Goal: Check status: Check status

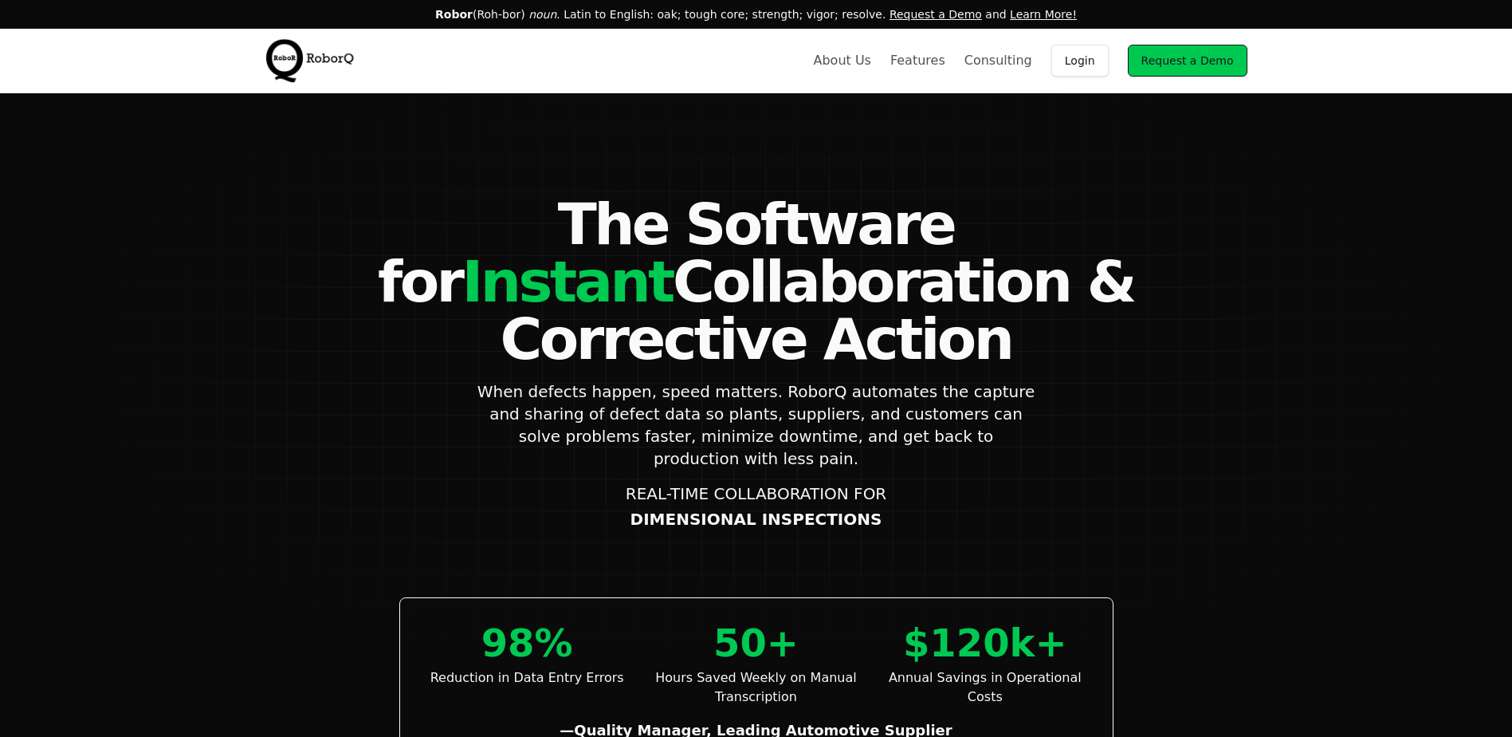
click at [1090, 62] on link "Login" at bounding box center [1079, 61] width 57 height 32
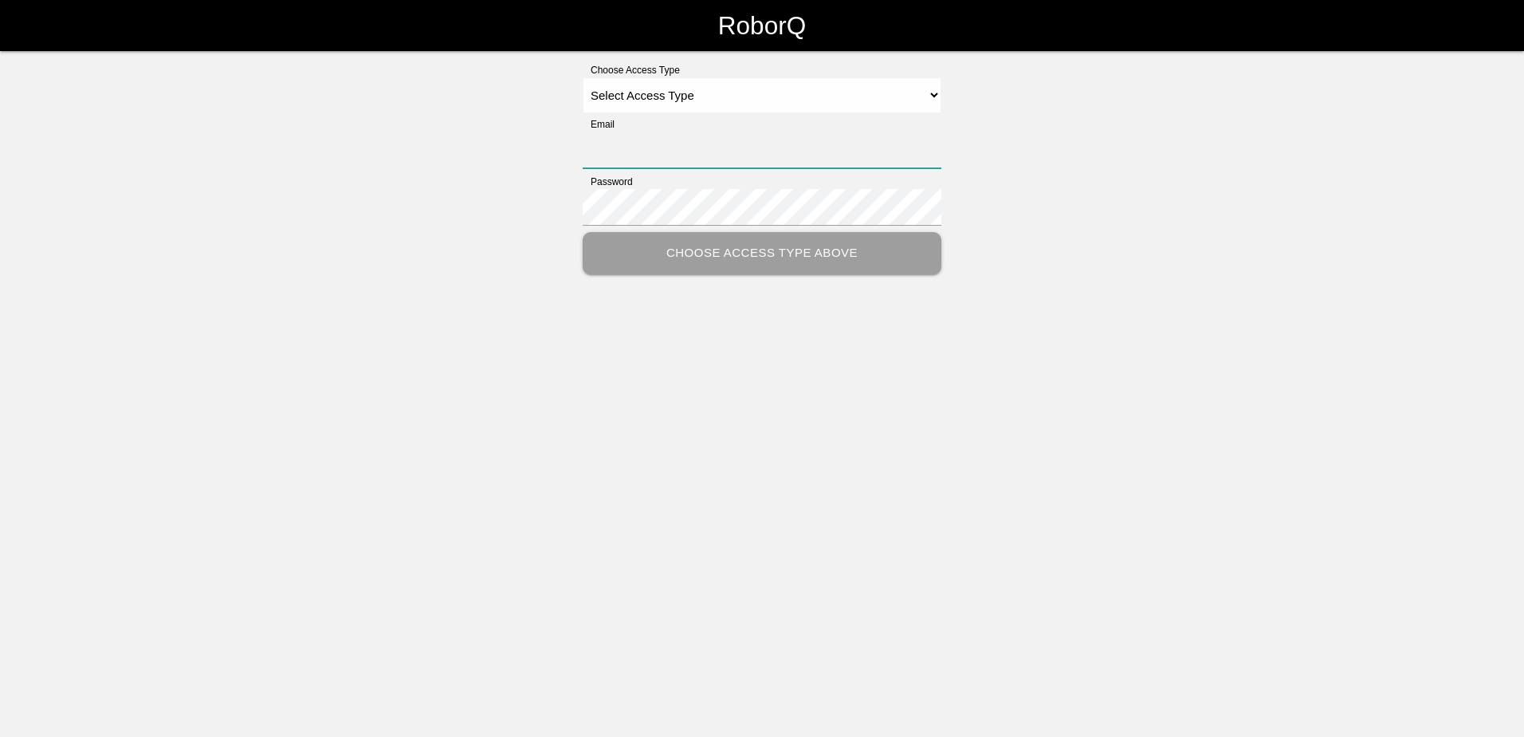
type input "eric.schneider@tmdinc.com"
click at [666, 95] on select "Select Access Type Admin Customer Supervisor Worker" at bounding box center [762, 95] width 359 height 36
select select "Customer"
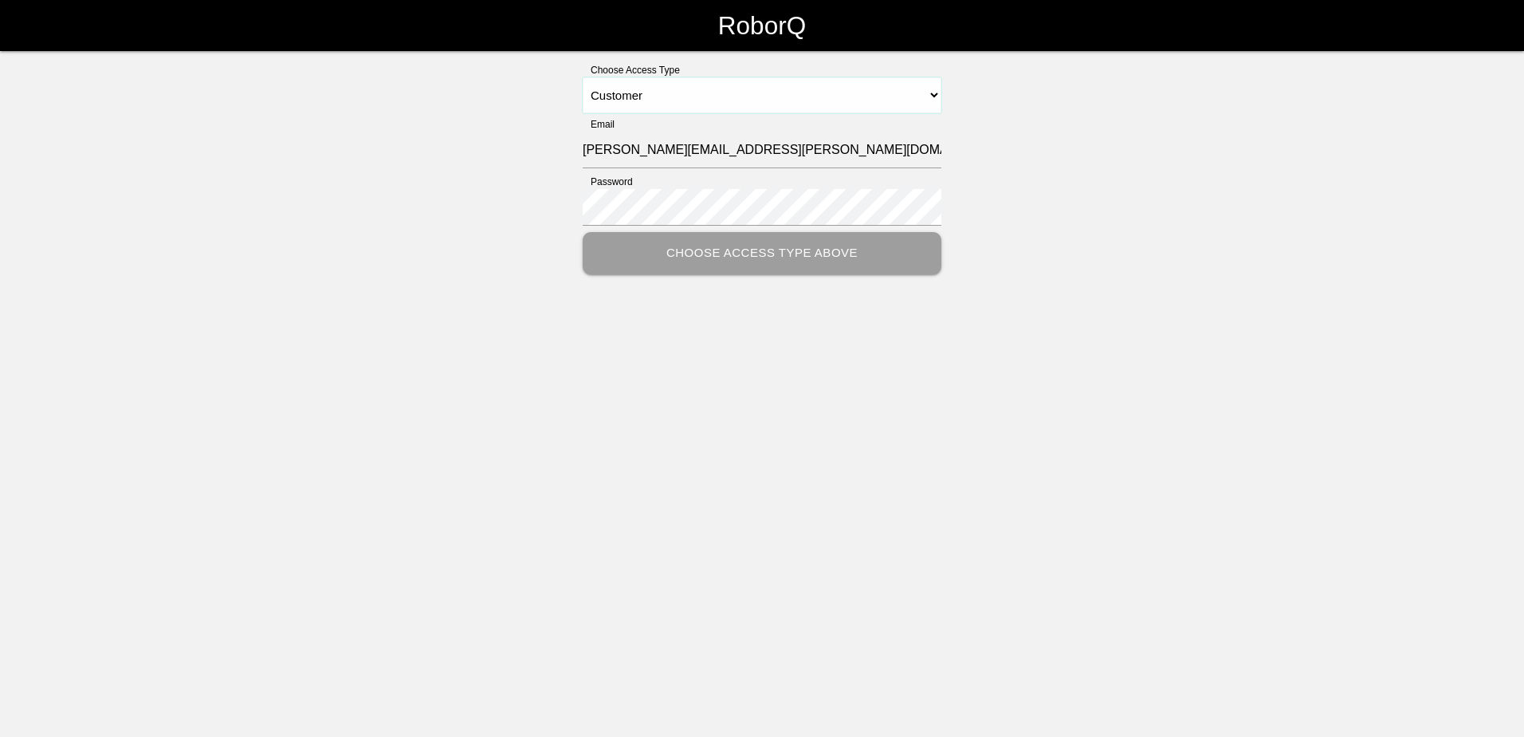
click at [583, 77] on select "Select Access Type Admin Customer Supervisor Worker" at bounding box center [762, 95] width 359 height 36
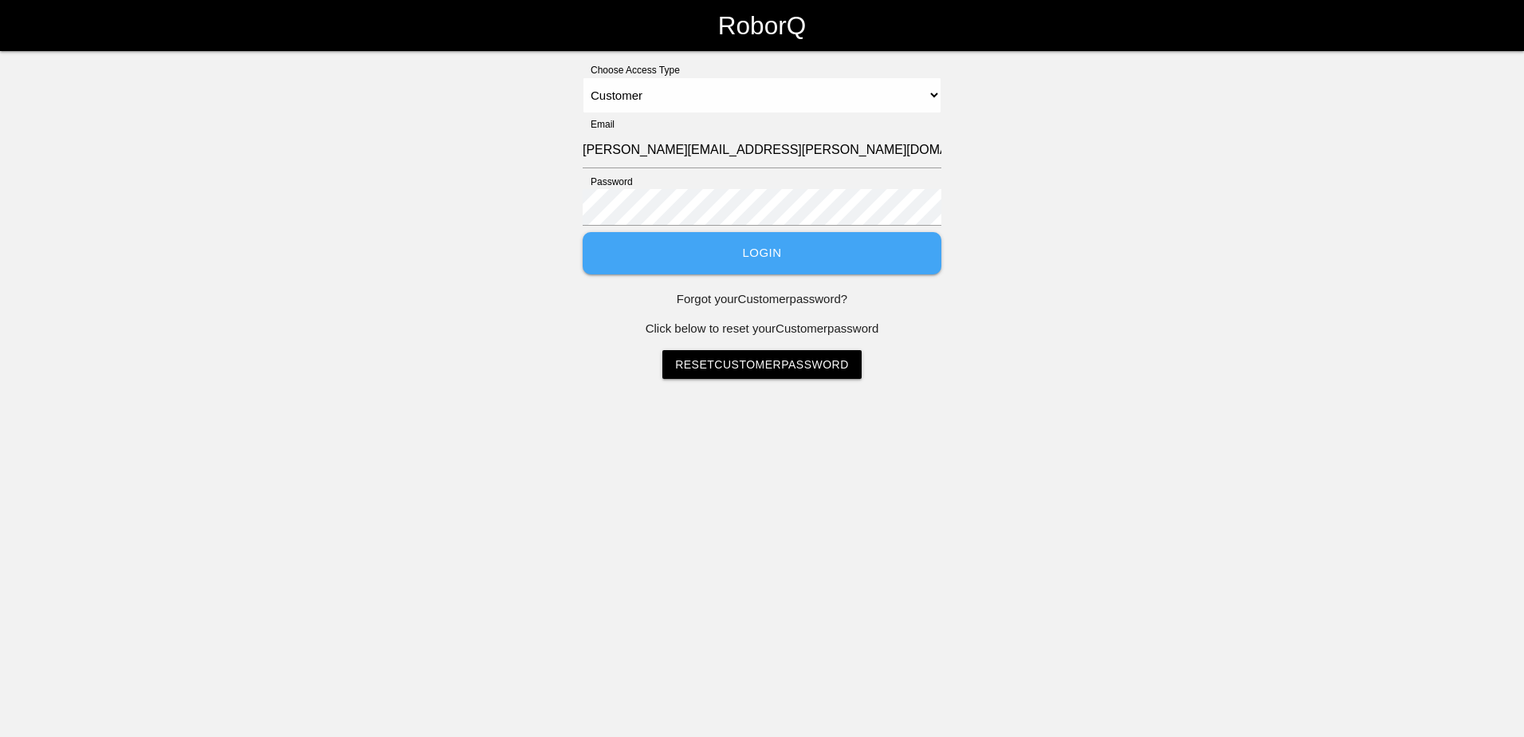
click at [699, 241] on button "Login" at bounding box center [762, 253] width 359 height 42
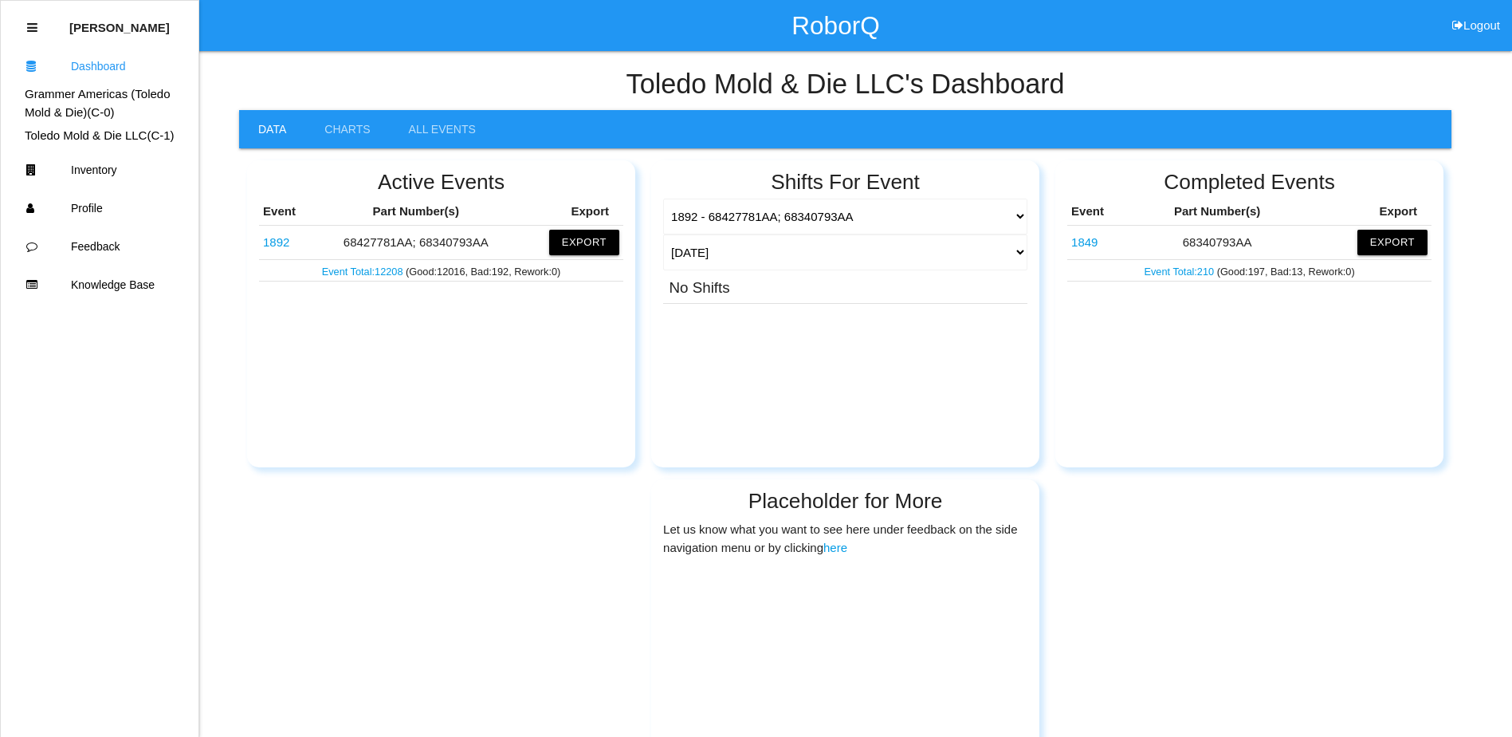
click at [276, 240] on link "1892" at bounding box center [276, 242] width 26 height 14
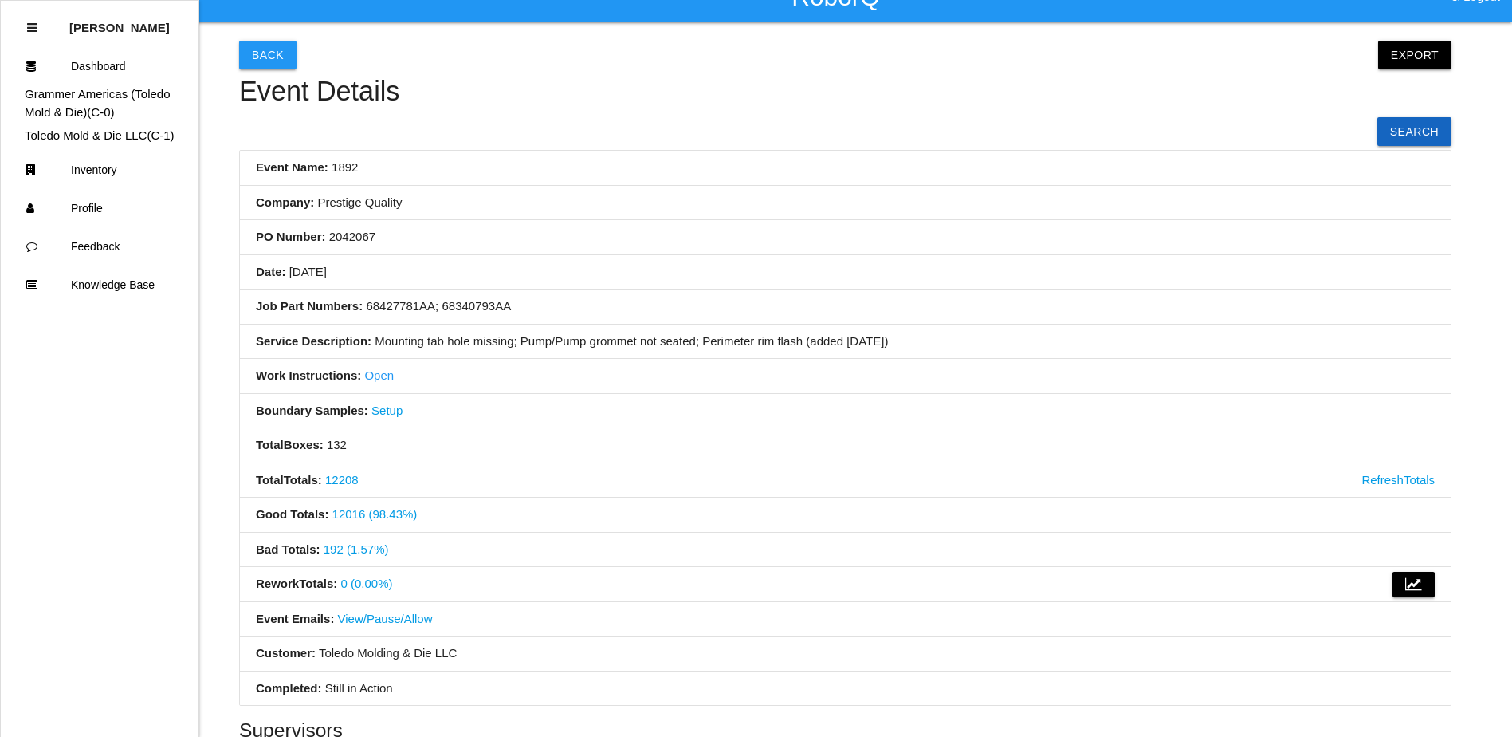
scroll to position [20, 0]
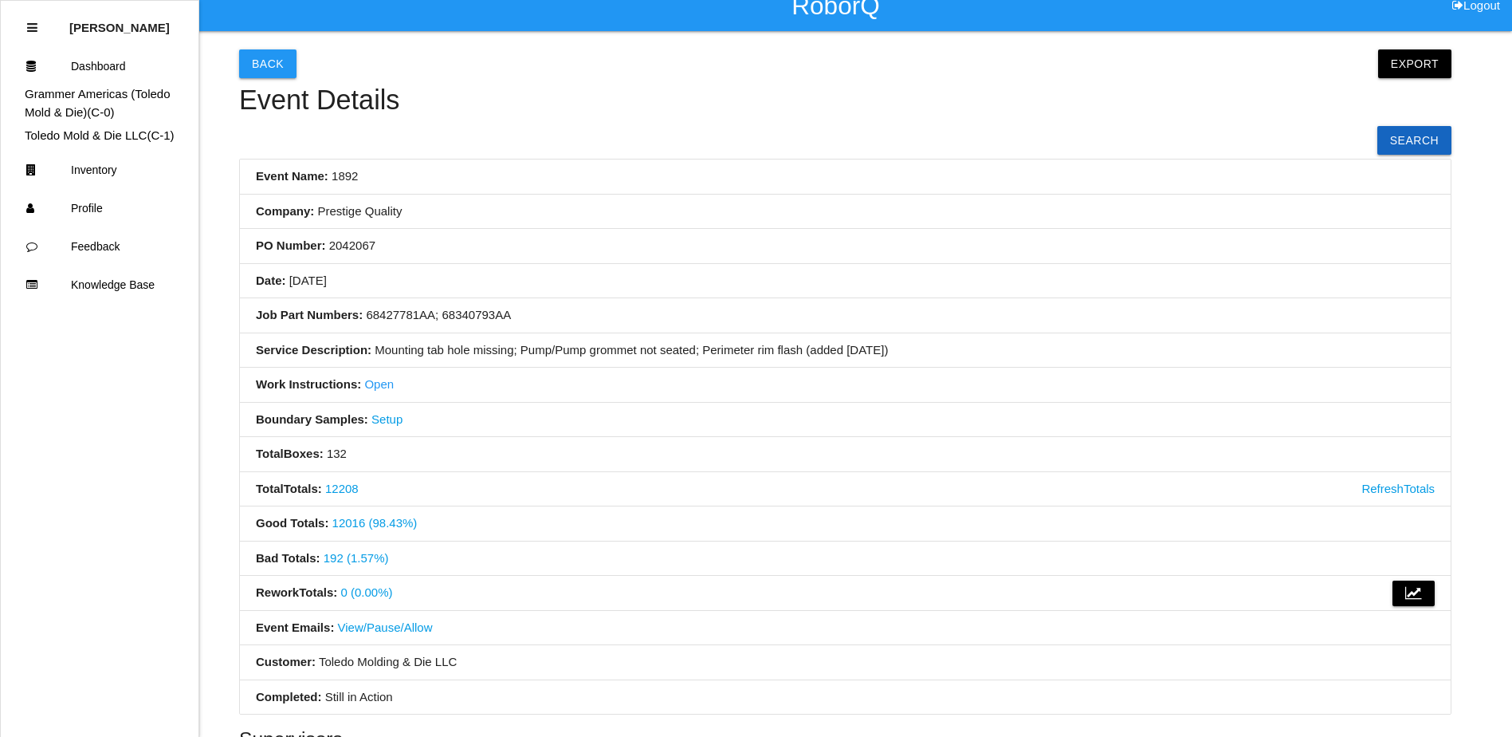
click at [356, 555] on link "192 (1.57%)" at bounding box center [356, 558] width 65 height 14
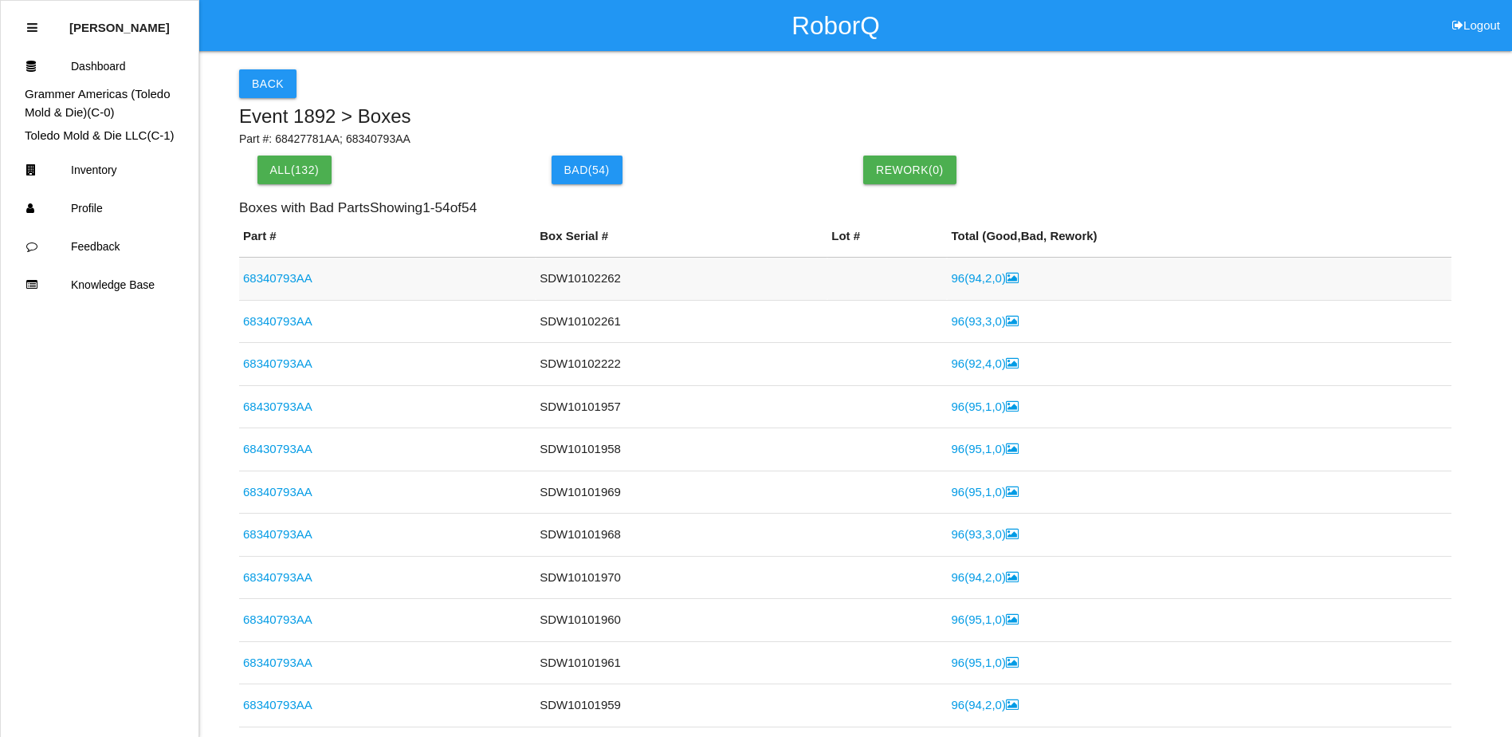
click at [959, 277] on link "96 ( 94 , 2 , 0 )" at bounding box center [984, 278] width 67 height 14
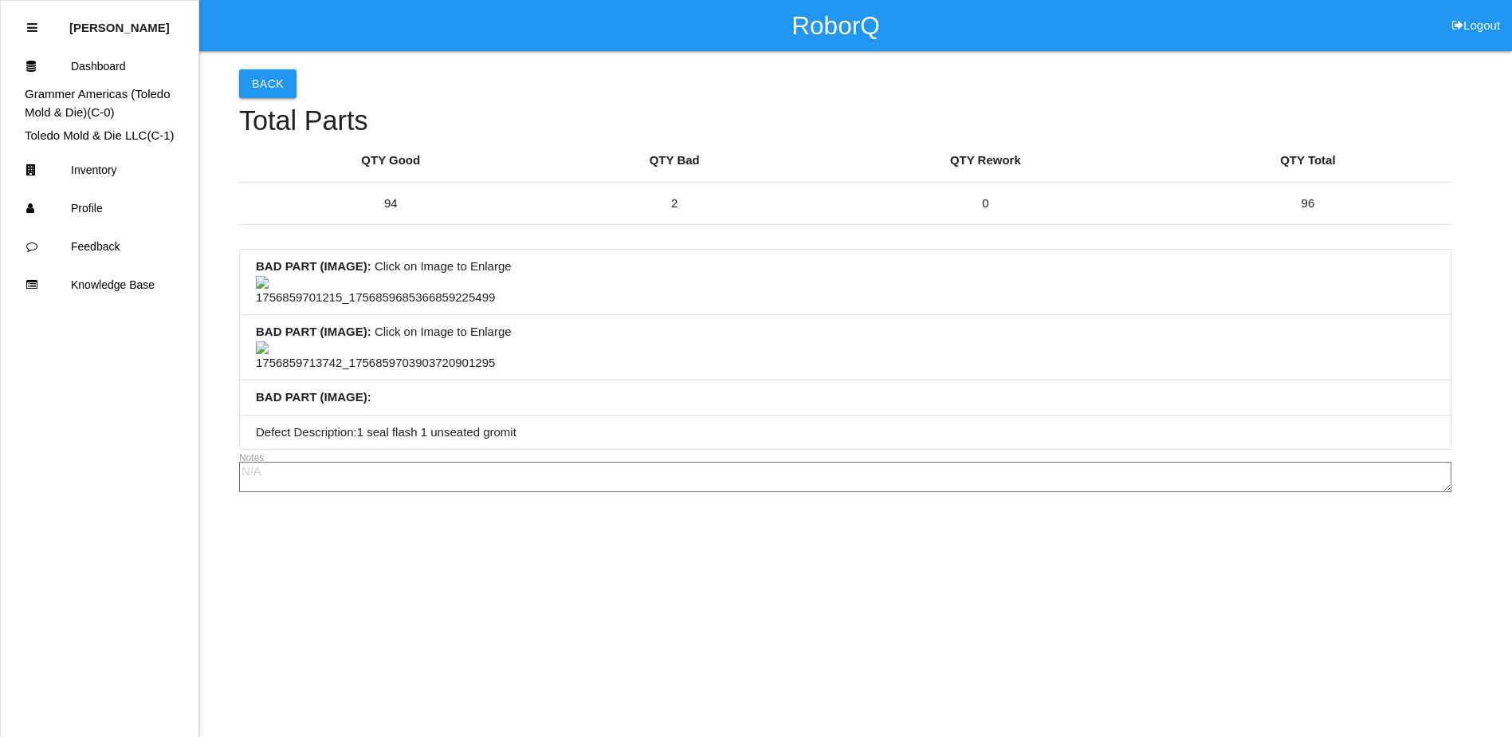
scroll to position [159, 0]
click at [407, 307] on img at bounding box center [375, 291] width 239 height 31
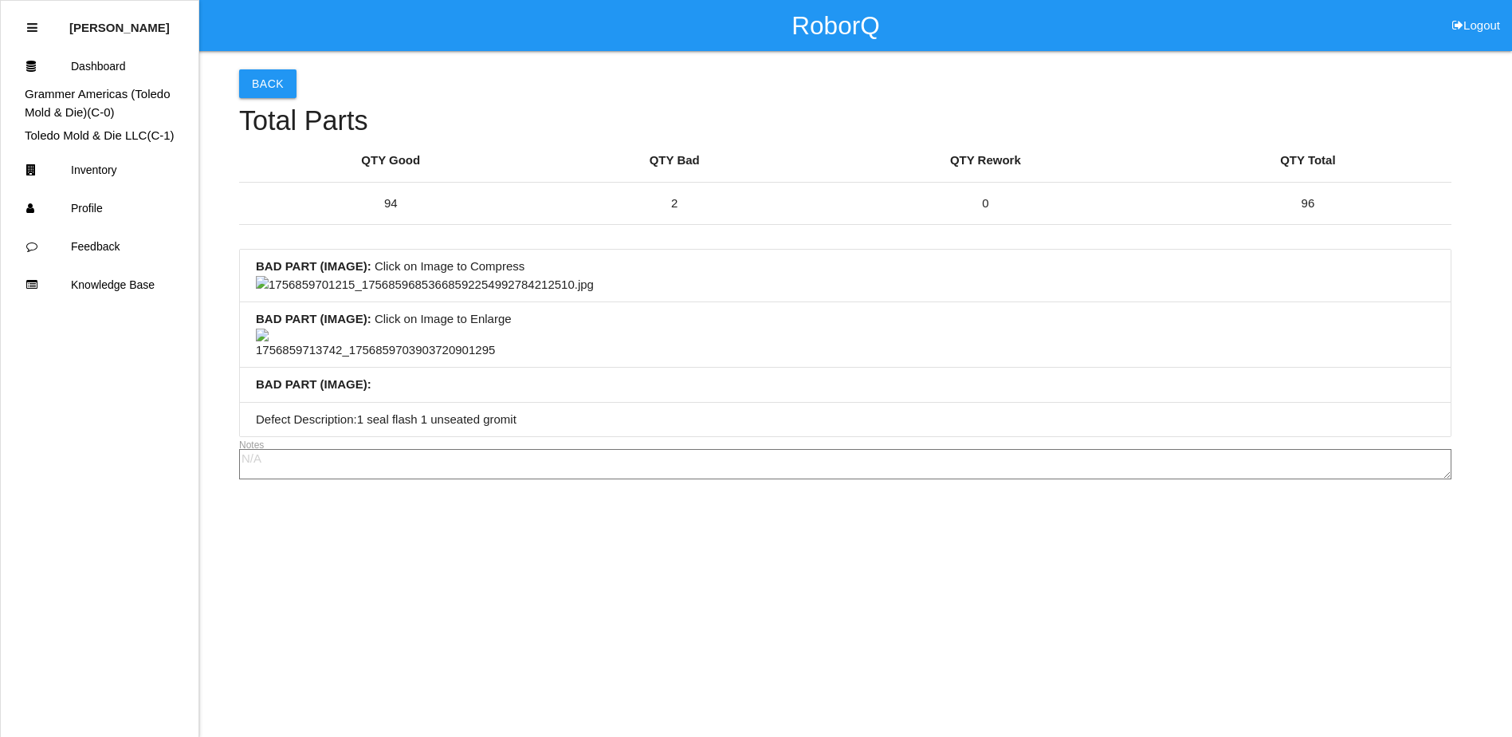
click at [594, 294] on img at bounding box center [425, 285] width 338 height 18
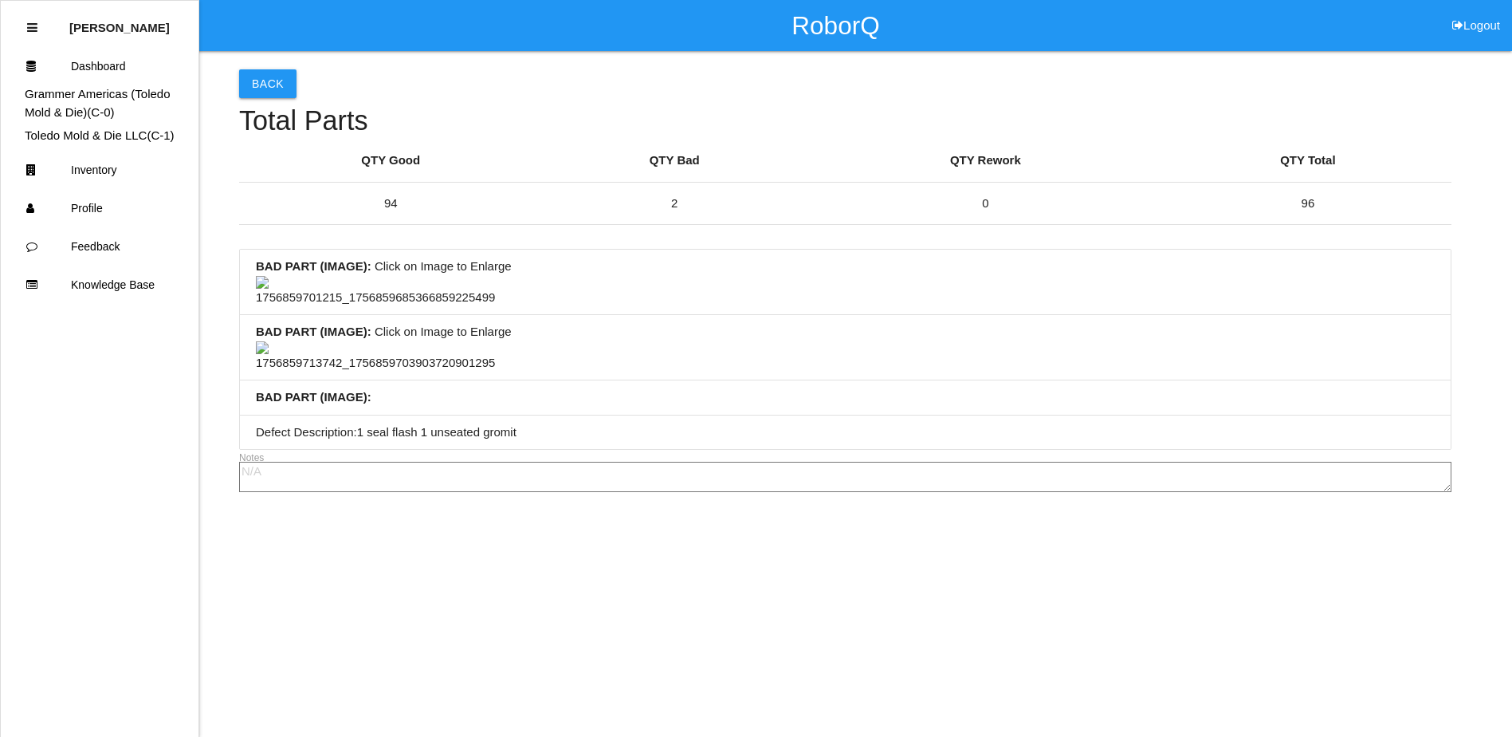
click at [389, 372] on img at bounding box center [375, 356] width 239 height 31
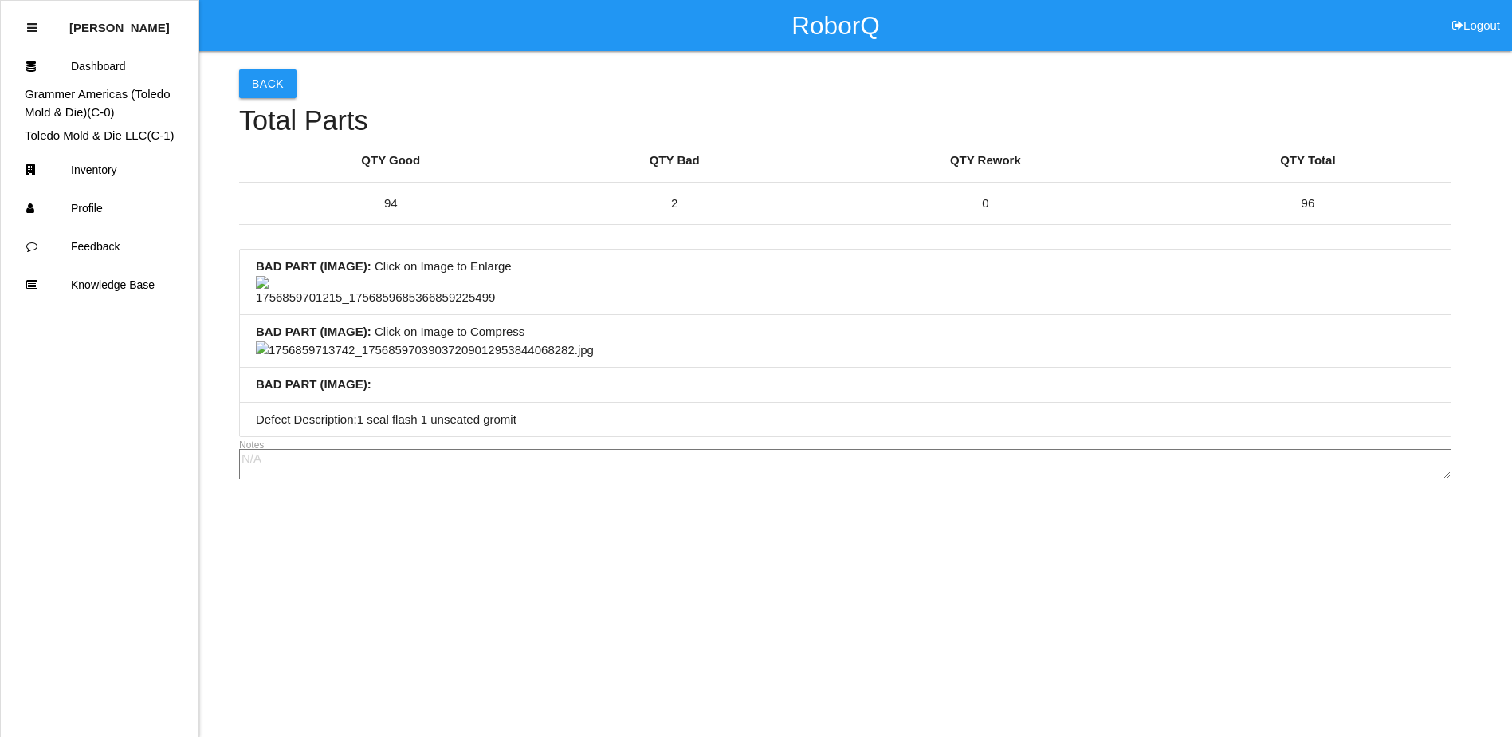
click at [536, 359] on img at bounding box center [425, 350] width 338 height 18
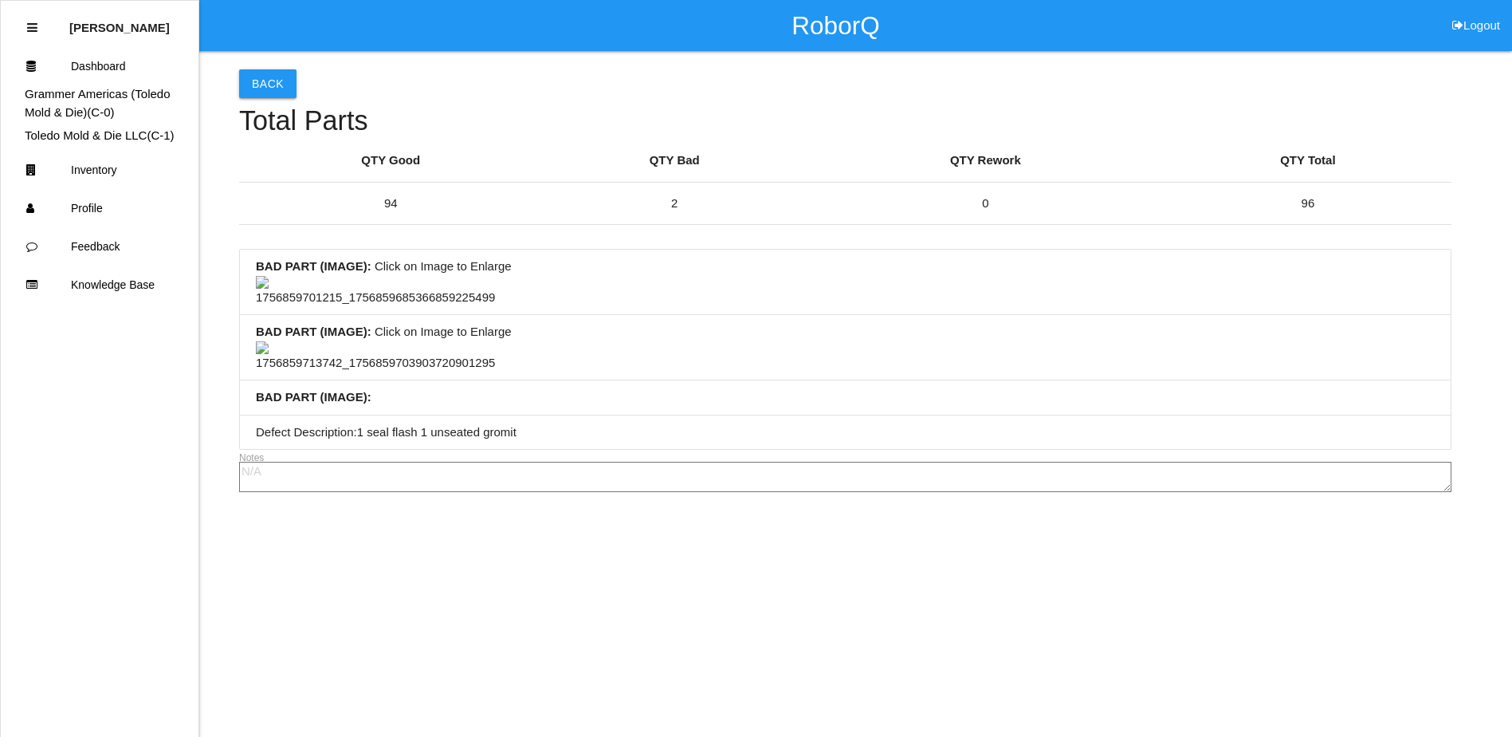
scroll to position [0, 0]
click at [749, 315] on li "BAD PART (IMAGE) : Click on Image to Enlarge" at bounding box center [845, 281] width 1211 height 65
drag, startPoint x: 912, startPoint y: 395, endPoint x: 657, endPoint y: 318, distance: 266.5
click at [781, 315] on li "BAD PART (IMAGE) : Click on Image to Enlarge" at bounding box center [845, 281] width 1211 height 65
click at [271, 86] on button "Back" at bounding box center [267, 83] width 57 height 29
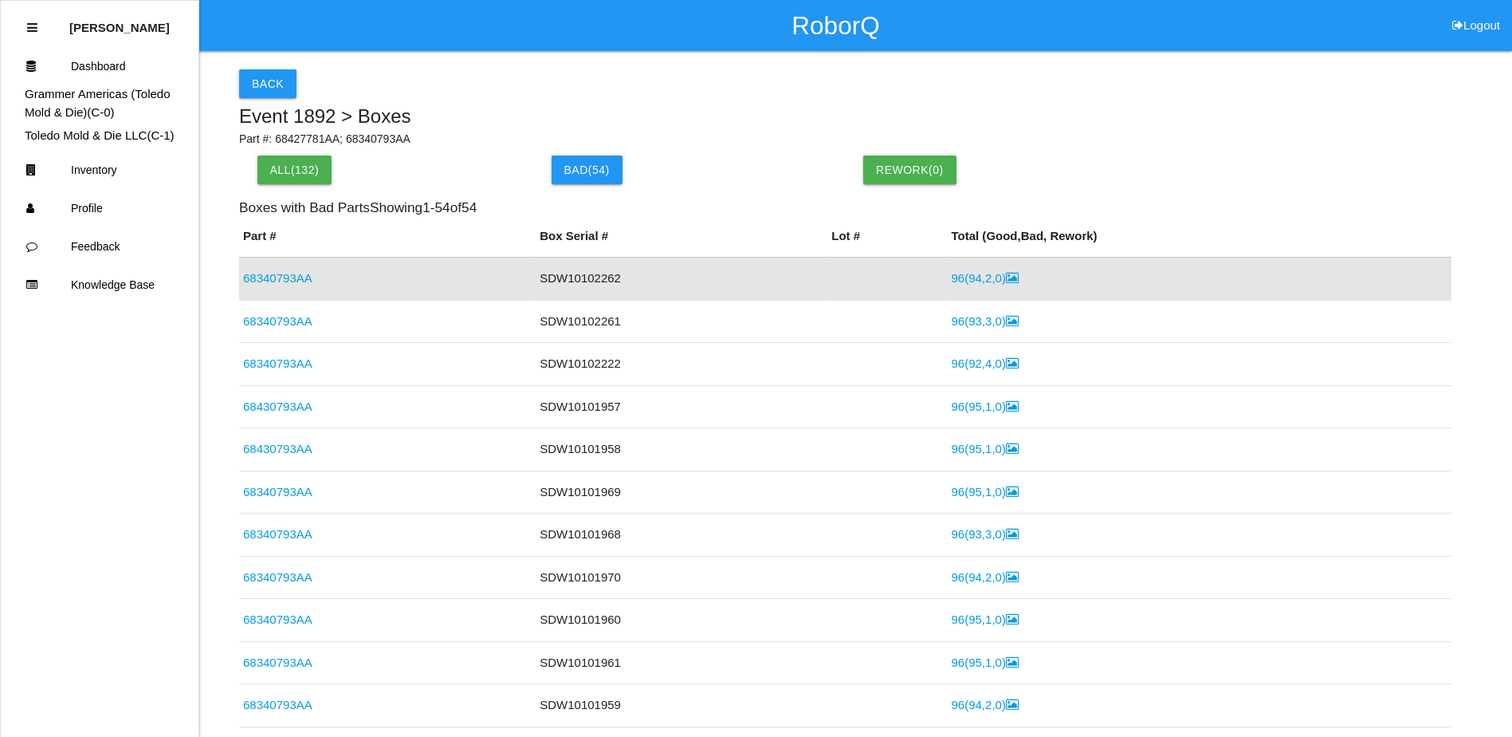
click at [267, 281] on link "68340793AA" at bounding box center [277, 278] width 69 height 14
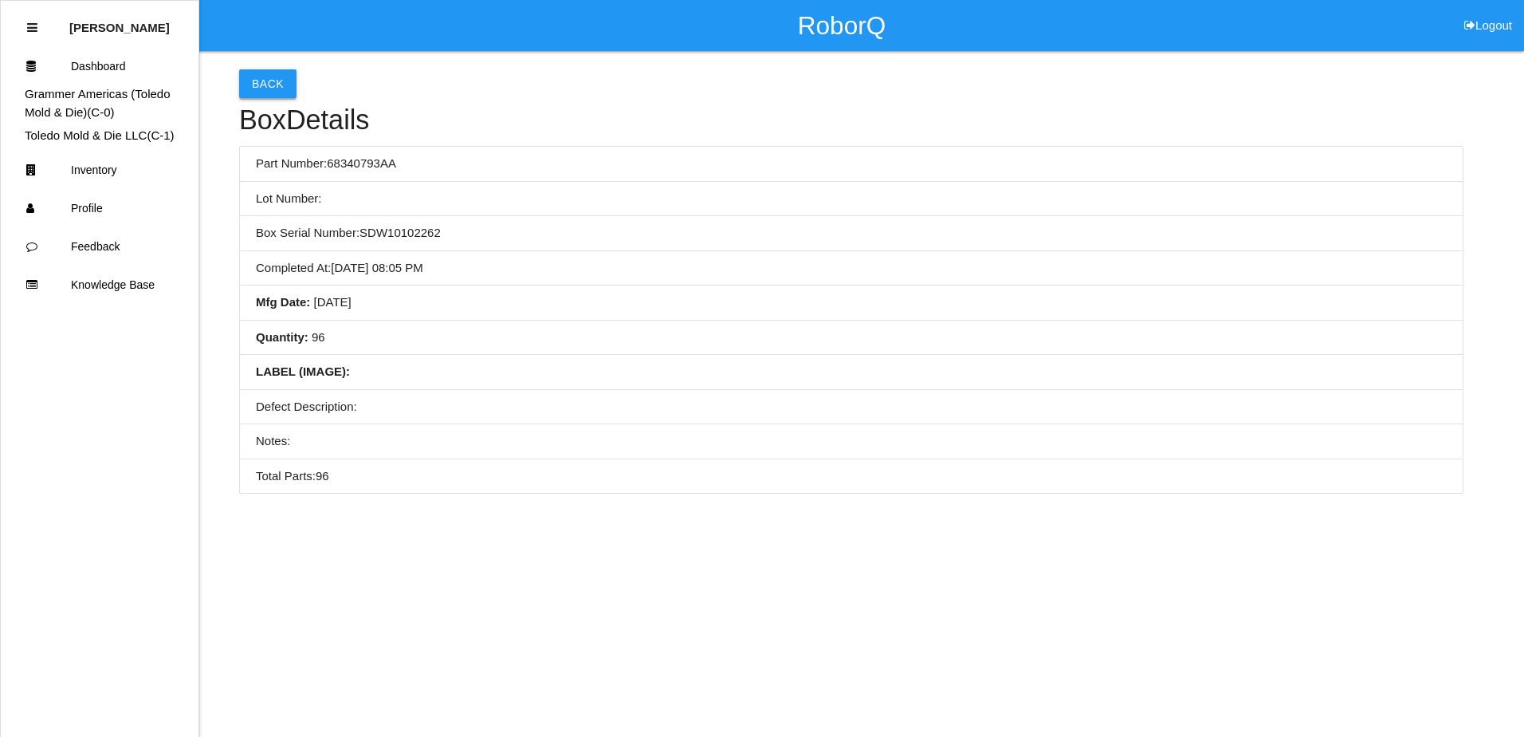
click at [255, 85] on button "Back" at bounding box center [267, 83] width 57 height 29
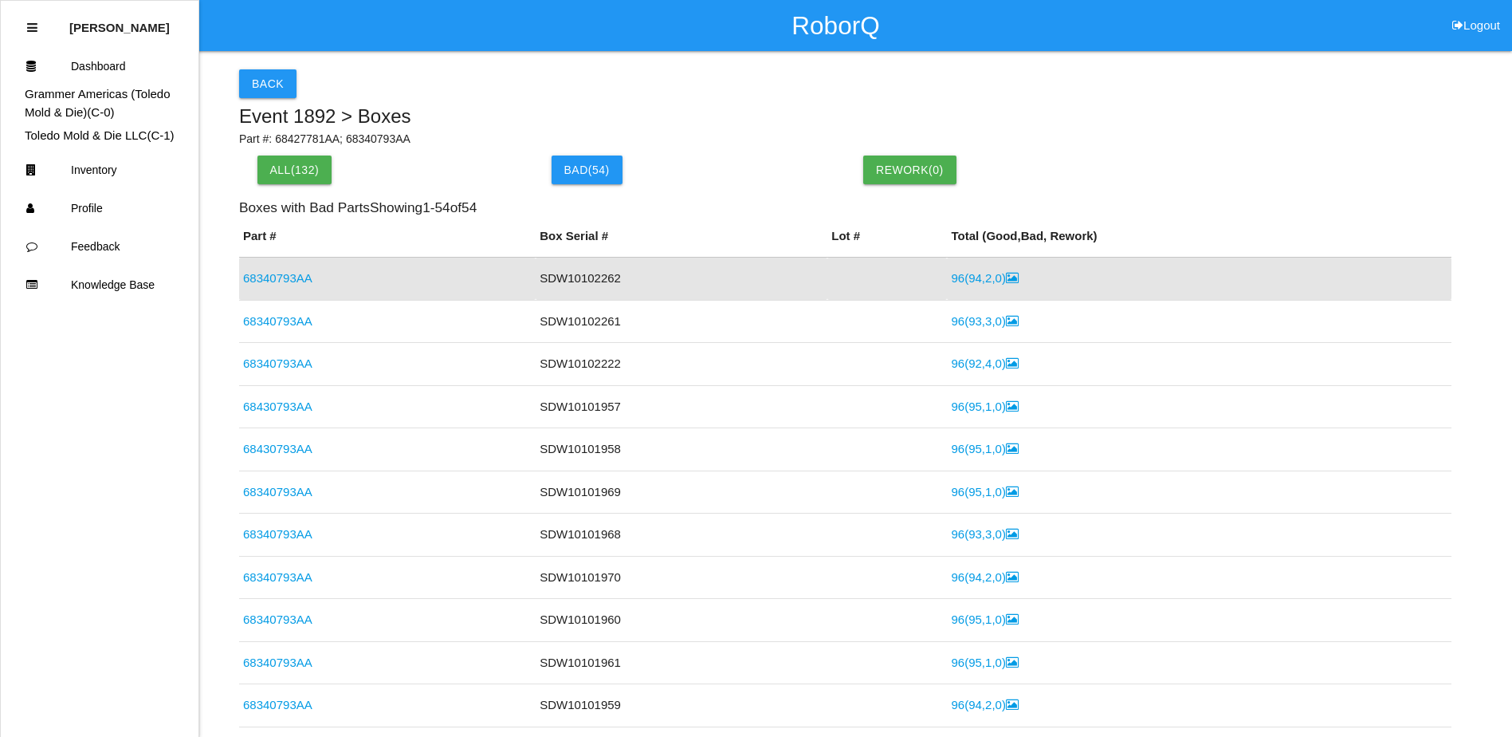
click at [591, 279] on td "SDW10102262" at bounding box center [682, 278] width 292 height 43
click at [600, 284] on td "SDW10102262" at bounding box center [682, 278] width 292 height 43
drag, startPoint x: 611, startPoint y: 277, endPoint x: 535, endPoint y: 280, distance: 76.6
click at [536, 280] on td "SDW10102262" at bounding box center [682, 278] width 292 height 43
copy td "SDW10102262"
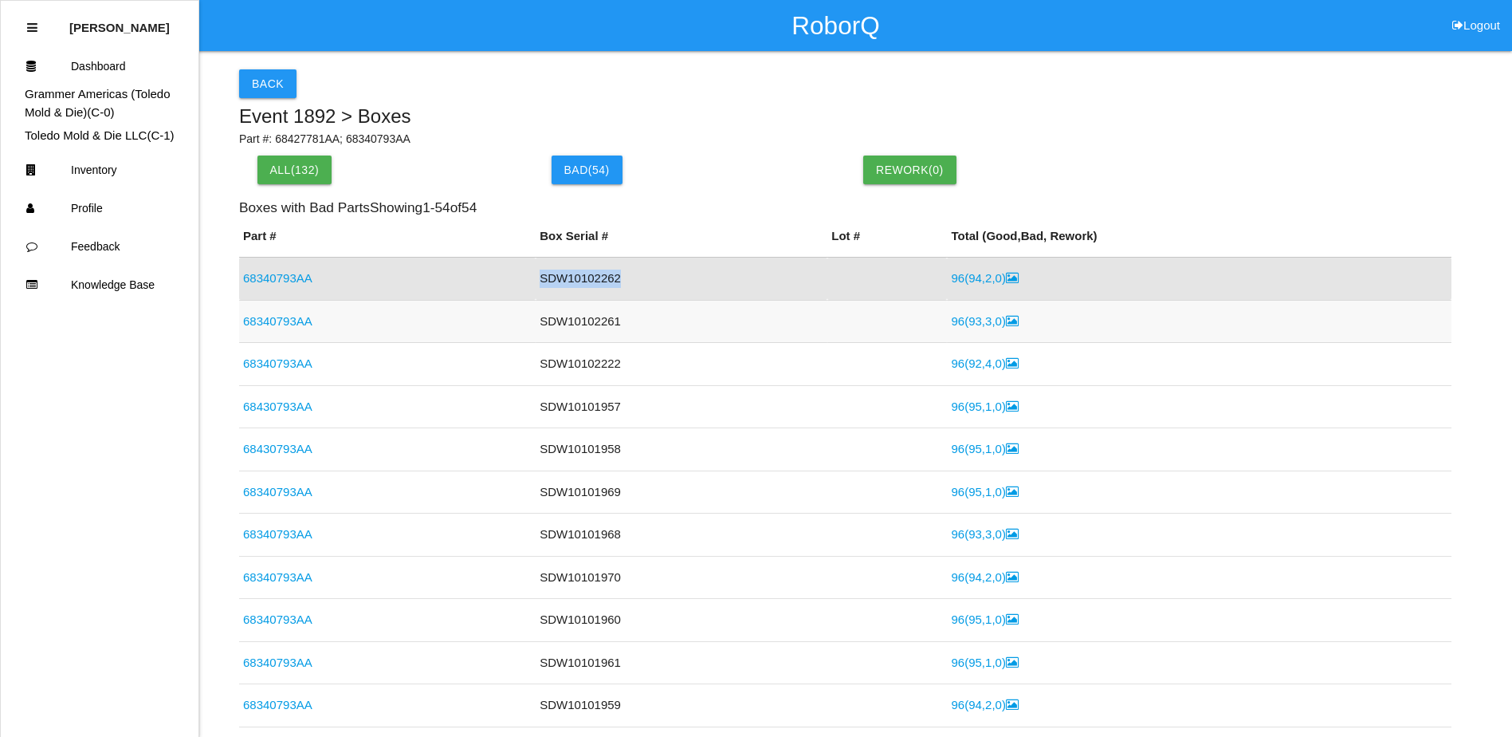
click at [601, 304] on td "SDW10102261" at bounding box center [682, 321] width 292 height 43
click at [964, 282] on link "96 ( 94 , 2 , 0 )" at bounding box center [984, 278] width 67 height 14
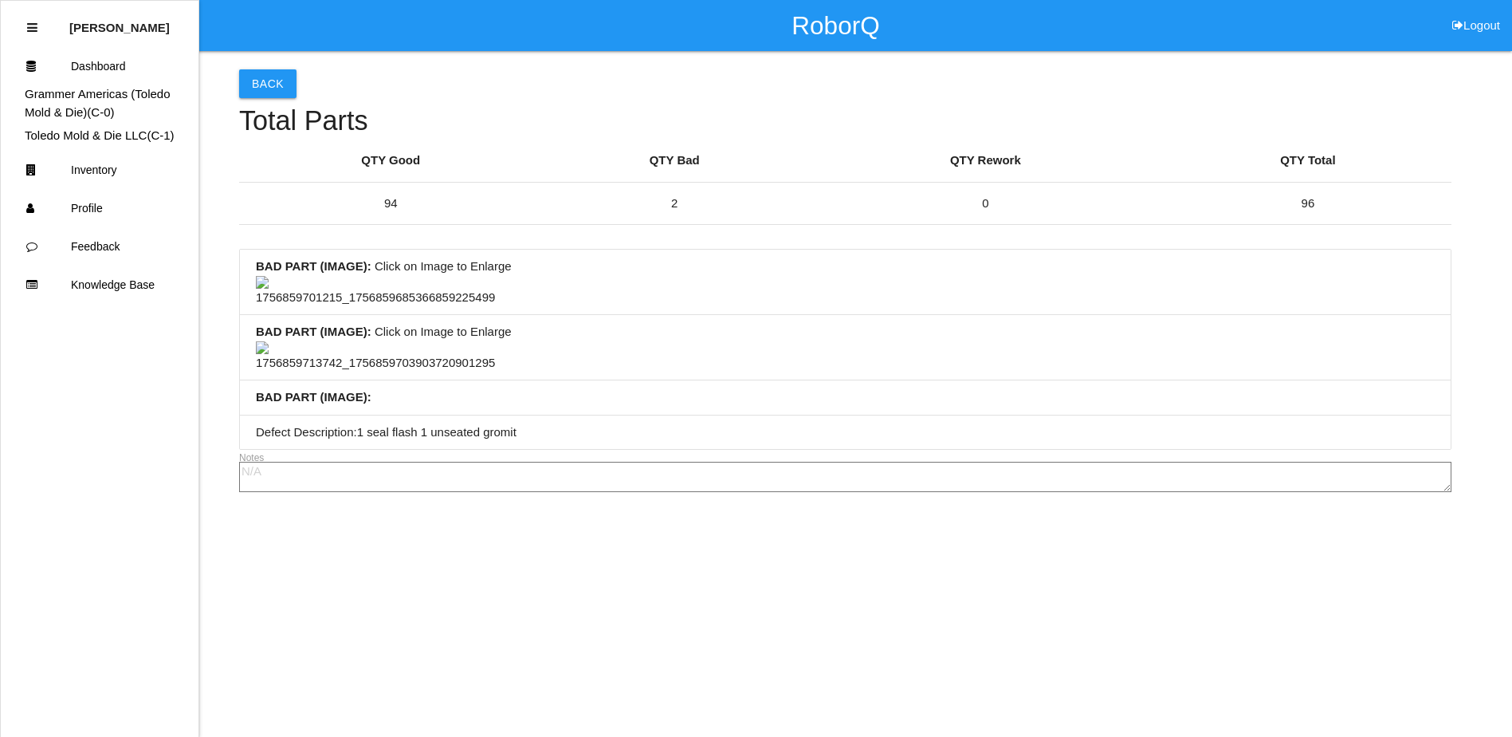
scroll to position [425, 0]
click at [744, 315] on li "BAD PART (IMAGE) : Click on Image to Enlarge" at bounding box center [845, 347] width 1211 height 65
click at [284, 86] on button "Back" at bounding box center [267, 83] width 57 height 29
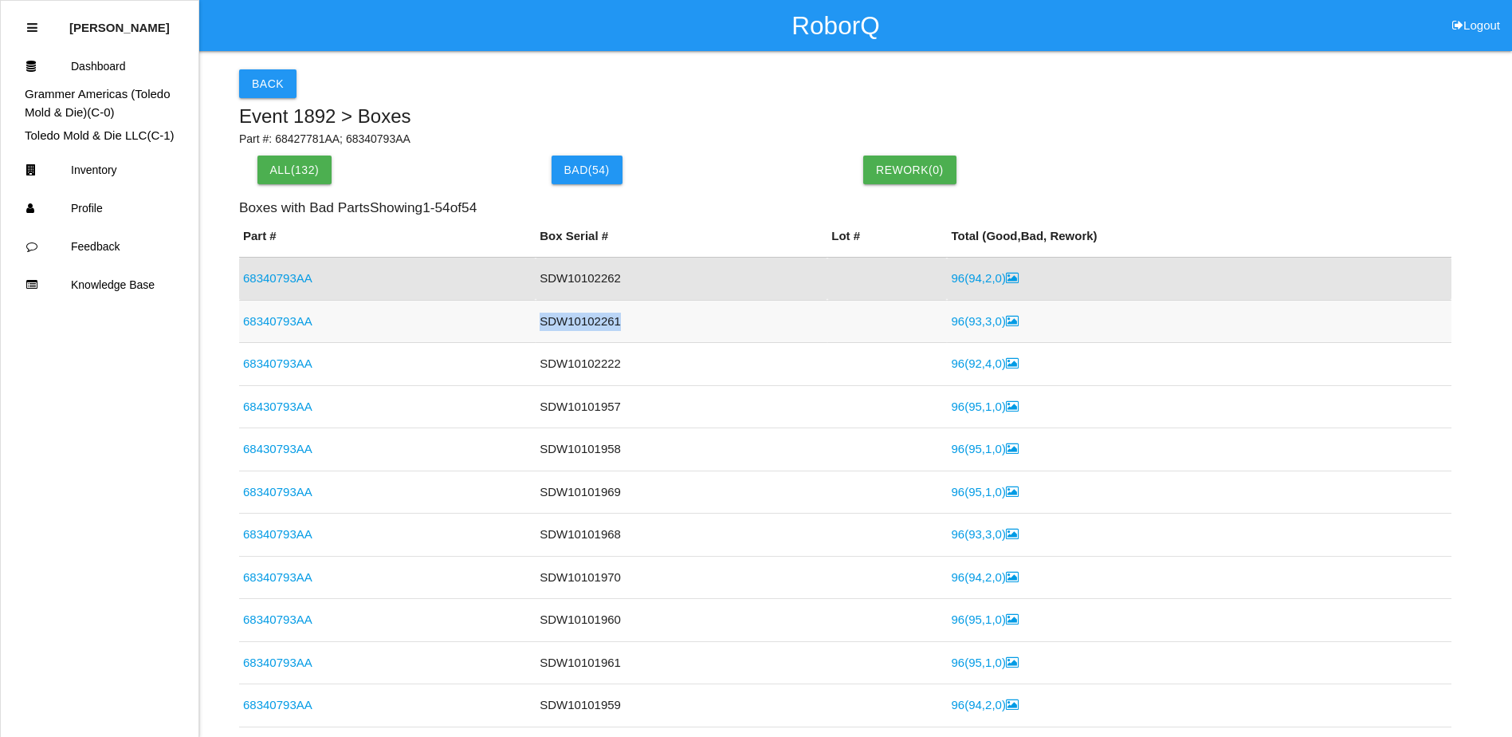
drag, startPoint x: 611, startPoint y: 322, endPoint x: 533, endPoint y: 318, distance: 78.2
click at [536, 318] on td "SDW10102261" at bounding box center [682, 321] width 292 height 43
copy td "SDW10102261"
click at [613, 322] on td "SDW10102261" at bounding box center [682, 321] width 292 height 43
drag, startPoint x: 609, startPoint y: 322, endPoint x: 527, endPoint y: 324, distance: 82.1
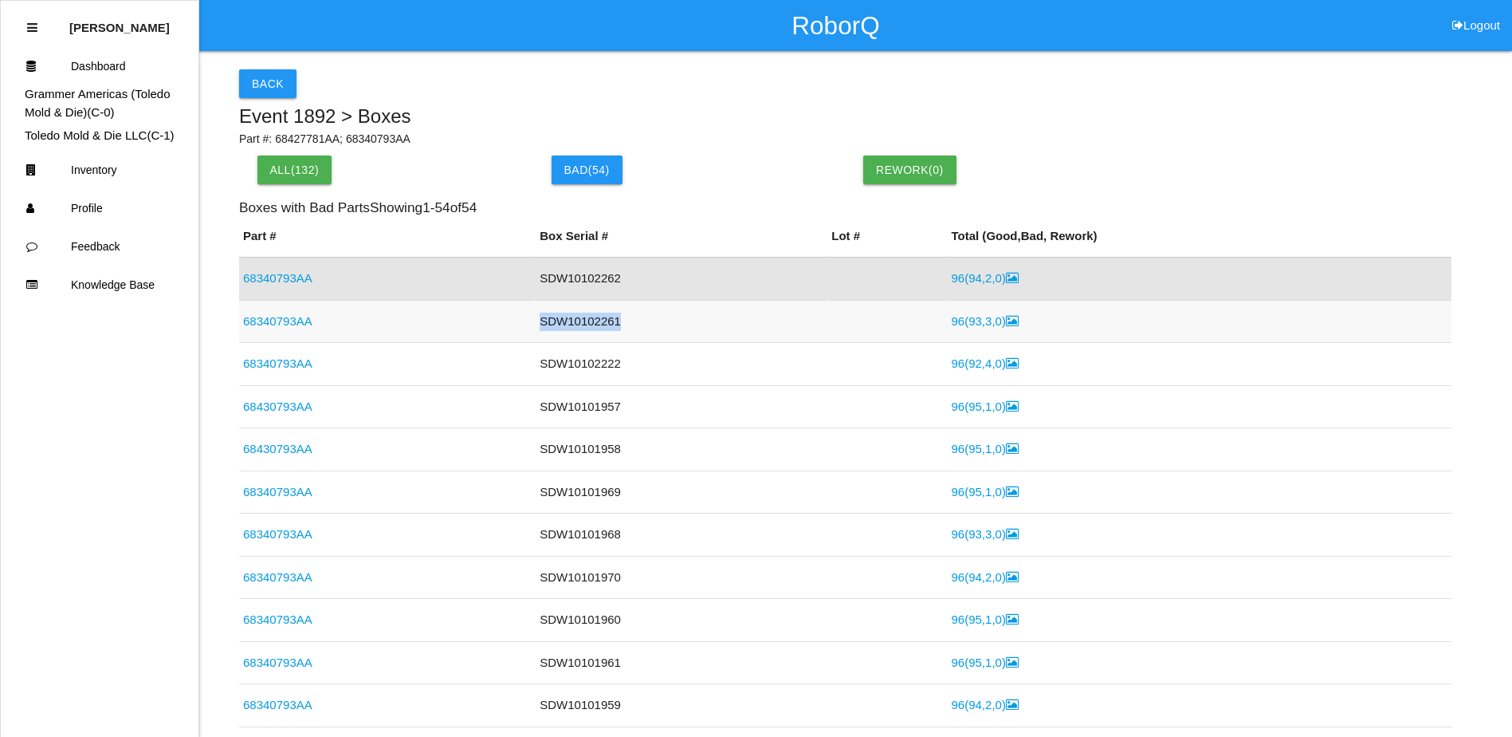
click at [527, 324] on tr "68340793AA SDW10102261 96 ( 93 , 3 , 0 )" at bounding box center [845, 321] width 1212 height 43
copy tr "SDW10102261"
click at [349, 286] on td "68340793AA" at bounding box center [387, 278] width 297 height 43
click at [302, 281] on link "68340793AA" at bounding box center [277, 278] width 69 height 14
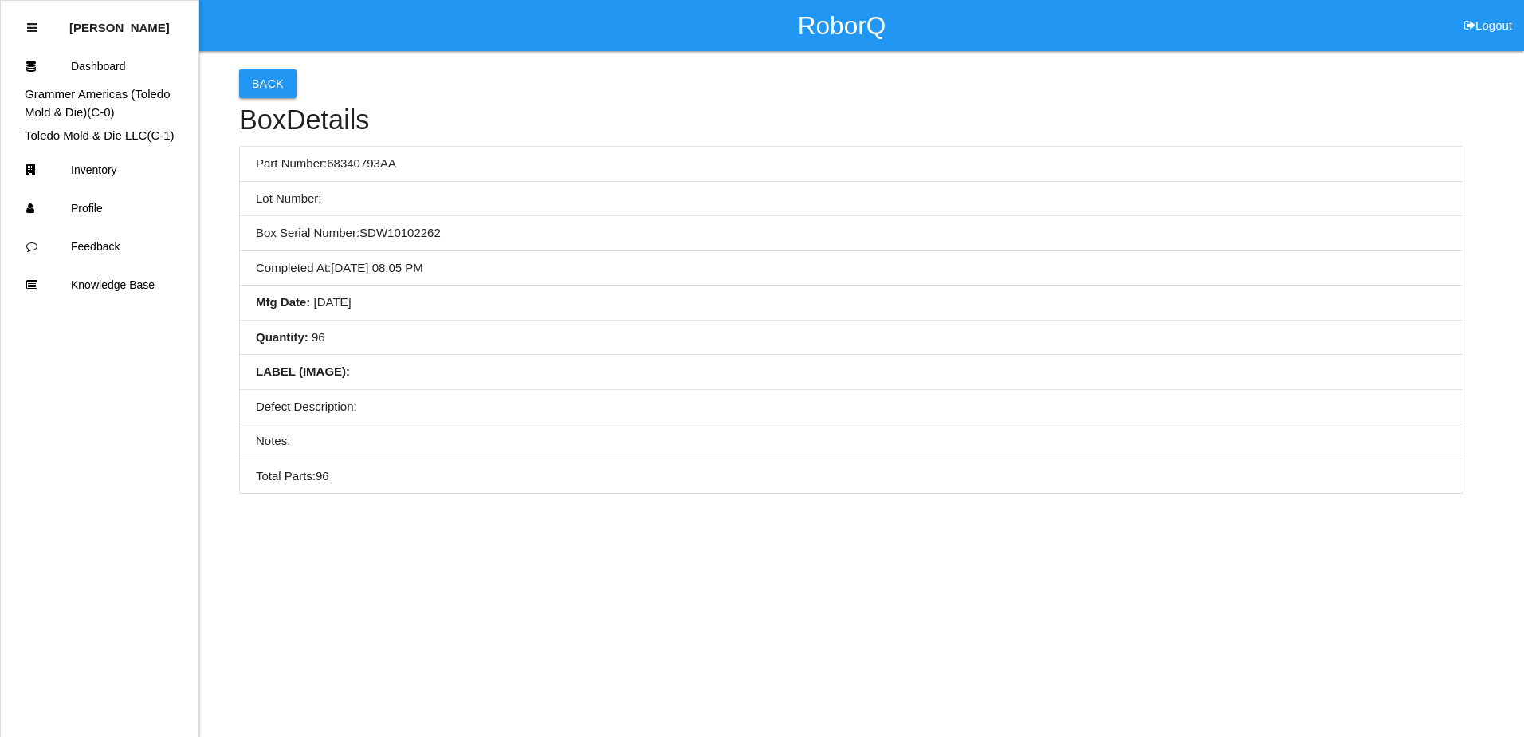
click at [539, 289] on li "Mfg Date : 08/31/2025" at bounding box center [851, 302] width 1223 height 35
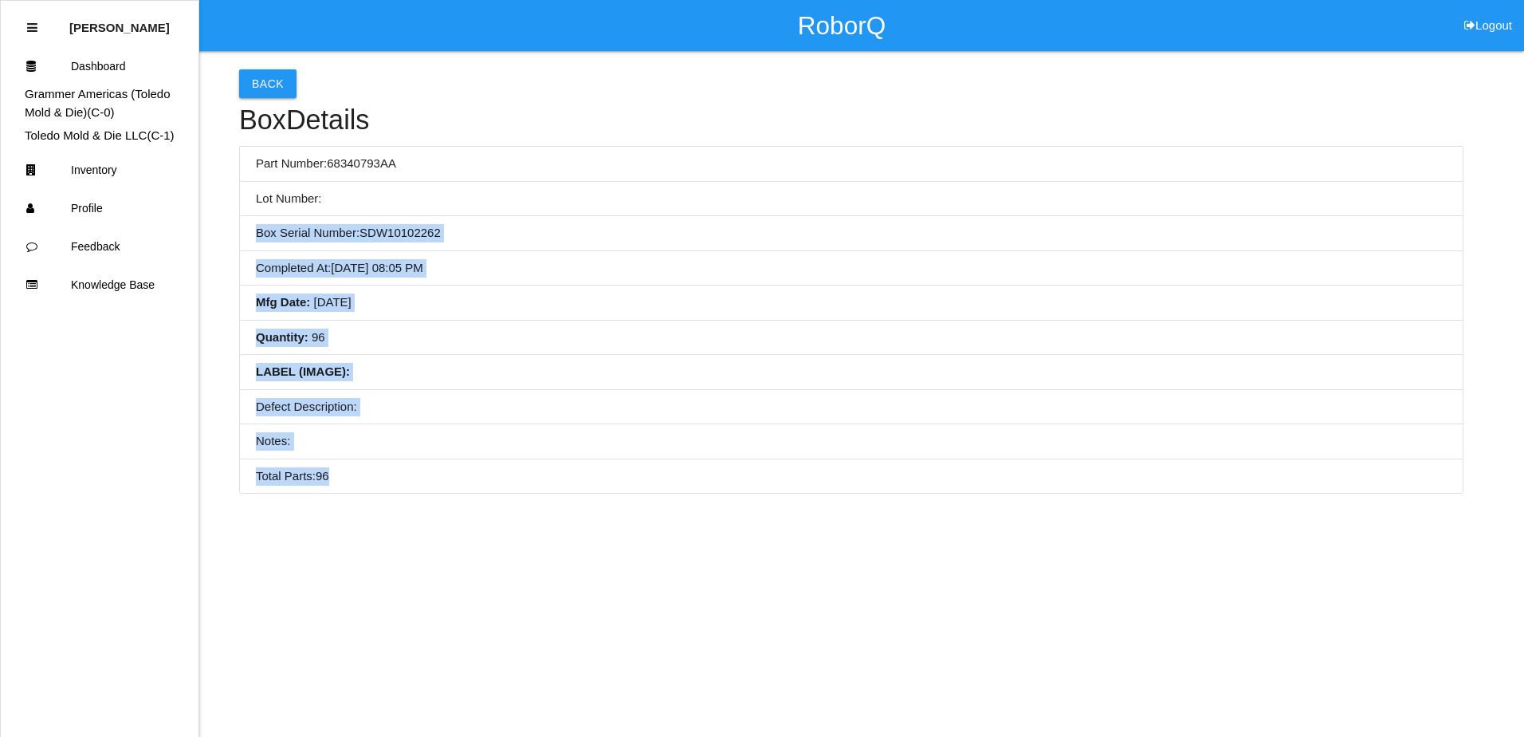
drag, startPoint x: 335, startPoint y: 481, endPoint x: 251, endPoint y: 234, distance: 260.9
click at [251, 234] on ul "Part Number: 68340793AA Lot Number: Box Serial Number: SDW10102262 Completed At…" at bounding box center [851, 320] width 1224 height 348
copy ul "Box Serial Number: SDW10102262 Completed At : 09/02/2025, 08:05 PM Mfg Date : 0…"
click at [706, 312] on li "Mfg Date : 08/31/2025" at bounding box center [851, 302] width 1223 height 35
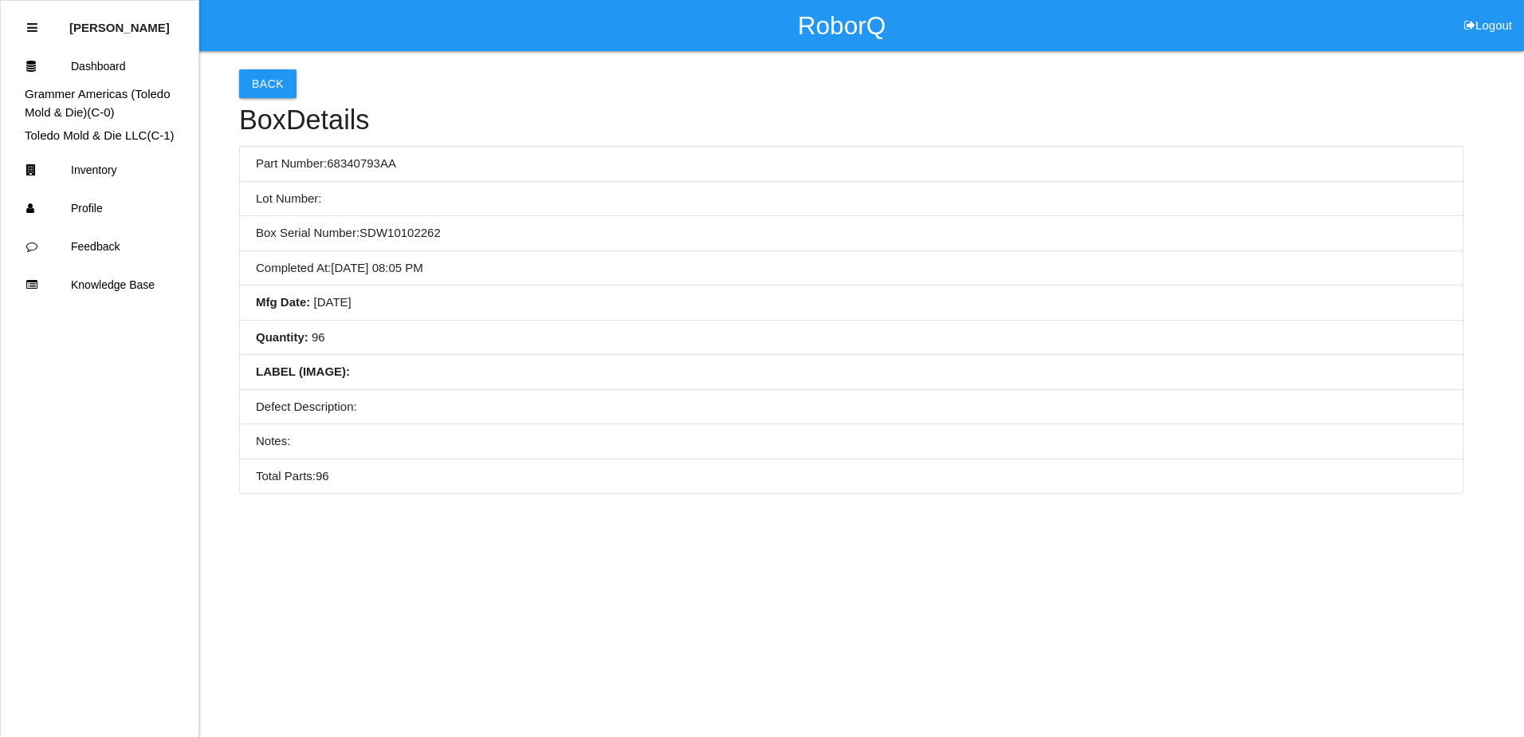
drag, startPoint x: 480, startPoint y: 246, endPoint x: 391, endPoint y: 193, distance: 103.3
click at [480, 246] on li "Box Serial Number: SDW10102262" at bounding box center [851, 233] width 1223 height 35
click at [269, 94] on button "Back" at bounding box center [267, 83] width 57 height 29
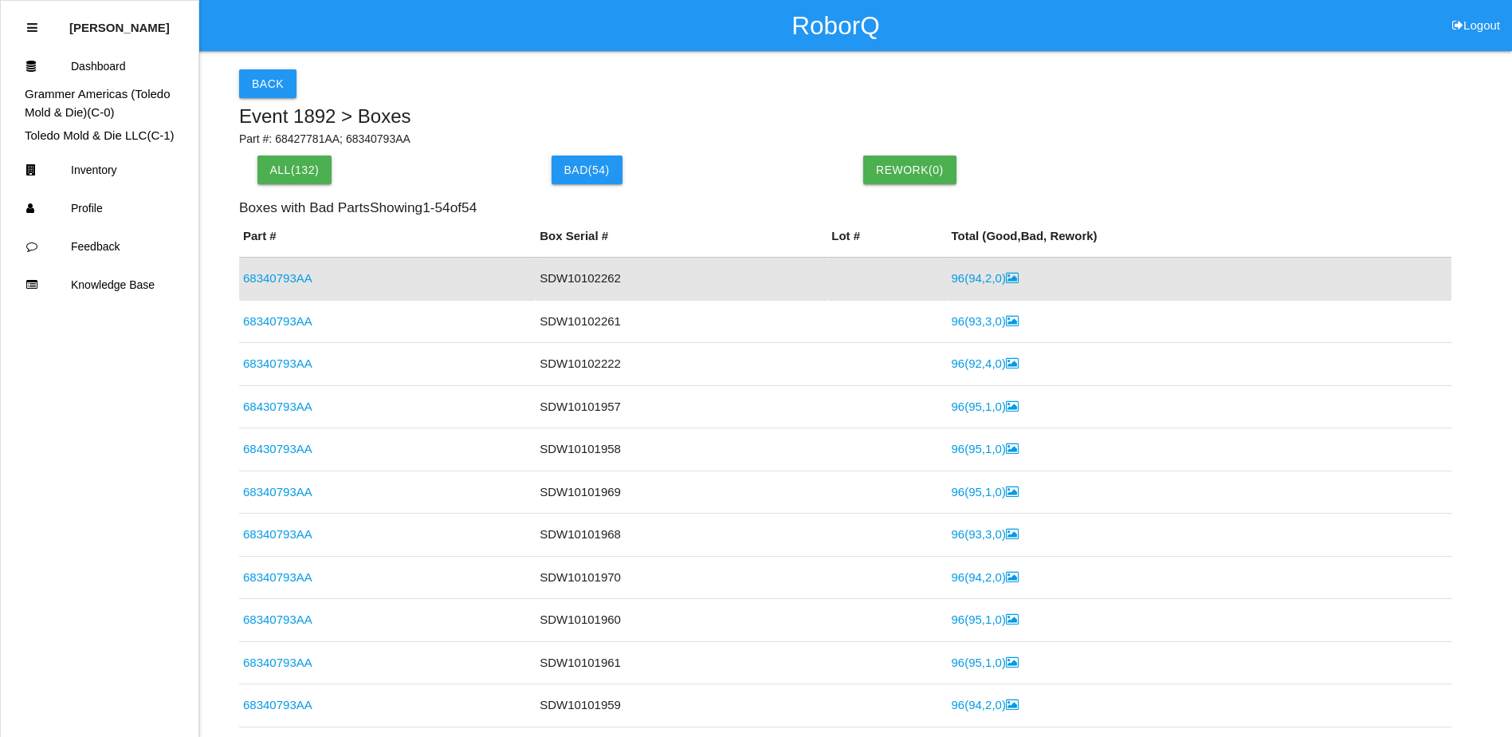
drag, startPoint x: 297, startPoint y: 321, endPoint x: 319, endPoint y: 319, distance: 22.4
click at [297, 321] on link "68340793AA" at bounding box center [277, 321] width 69 height 14
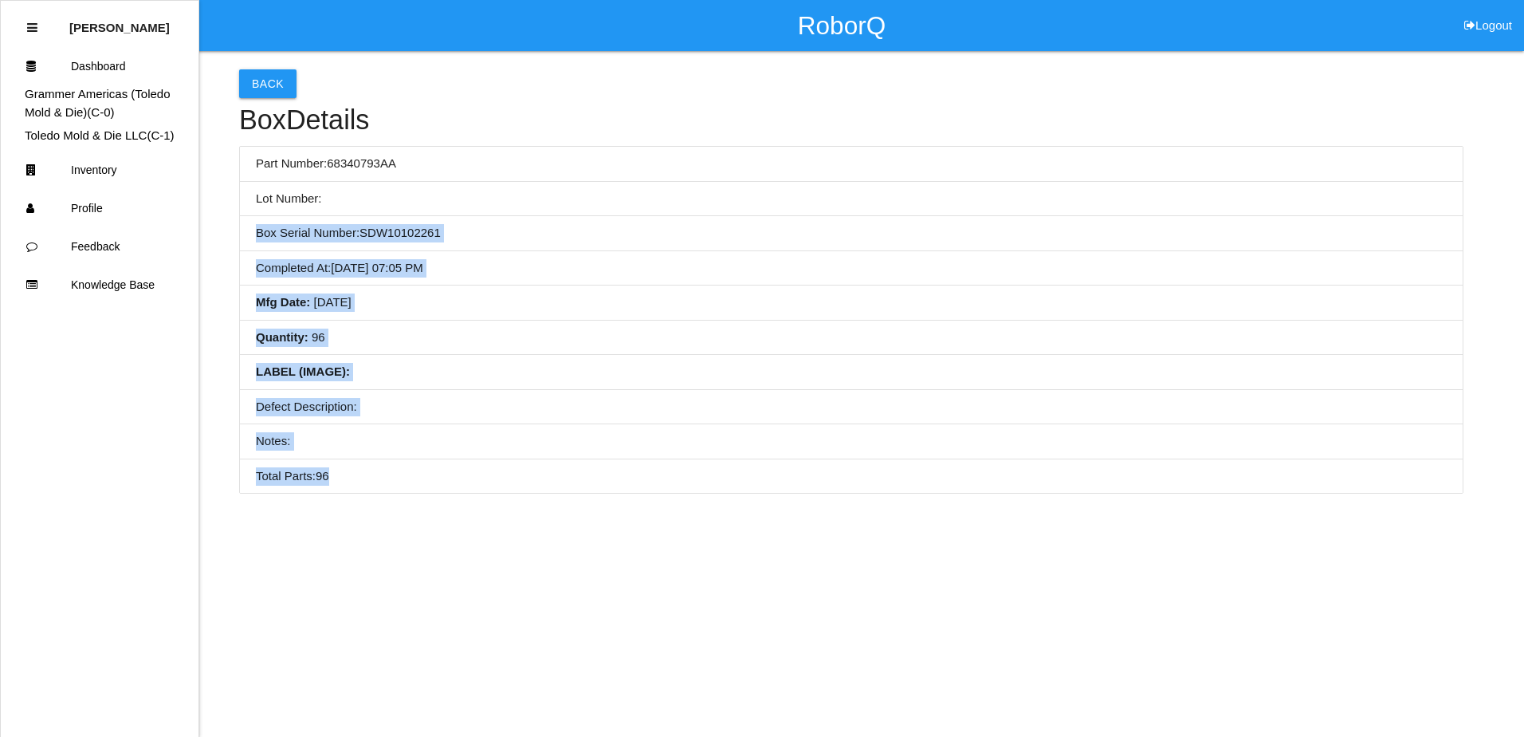
drag, startPoint x: 357, startPoint y: 483, endPoint x: 253, endPoint y: 235, distance: 269.0
click at [253, 235] on ul "Part Number: 68340793AA Lot Number: Box Serial Number: SDW10102261 Completed At…" at bounding box center [851, 320] width 1224 height 348
copy ul "Box Serial Number: SDW10102261 Completed At : 09/02/2025, 07:05 PM Mfg Date : 0…"
click at [730, 312] on li "Mfg Date : 08/30/2025" at bounding box center [851, 302] width 1223 height 35
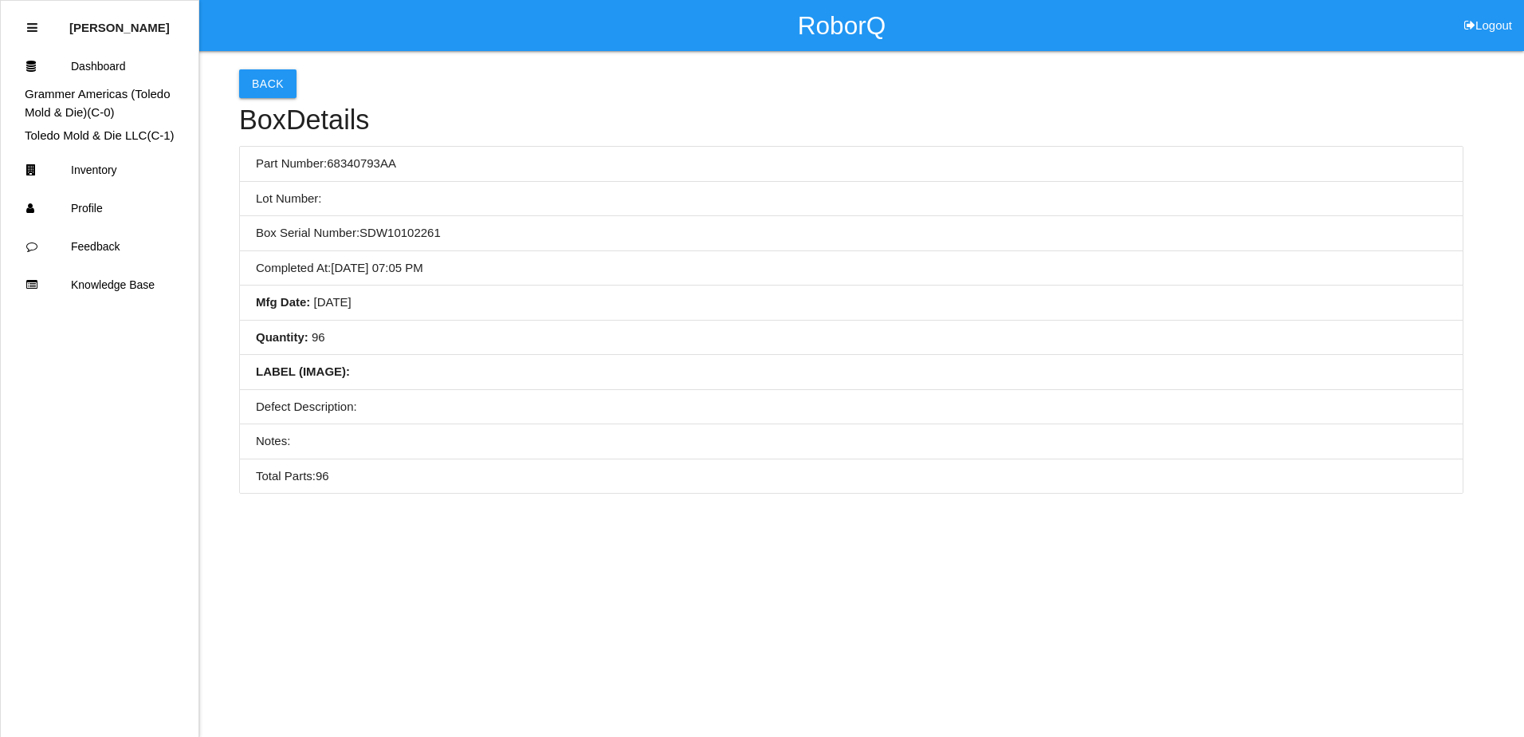
click at [340, 176] on li "Part Number: 68340793AA" at bounding box center [851, 164] width 1223 height 35
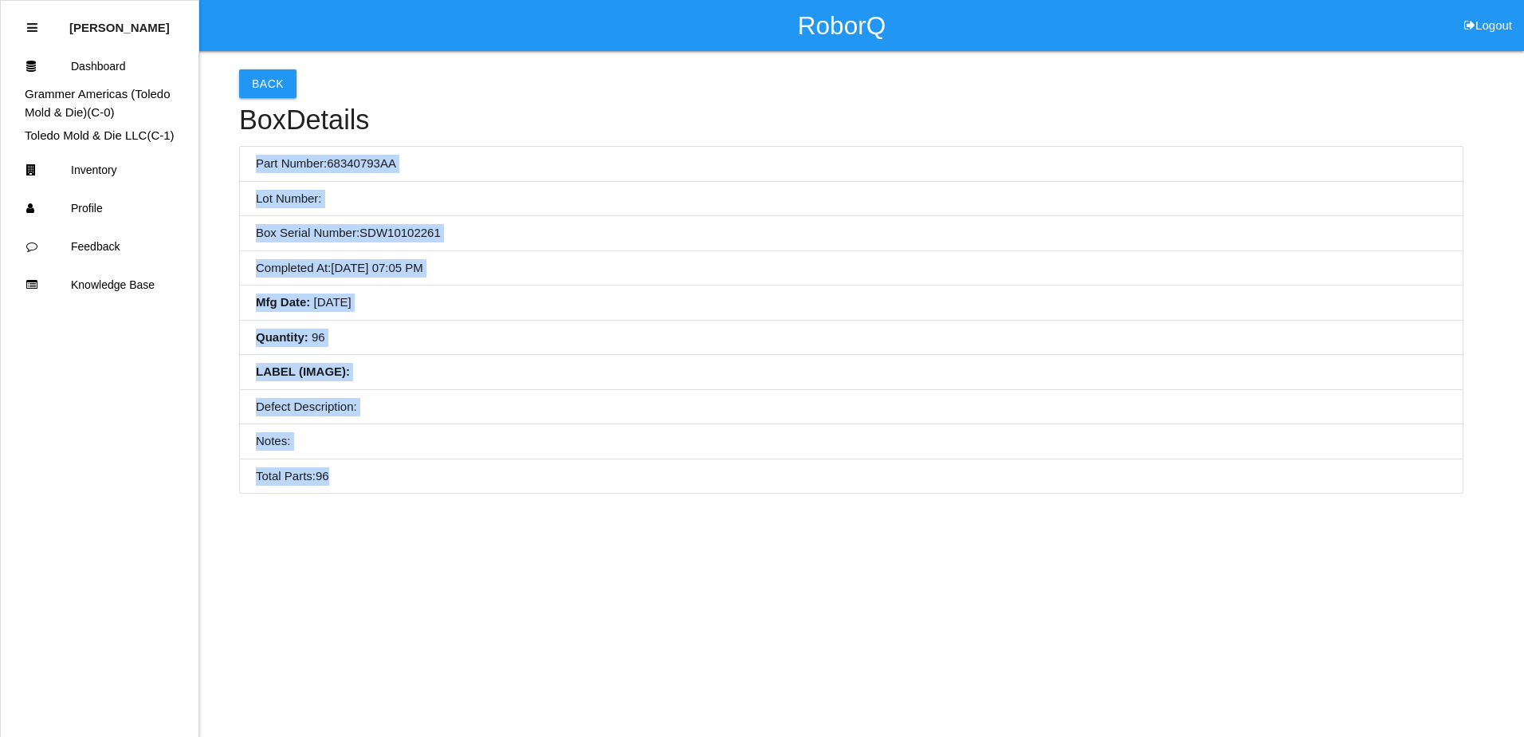
drag, startPoint x: 338, startPoint y: 472, endPoint x: 240, endPoint y: 157, distance: 329.8
click at [240, 157] on ul "Part Number: 68340793AA Lot Number: Box Serial Number: SDW10102261 Completed At…" at bounding box center [851, 320] width 1224 height 348
copy ul "Part Number: 68340793AA Lot Number: Box Serial Number: SDW10102261 Completed At…"
click at [1373, 230] on li "Box Serial Number: SDW10102261" at bounding box center [851, 233] width 1223 height 35
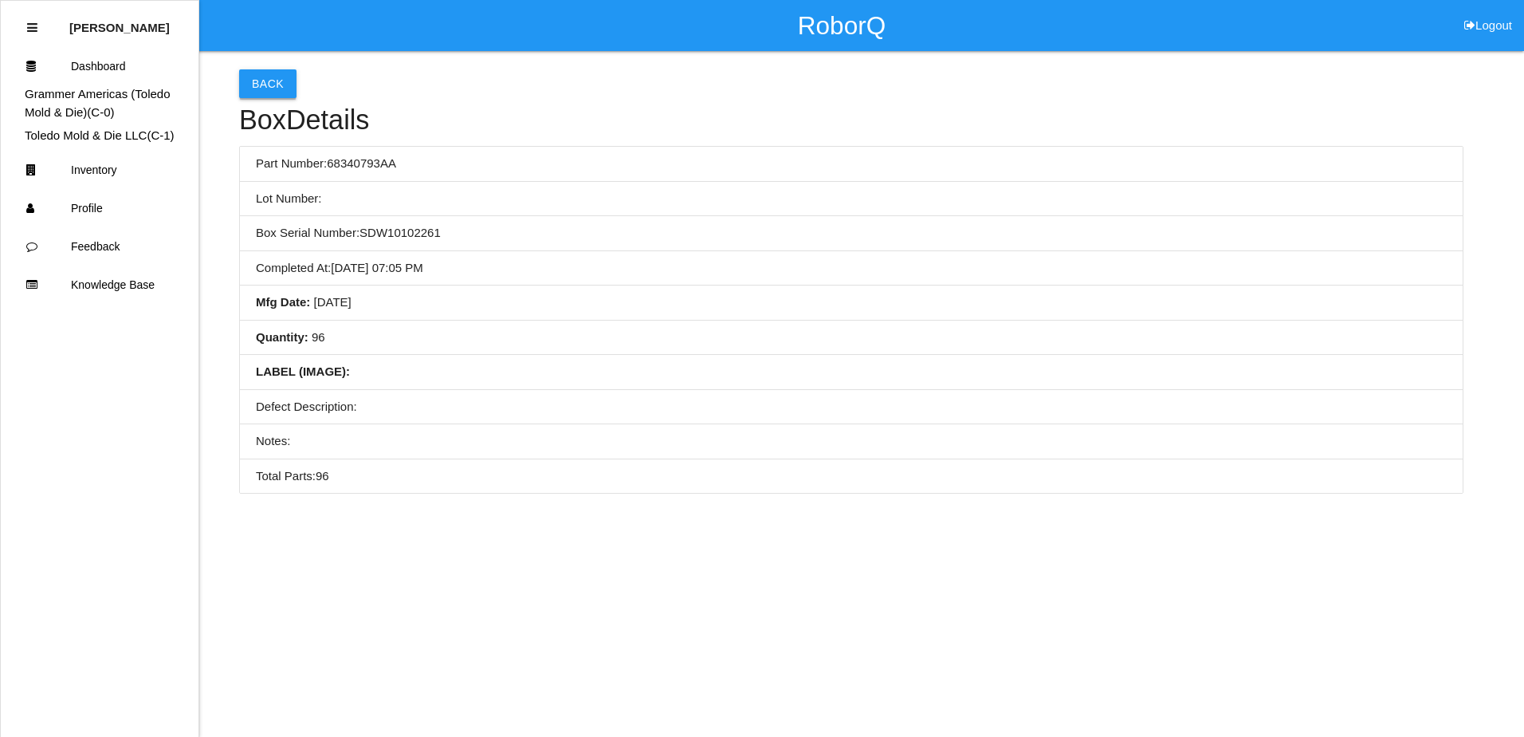
click at [264, 92] on button "Back" at bounding box center [267, 83] width 57 height 29
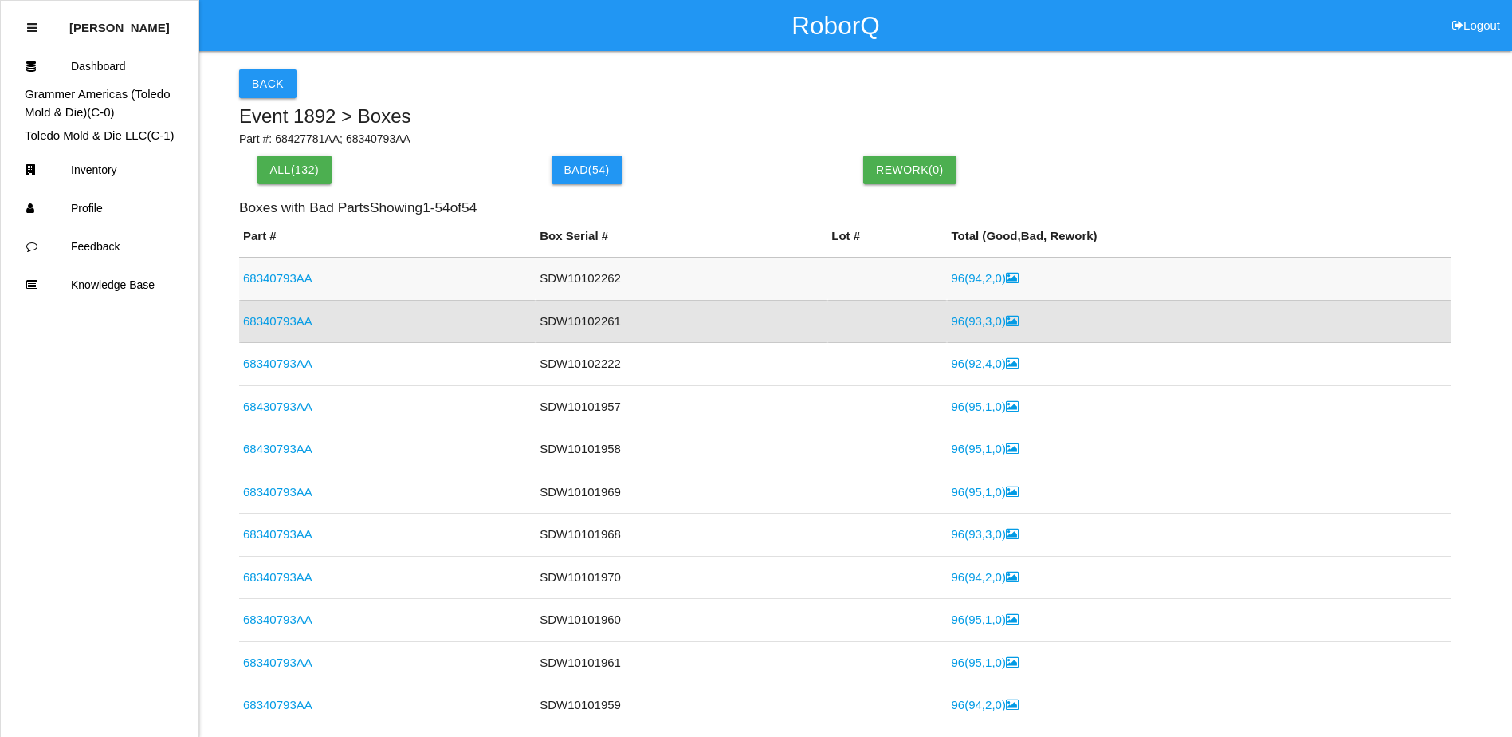
click at [305, 276] on link "68340793AA" at bounding box center [277, 278] width 69 height 14
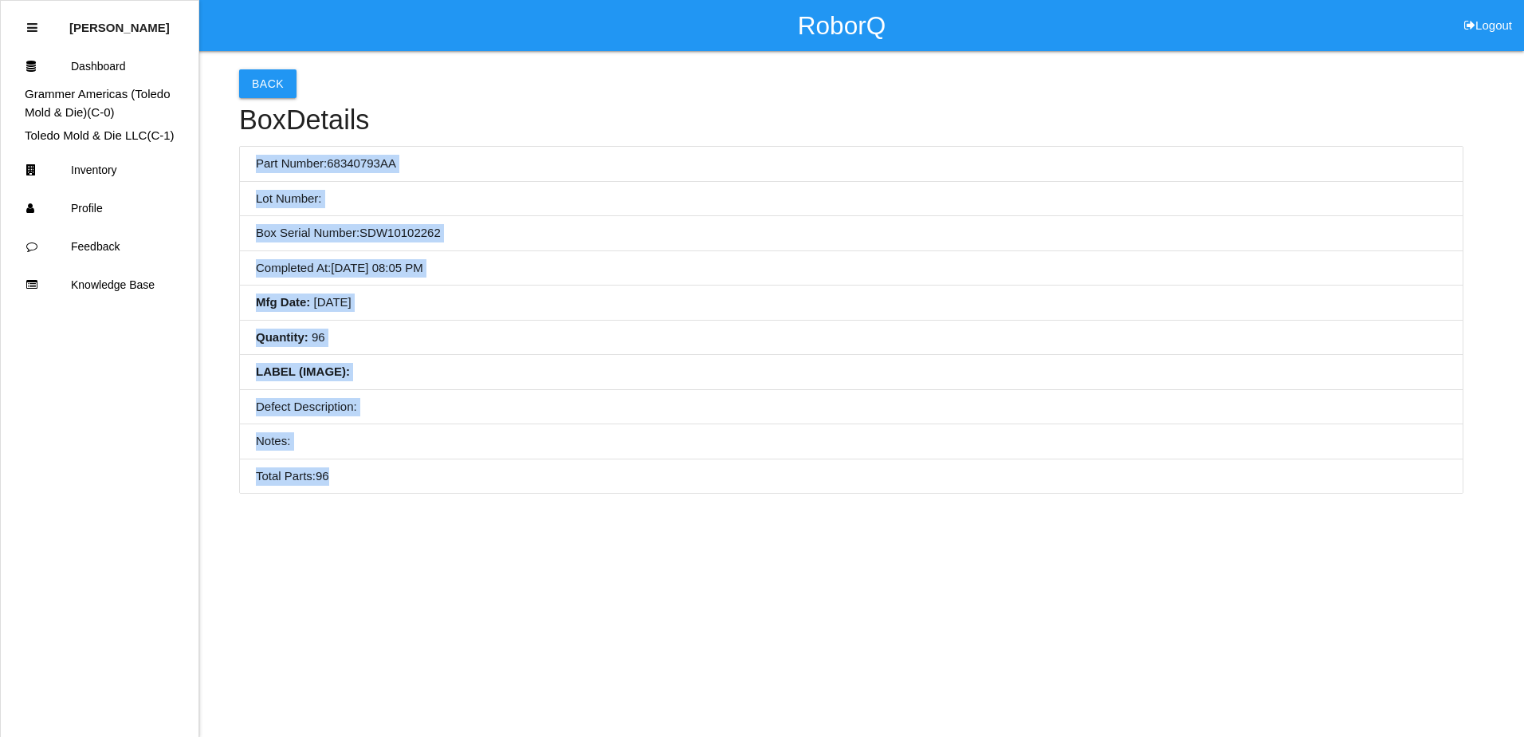
drag, startPoint x: 359, startPoint y: 488, endPoint x: 254, endPoint y: 161, distance: 343.3
click at [254, 161] on ul "Part Number: 68340793AA Lot Number: Box Serial Number: SDW10102262 Completed At…" at bounding box center [851, 320] width 1224 height 348
copy ul "Part Number: 68340793AA Lot Number: Box Serial Number: SDW10102262 Completed At…"
click at [735, 261] on li "Completed At : 09/02/2025, 08:05 PM" at bounding box center [851, 268] width 1223 height 35
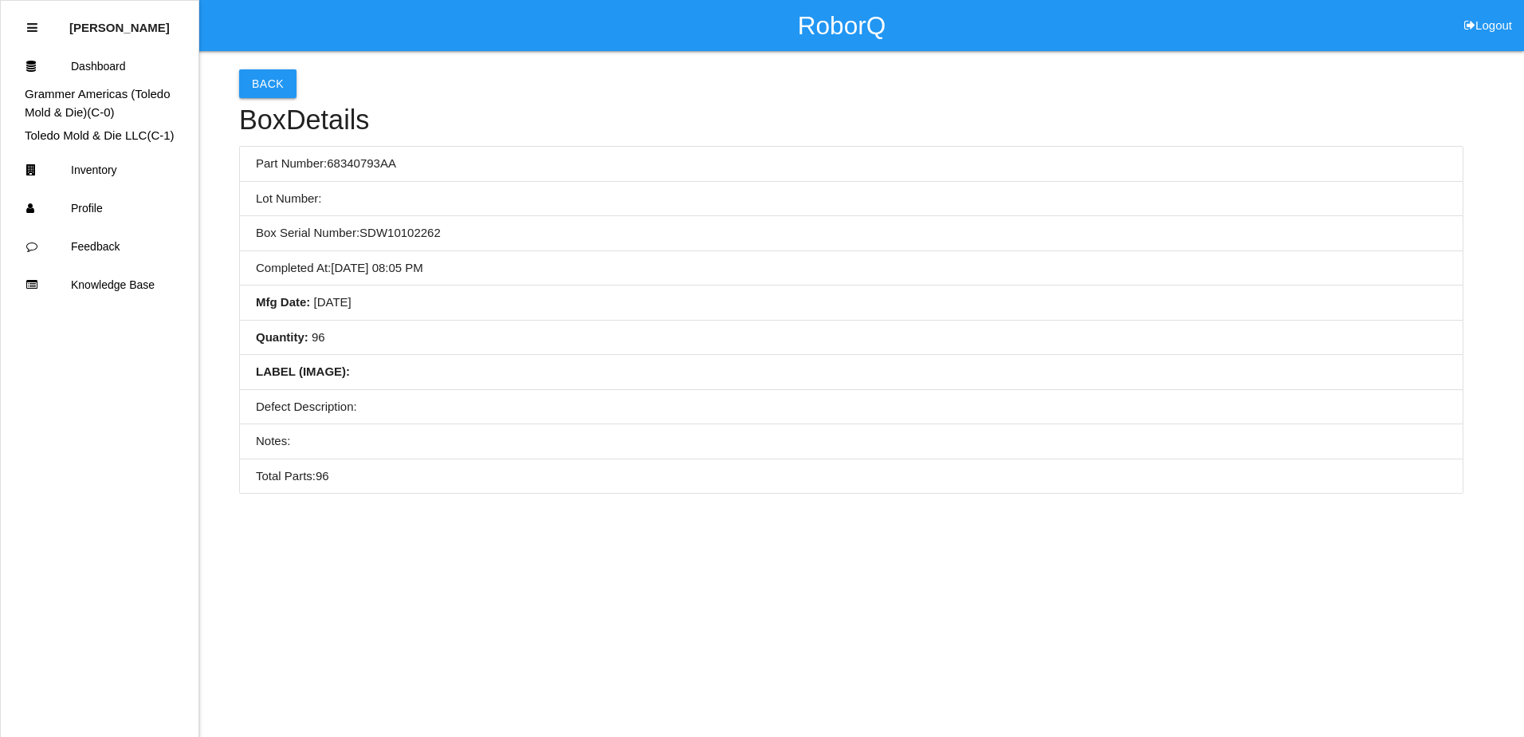
click at [383, 219] on li "Box Serial Number: SDW10102262" at bounding box center [851, 233] width 1223 height 35
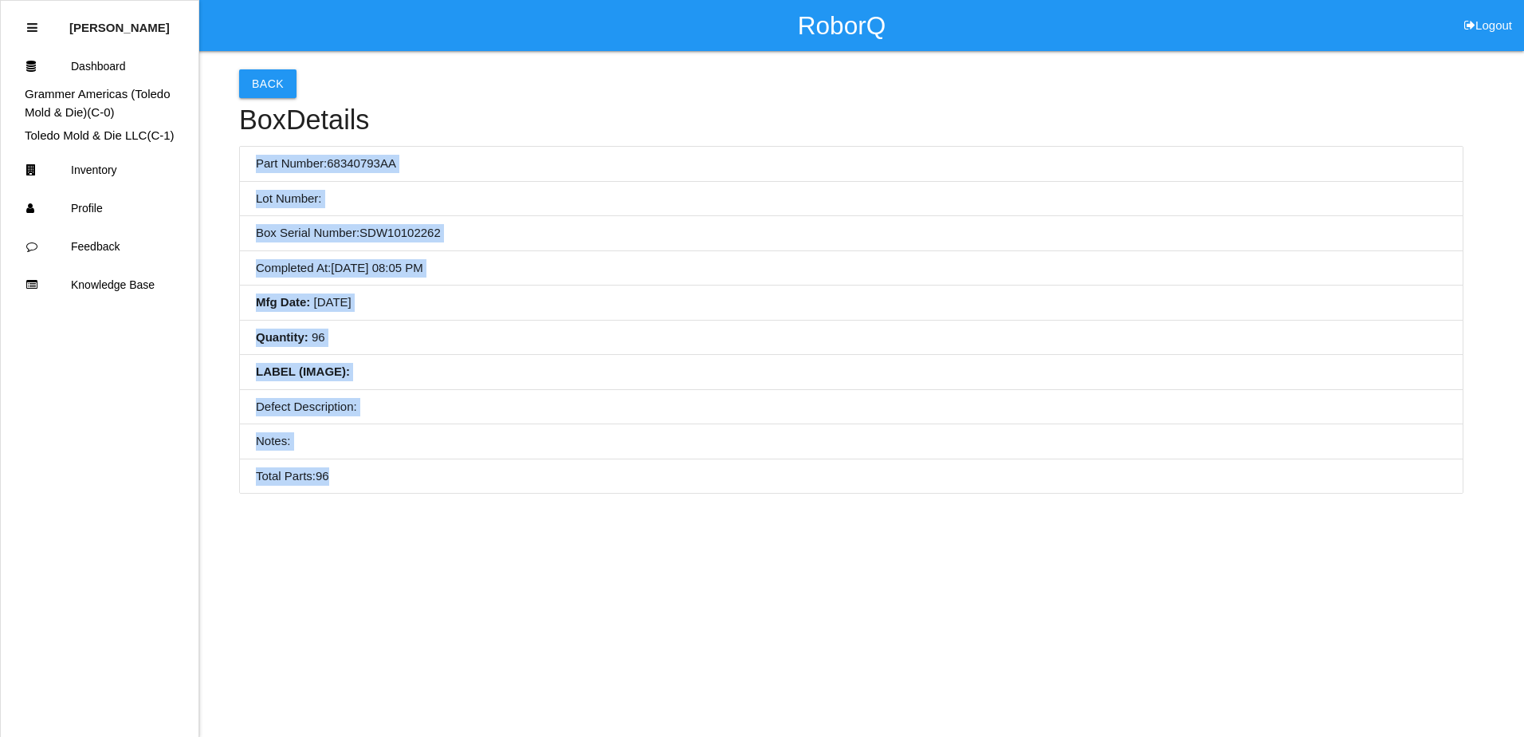
drag, startPoint x: 257, startPoint y: 163, endPoint x: 384, endPoint y: 465, distance: 328.3
click at [384, 465] on ul "Part Number: 68340793AA Lot Number: Box Serial Number: SDW10102262 Completed At…" at bounding box center [851, 320] width 1224 height 348
copy ul "Part Number: 68340793AA Lot Number: Box Serial Number: SDW10102262 Completed At…"
click at [692, 405] on li "Defect Description:" at bounding box center [851, 407] width 1223 height 35
drag, startPoint x: 760, startPoint y: 265, endPoint x: 414, endPoint y: 89, distance: 388.2
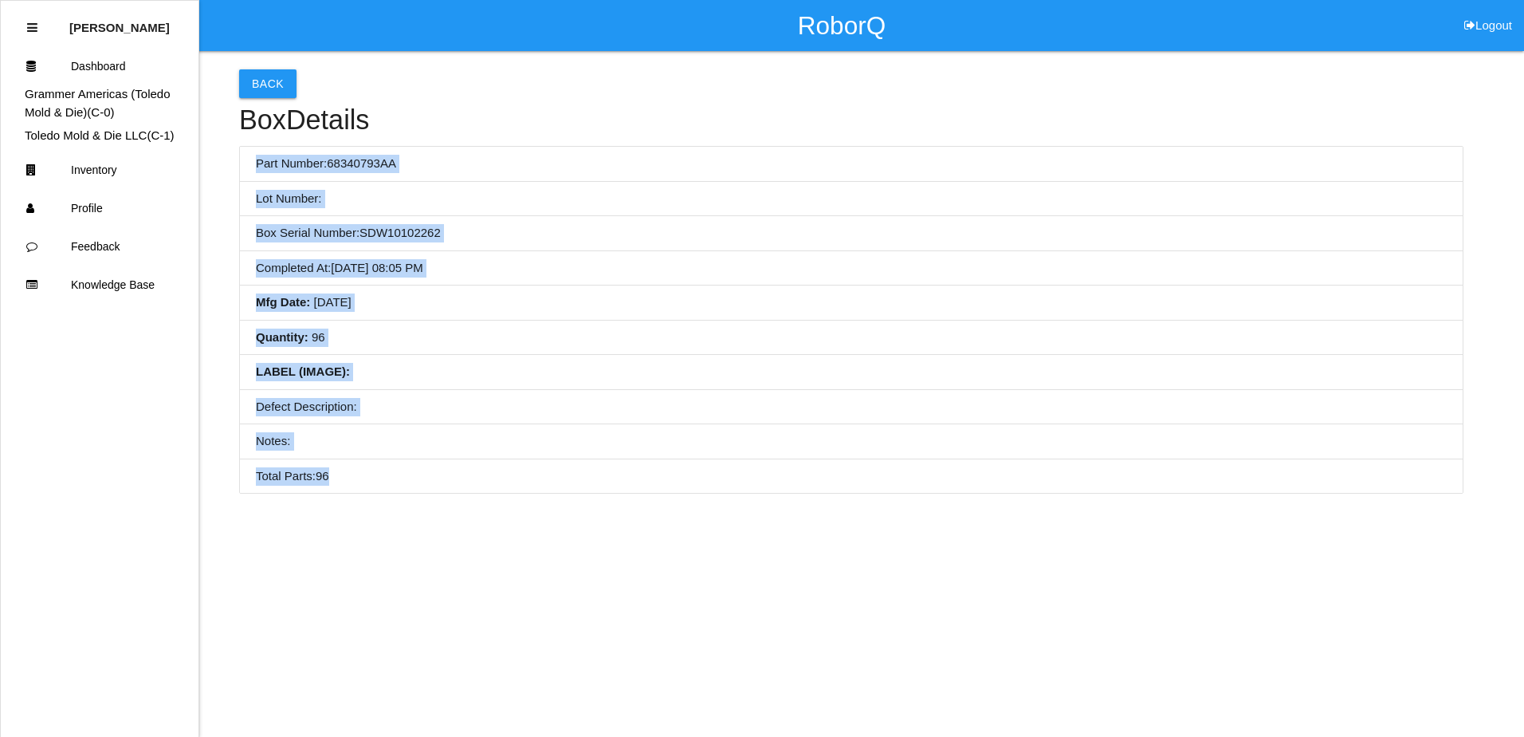
click at [760, 265] on li "Completed At : 09/02/2025, 08:05 PM" at bounding box center [851, 268] width 1223 height 35
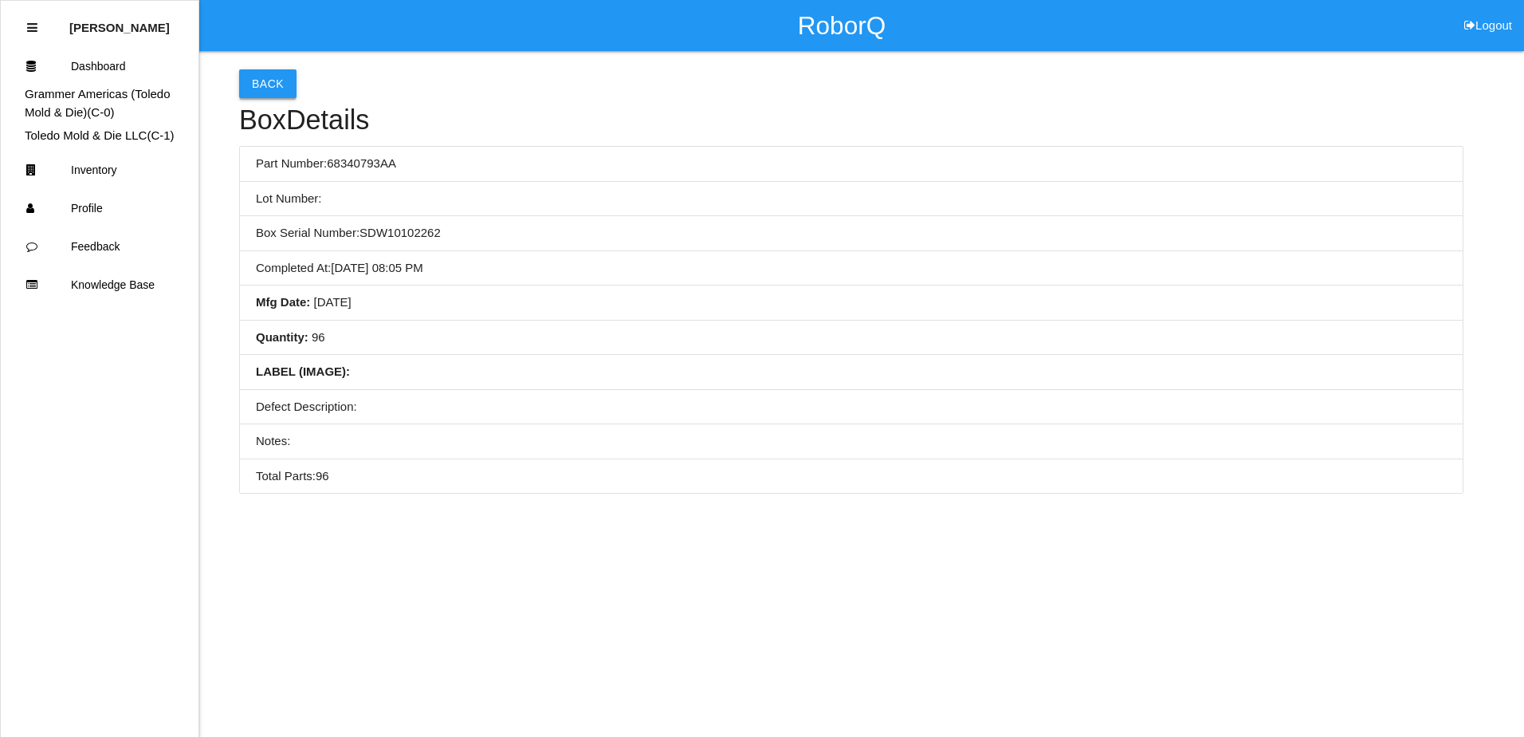
click at [271, 86] on button "Back" at bounding box center [267, 83] width 57 height 29
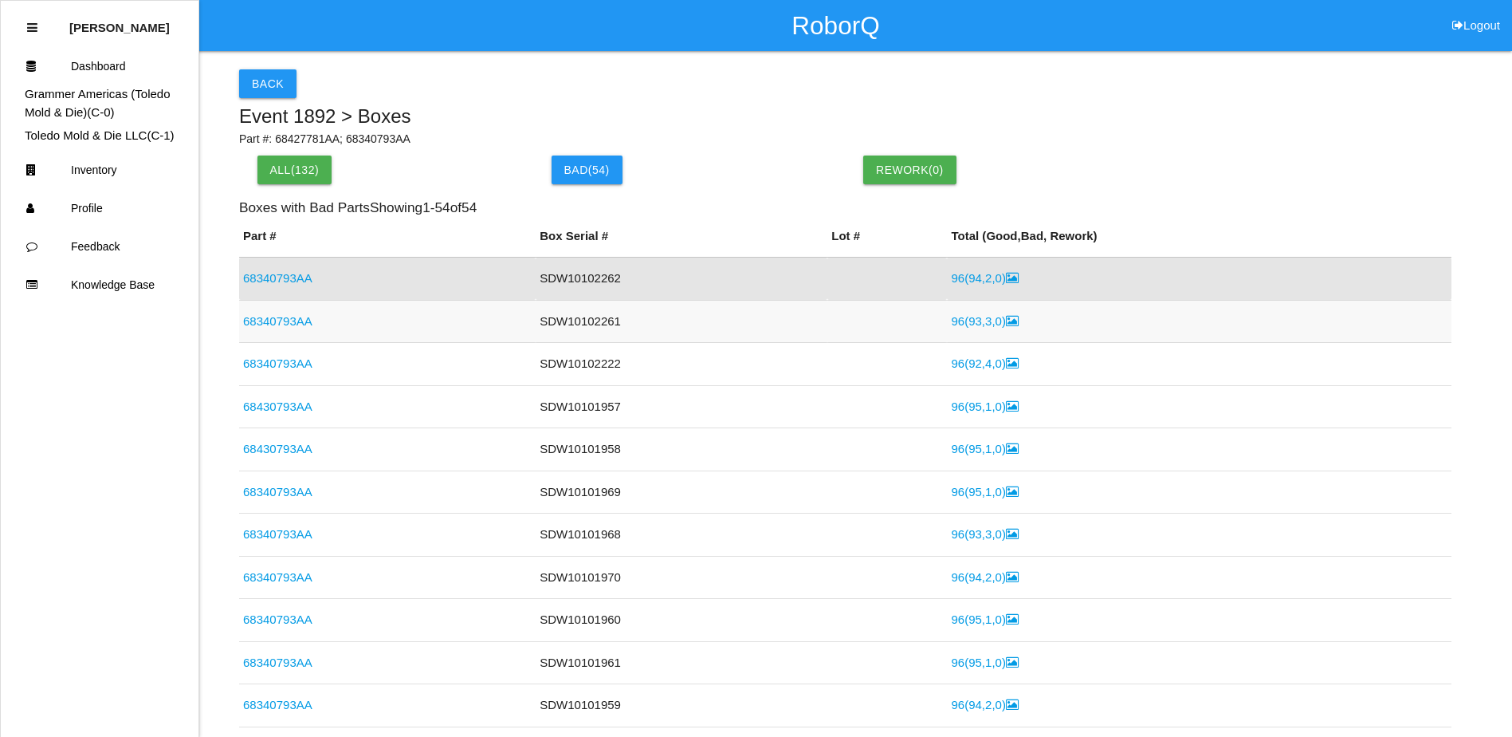
click at [302, 321] on link "68340793AA" at bounding box center [277, 321] width 69 height 14
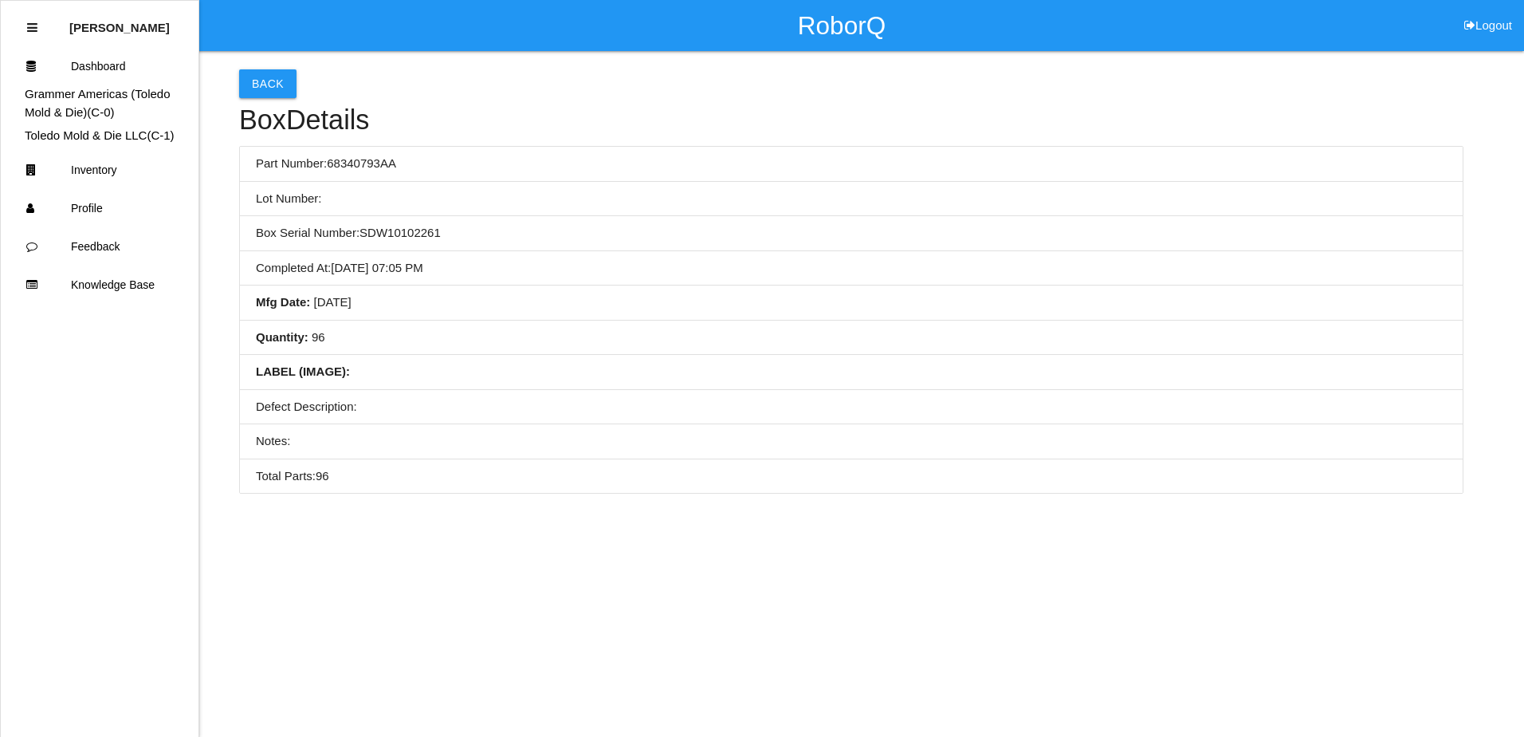
drag, startPoint x: 480, startPoint y: 427, endPoint x: 328, endPoint y: 124, distance: 338.6
click at [480, 424] on li "Notes:" at bounding box center [851, 441] width 1223 height 35
click at [270, 73] on button "Back" at bounding box center [267, 83] width 57 height 29
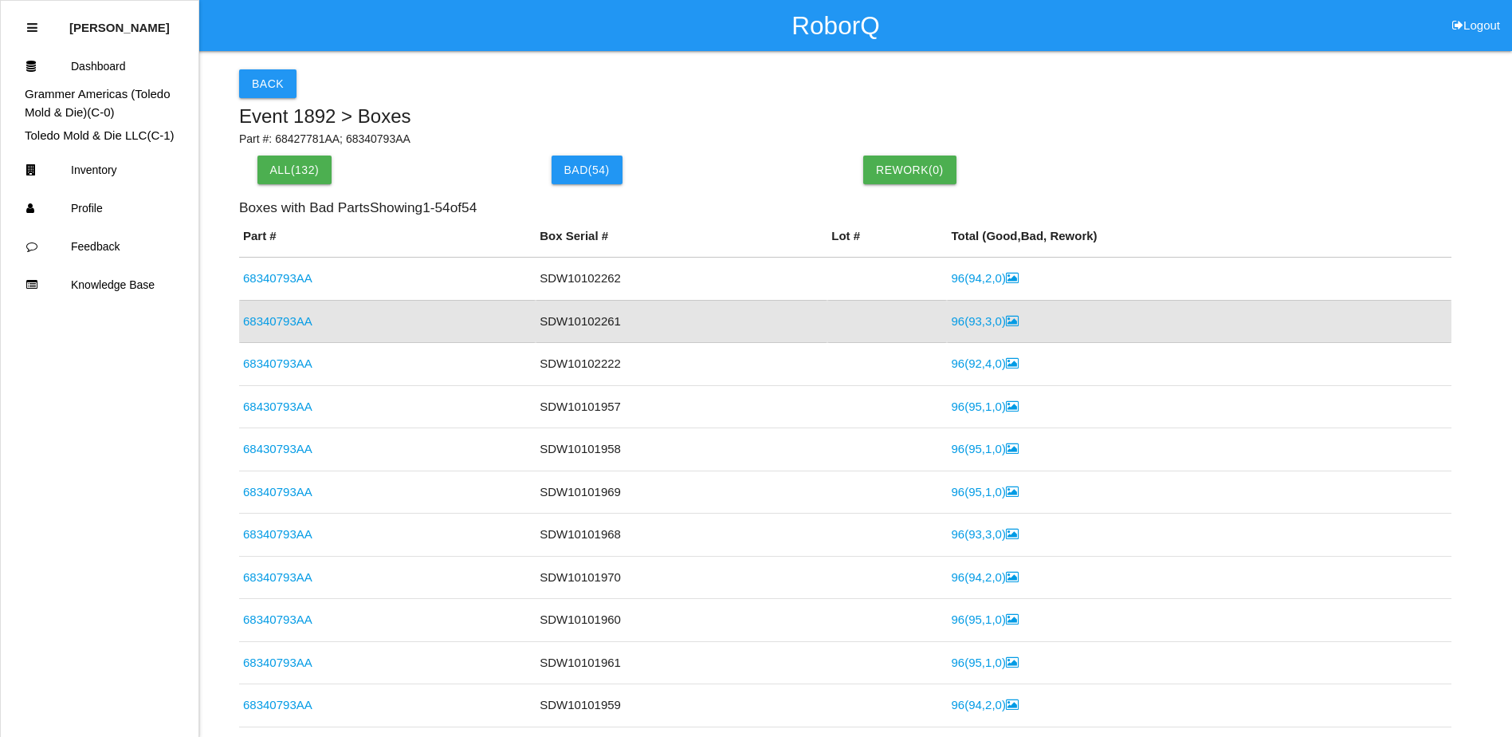
click at [951, 315] on link "96 ( 93 , 3 , 0 )" at bounding box center [984, 321] width 67 height 14
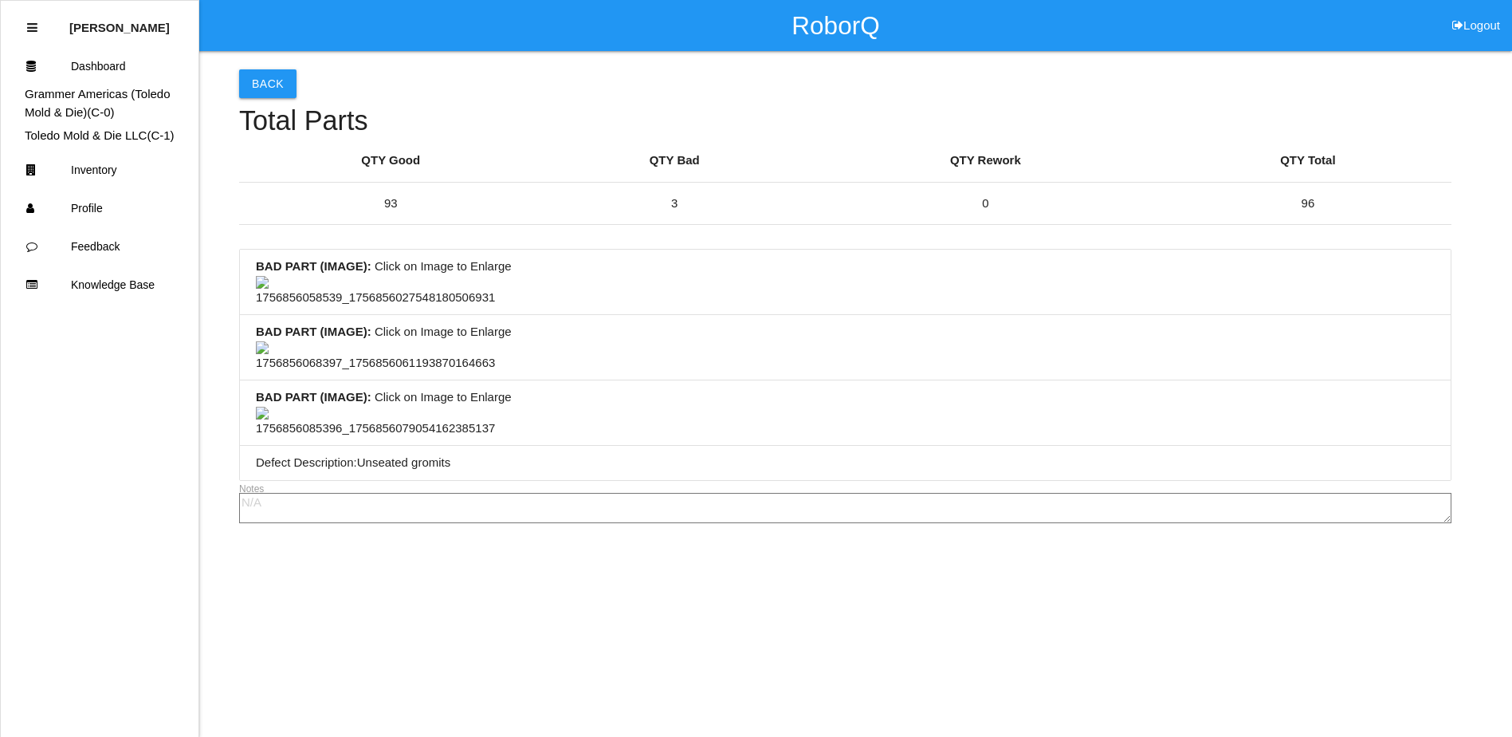
scroll to position [319, 0]
click at [348, 362] on img at bounding box center [375, 356] width 239 height 31
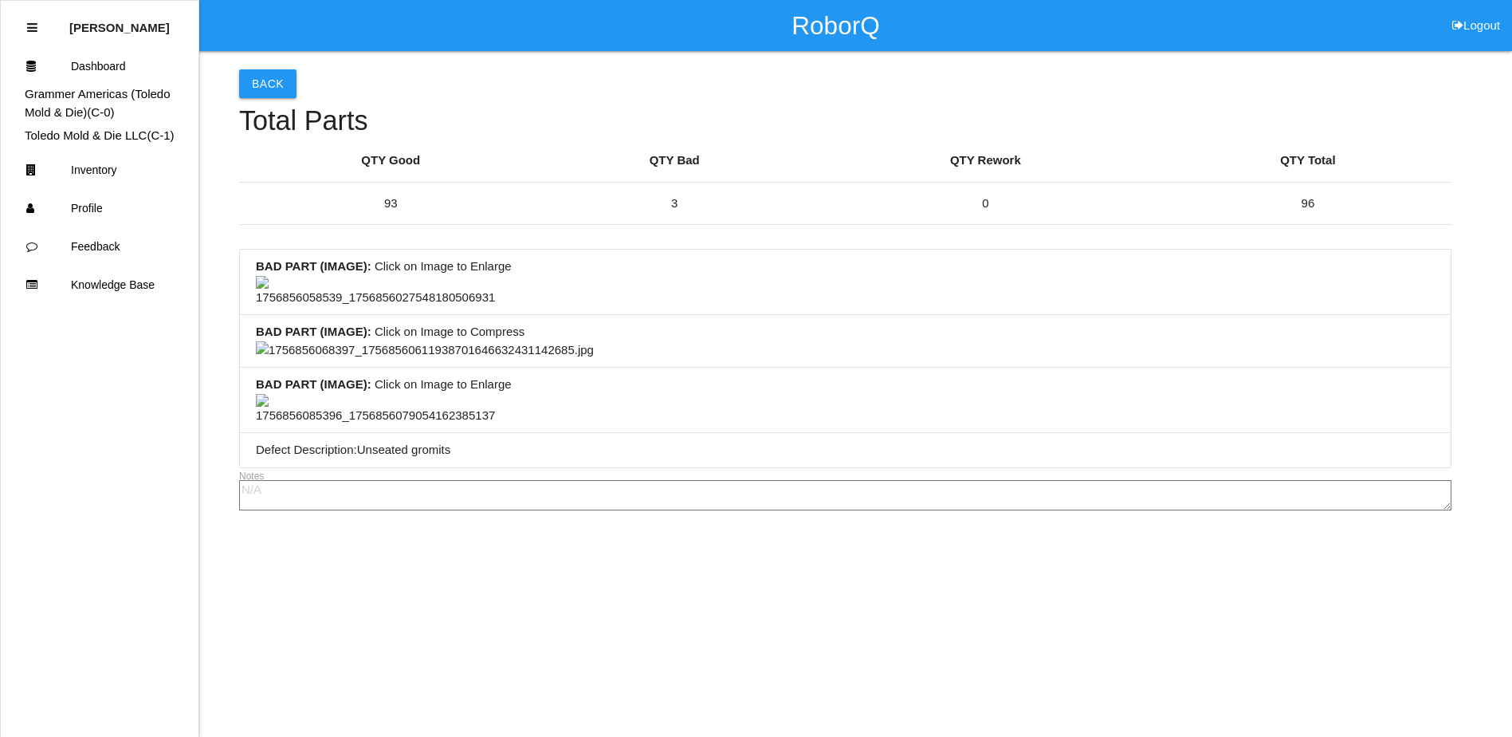
click at [572, 359] on img at bounding box center [425, 350] width 338 height 18
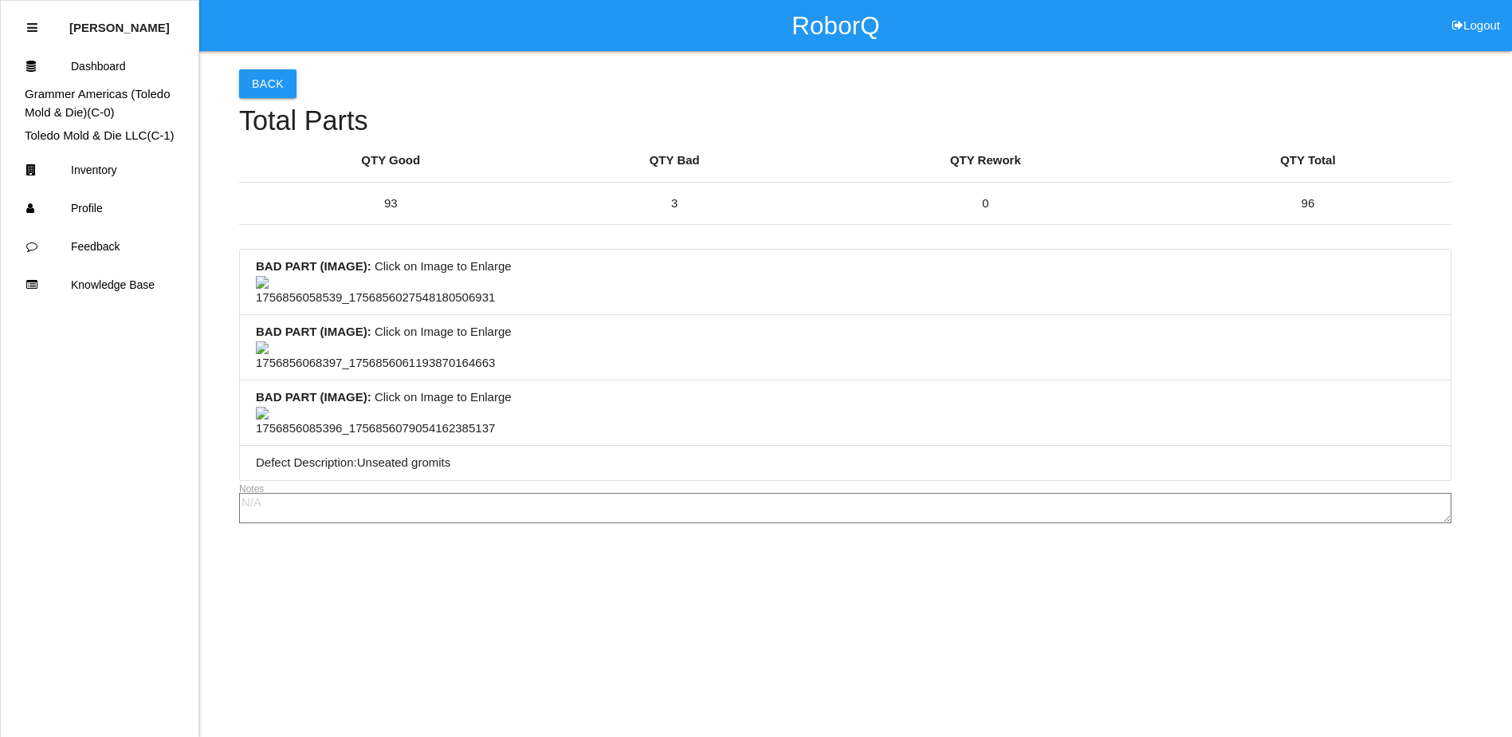
click at [689, 380] on li "BAD PART (IMAGE) : Click on Image to Enlarge" at bounding box center [845, 347] width 1211 height 65
click at [765, 384] on li "BAD PART (IMAGE) : Click on Image to Enlarge" at bounding box center [845, 412] width 1211 height 65
drag, startPoint x: 670, startPoint y: 305, endPoint x: 654, endPoint y: 307, distance: 16.0
click at [670, 380] on li "BAD PART (IMAGE) : Click on Image to Enlarge" at bounding box center [845, 412] width 1211 height 65
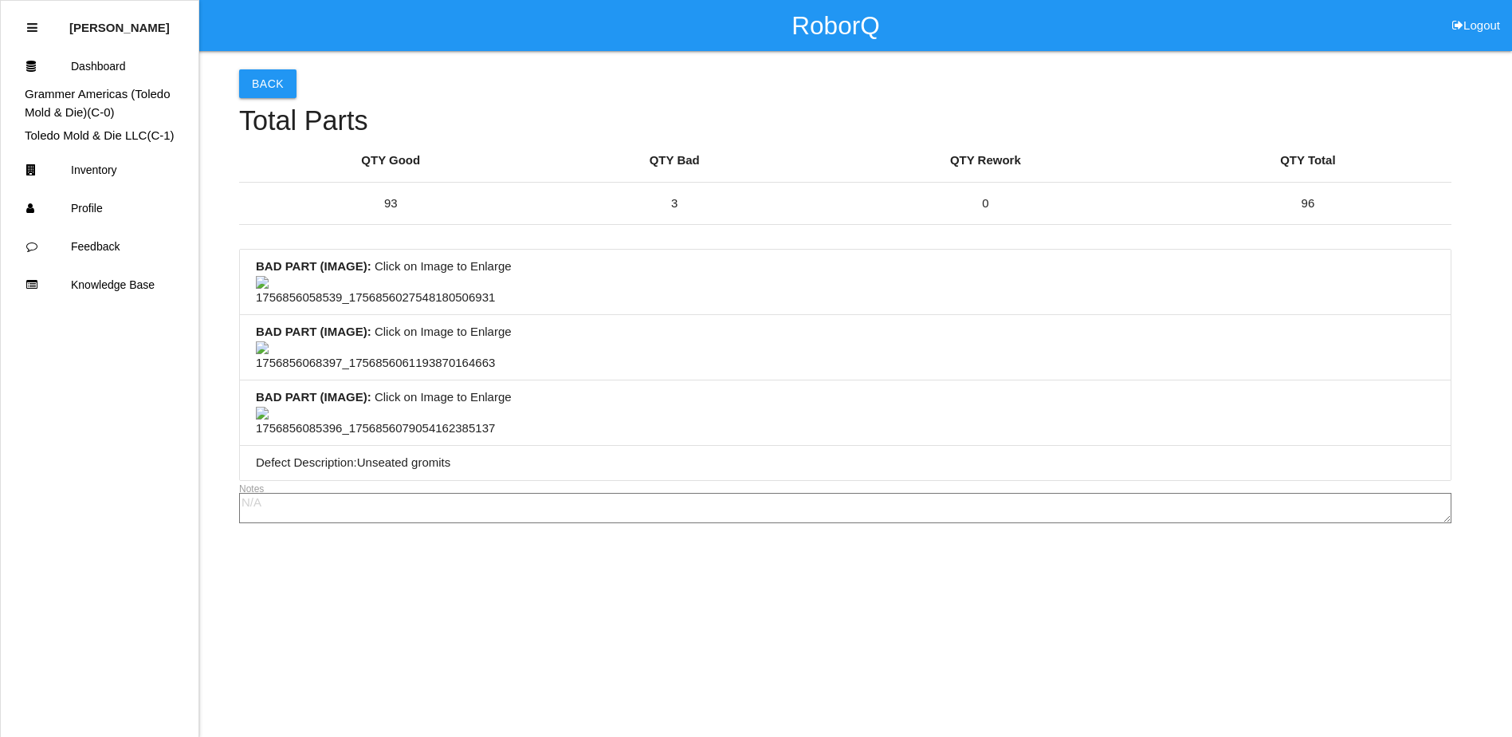
scroll to position [0, 0]
click at [266, 81] on button "Back" at bounding box center [267, 83] width 57 height 29
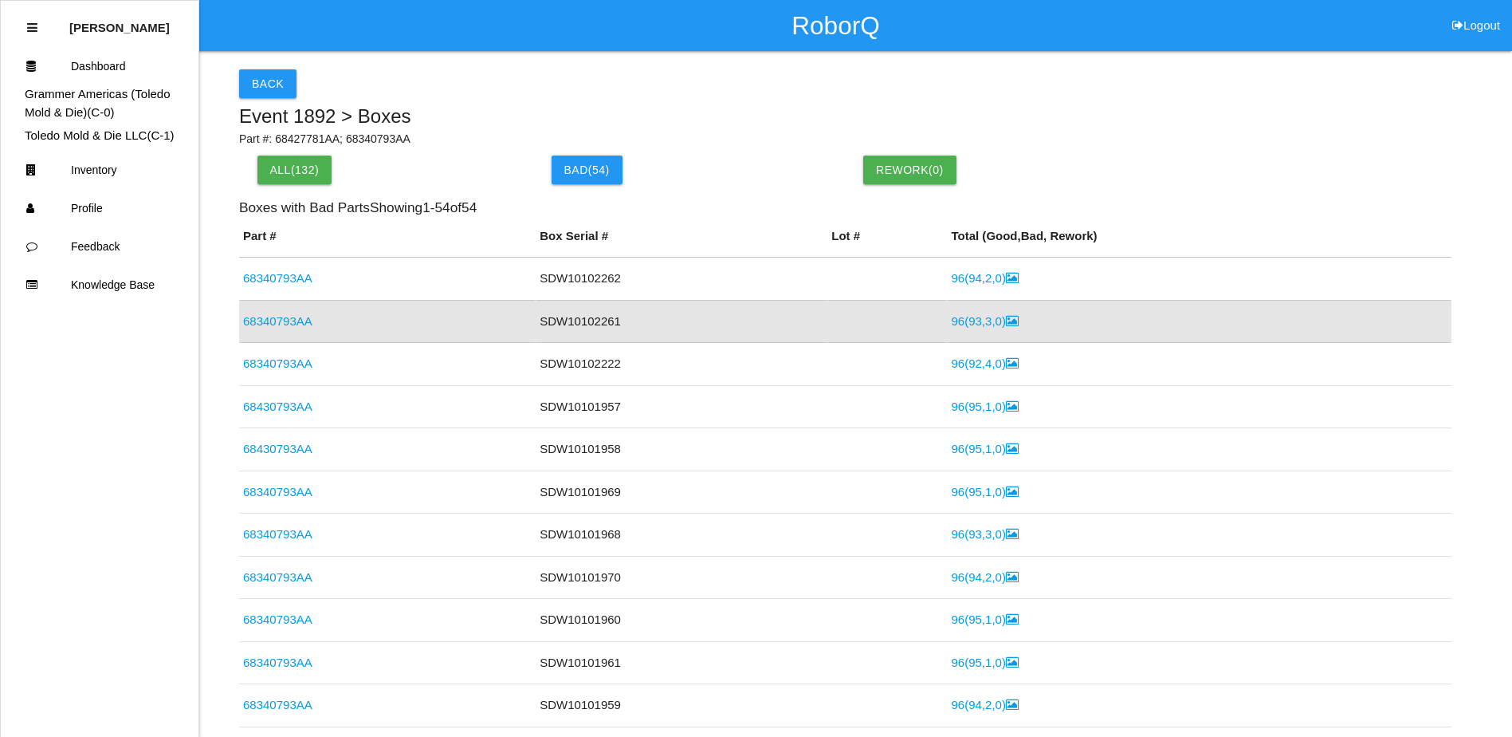
drag, startPoint x: 281, startPoint y: 318, endPoint x: 336, endPoint y: 318, distance: 54.2
click at [281, 318] on link "68340793AA" at bounding box center [277, 321] width 69 height 14
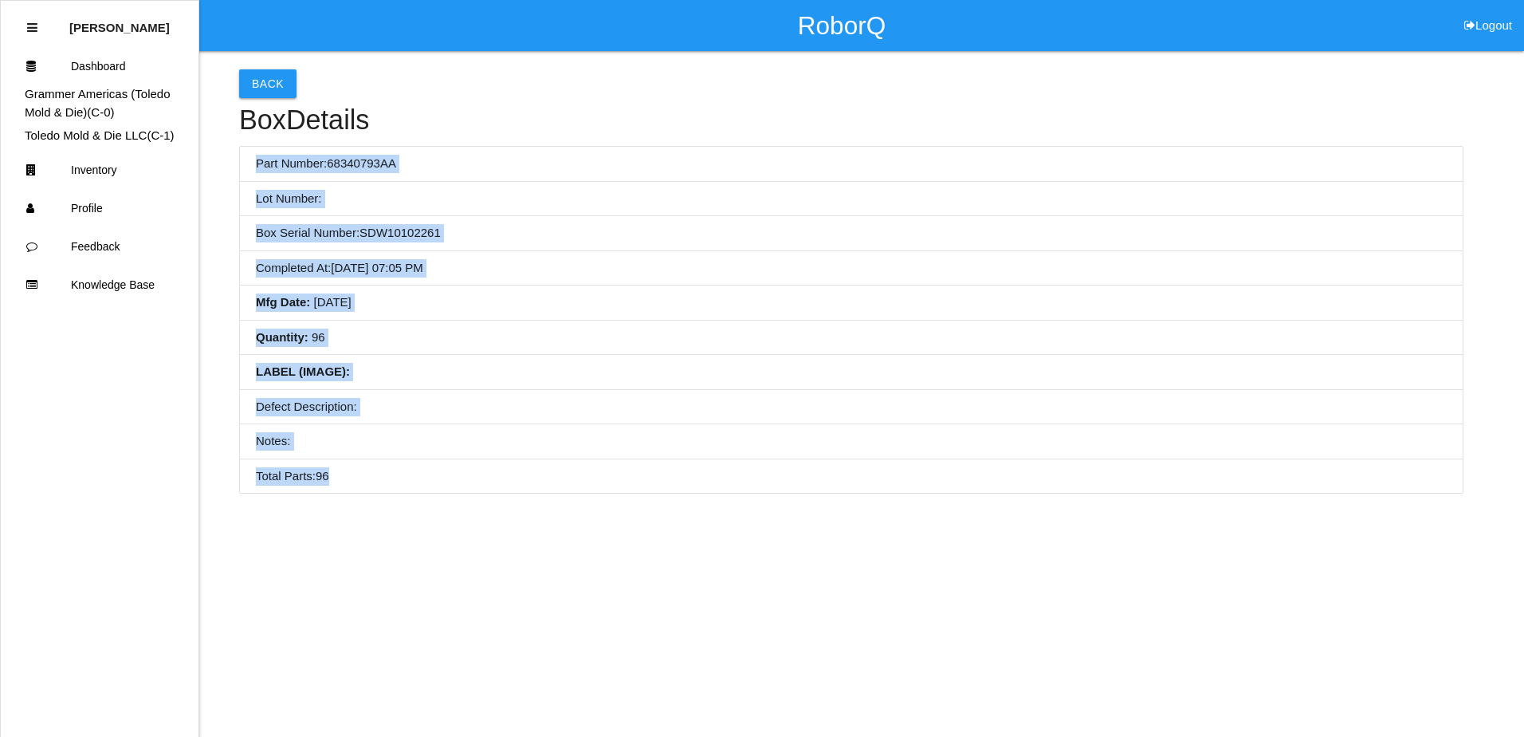
drag, startPoint x: 256, startPoint y: 166, endPoint x: 397, endPoint y: 470, distance: 335.6
click at [397, 470] on ul "Part Number: 68340793AA Lot Number: Box Serial Number: SDW10102261 Completed At…" at bounding box center [851, 320] width 1224 height 348
copy ul "Part Number: 68340793AA Lot Number: Box Serial Number: SDW10102261 Completed At…"
click at [265, 84] on button "Back" at bounding box center [267, 83] width 57 height 29
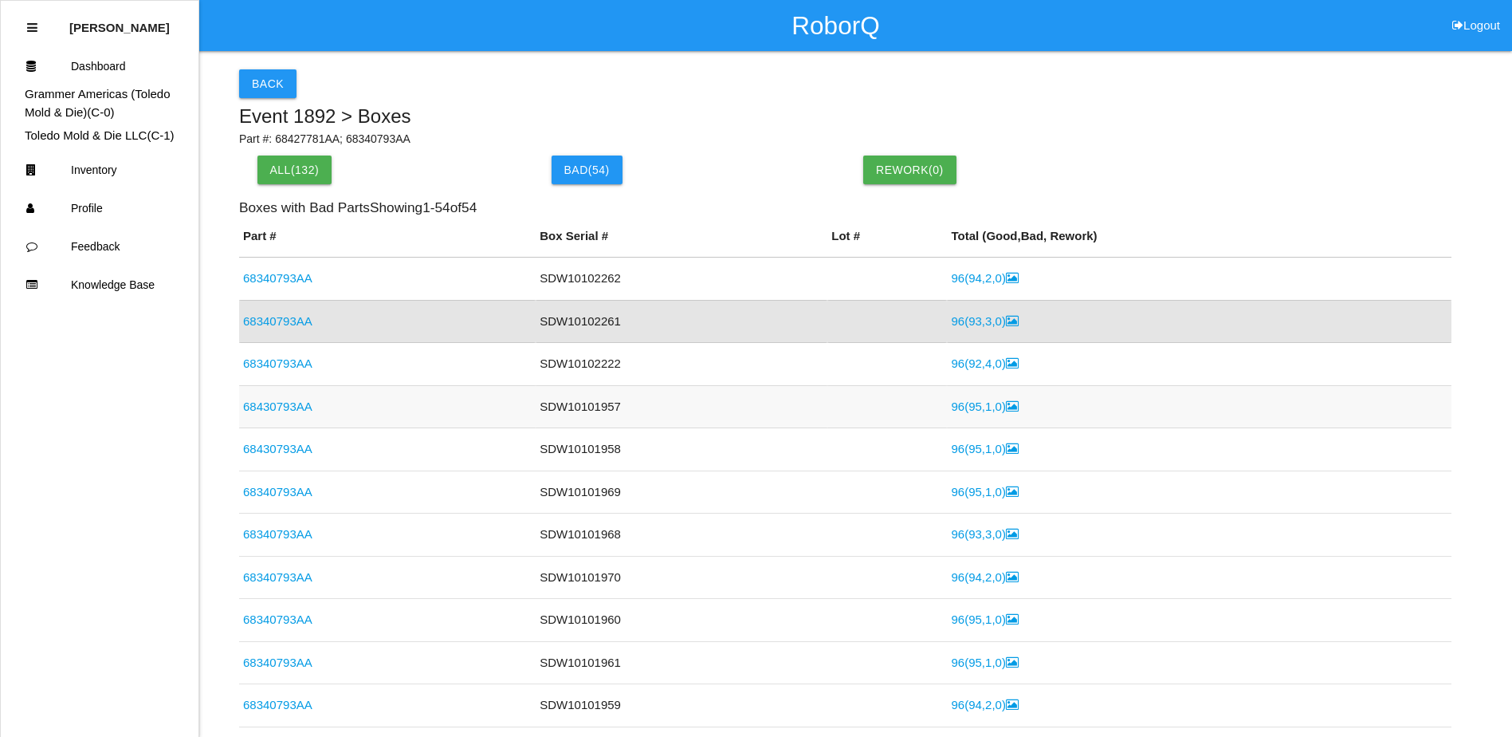
drag, startPoint x: 755, startPoint y: 389, endPoint x: 385, endPoint y: 337, distance: 373.5
click at [755, 389] on td "SDW10101957" at bounding box center [682, 406] width 292 height 43
drag, startPoint x: 615, startPoint y: 363, endPoint x: 532, endPoint y: 368, distance: 83.8
click at [536, 368] on td "SDW10102222" at bounding box center [682, 364] width 292 height 43
copy td "SDW10102222"
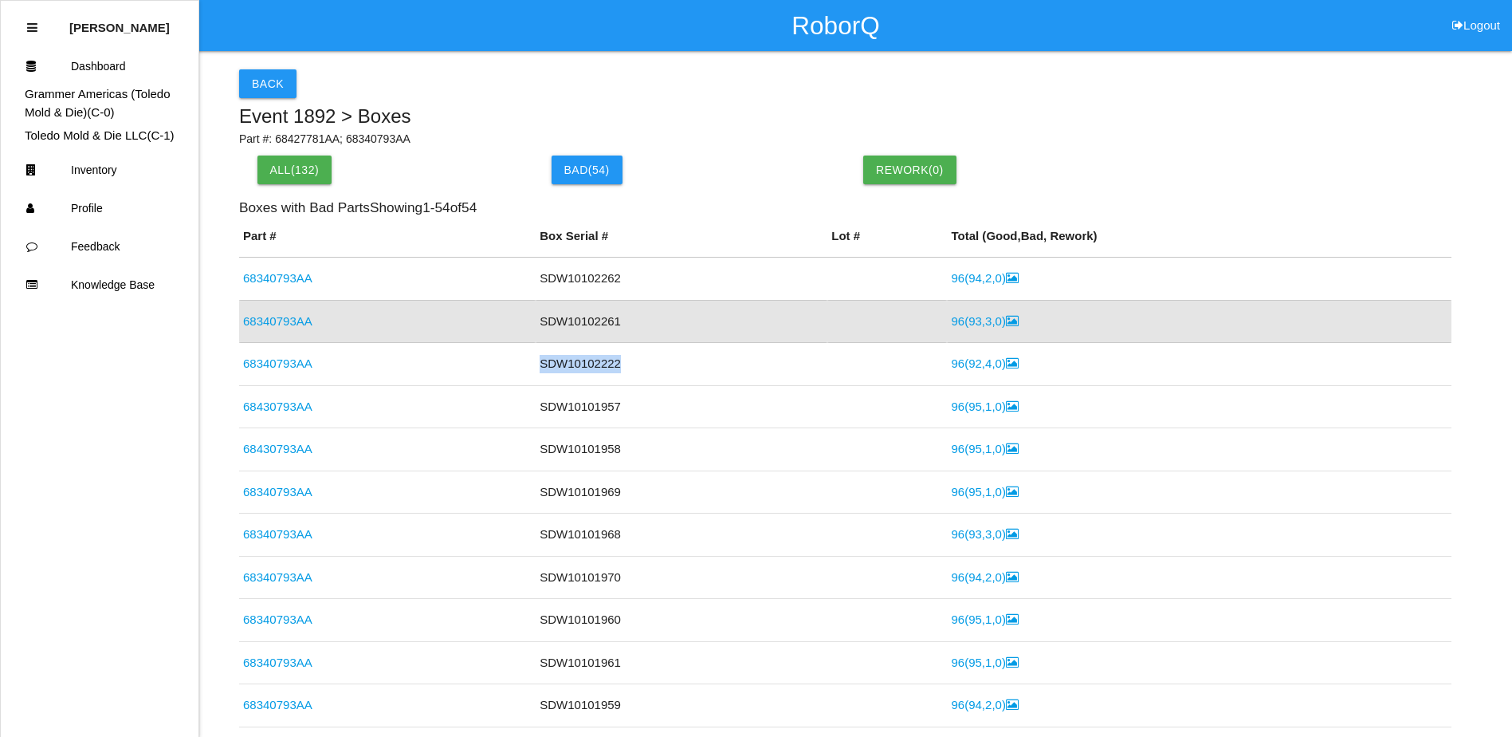
drag, startPoint x: 301, startPoint y: 359, endPoint x: 315, endPoint y: 362, distance: 13.9
click at [301, 359] on link "68340793AA" at bounding box center [277, 363] width 69 height 14
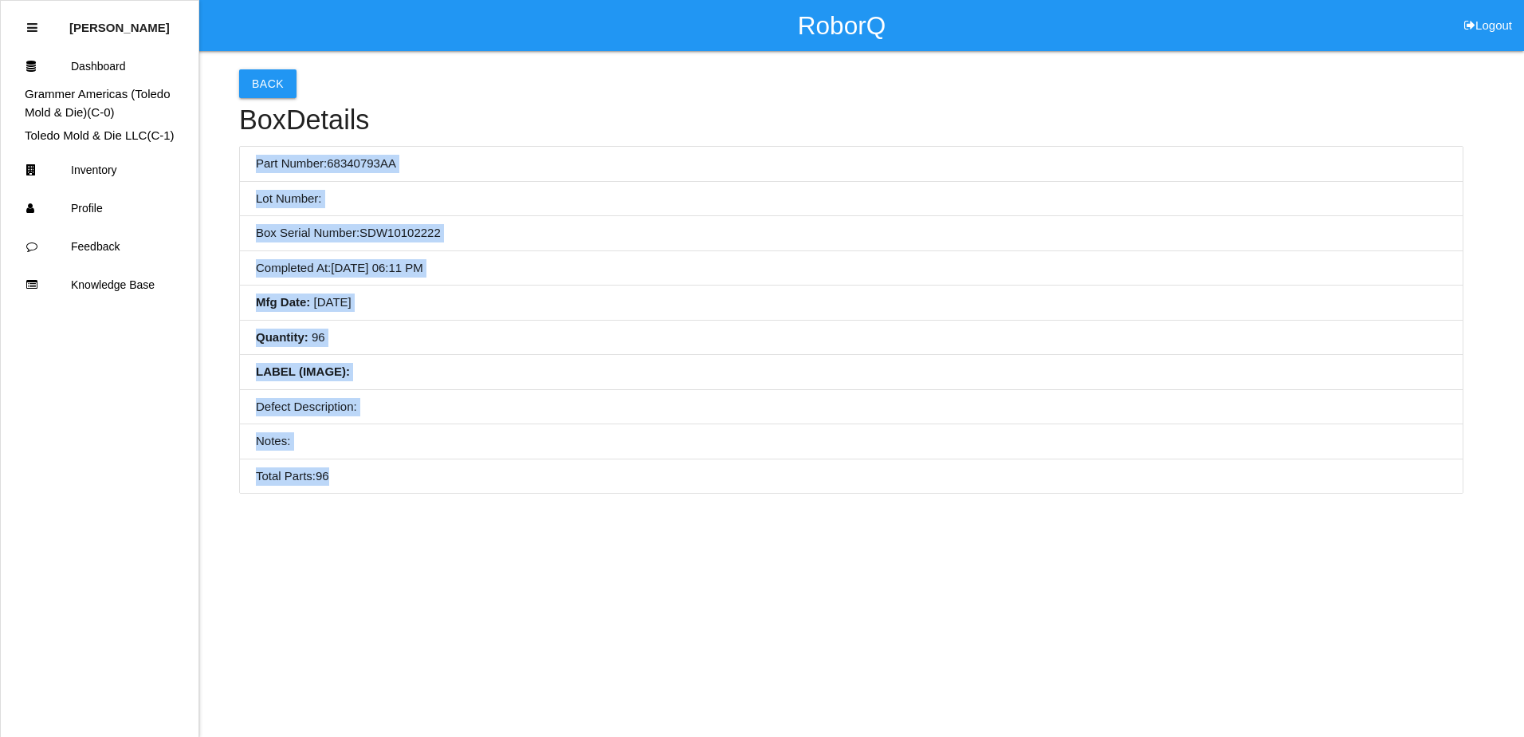
drag, startPoint x: 348, startPoint y: 489, endPoint x: 252, endPoint y: 165, distance: 337.5
click at [252, 165] on ul "Part Number: 68340793AA Lot Number: Box Serial Number: SDW10102222 Completed At…" at bounding box center [851, 320] width 1224 height 348
drag, startPoint x: 252, startPoint y: 165, endPoint x: 259, endPoint y: 81, distance: 84.8
click at [259, 81] on button "Back" at bounding box center [267, 83] width 57 height 29
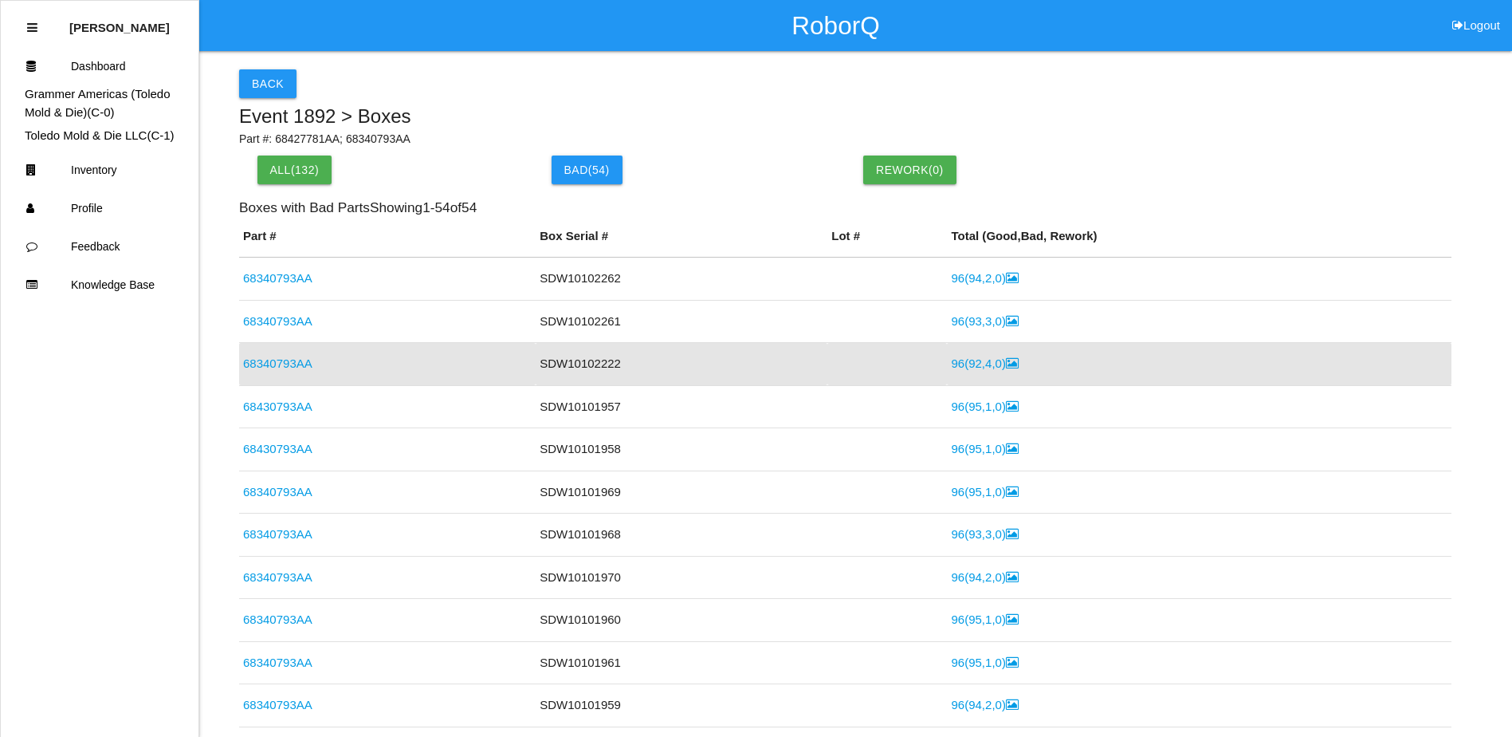
click at [312, 373] on td "68340793AA" at bounding box center [387, 364] width 297 height 43
click at [308, 365] on link "68340793AA" at bounding box center [277, 363] width 69 height 14
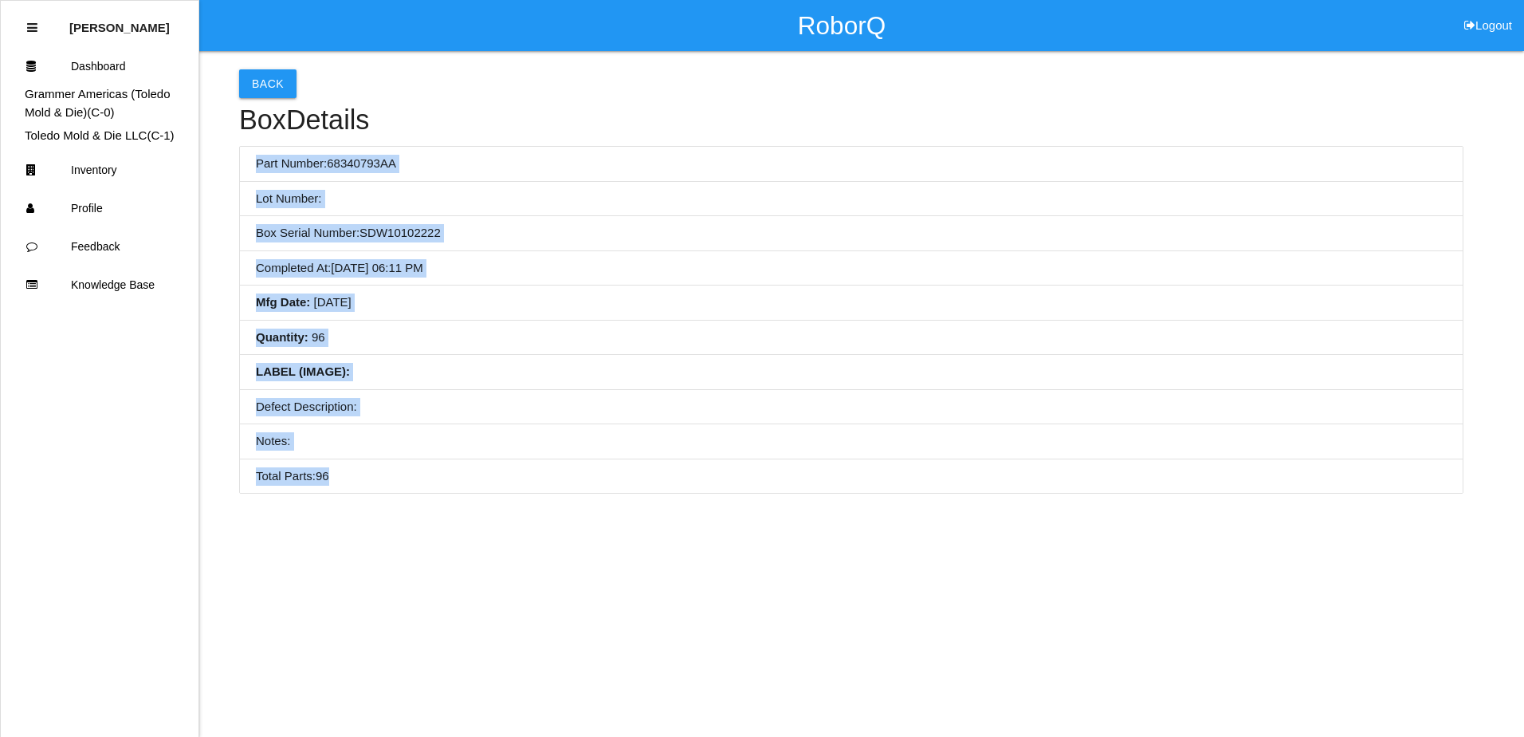
drag, startPoint x: 336, startPoint y: 477, endPoint x: 242, endPoint y: 167, distance: 324.8
click at [242, 167] on ul "Part Number: 68340793AA Lot Number: Box Serial Number: SDW10102222 Completed At…" at bounding box center [851, 320] width 1224 height 348
click at [848, 276] on li "Completed At : 08/29/2025, 06:11 PM" at bounding box center [851, 268] width 1223 height 35
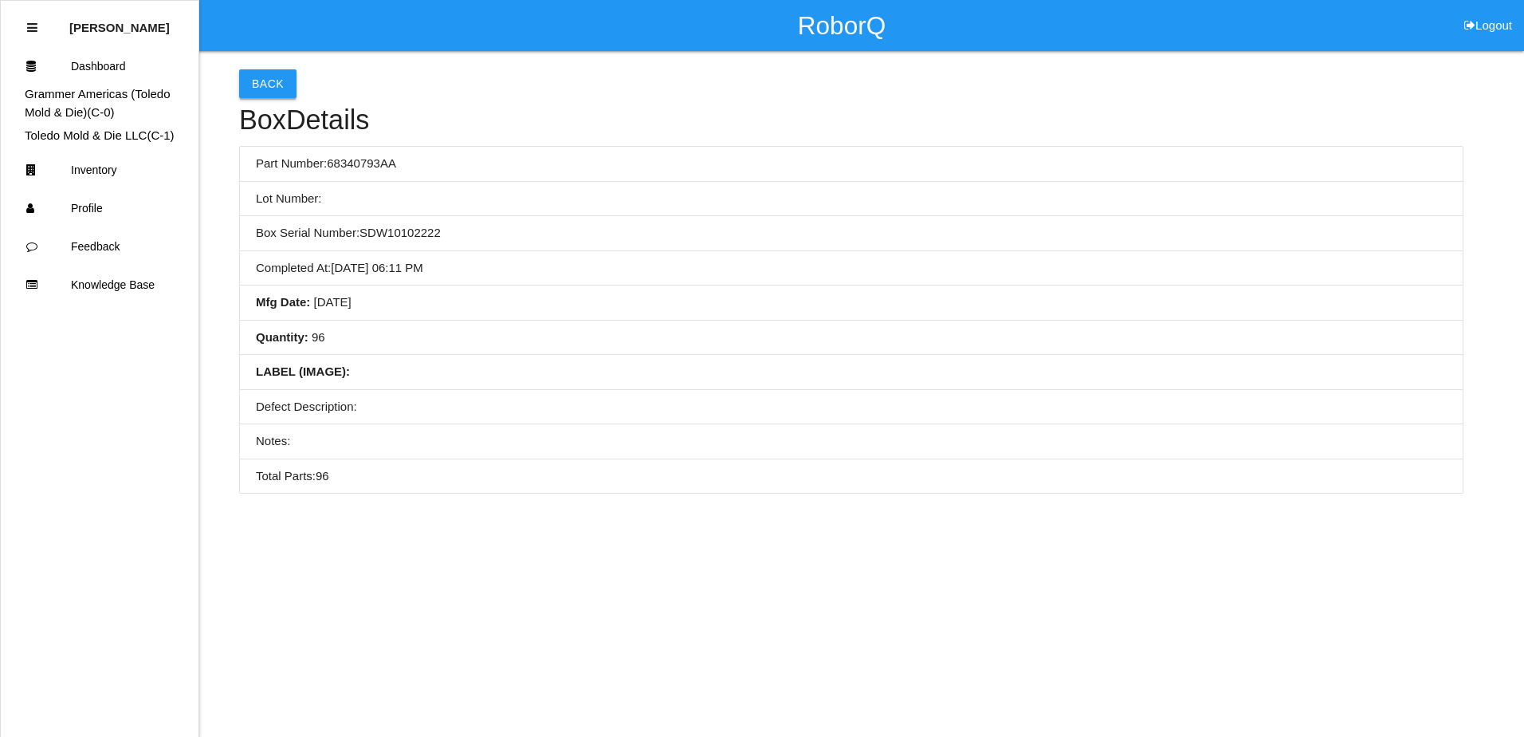
drag, startPoint x: 257, startPoint y: 83, endPoint x: 433, endPoint y: 205, distance: 214.3
click at [257, 83] on button "Back" at bounding box center [267, 83] width 57 height 29
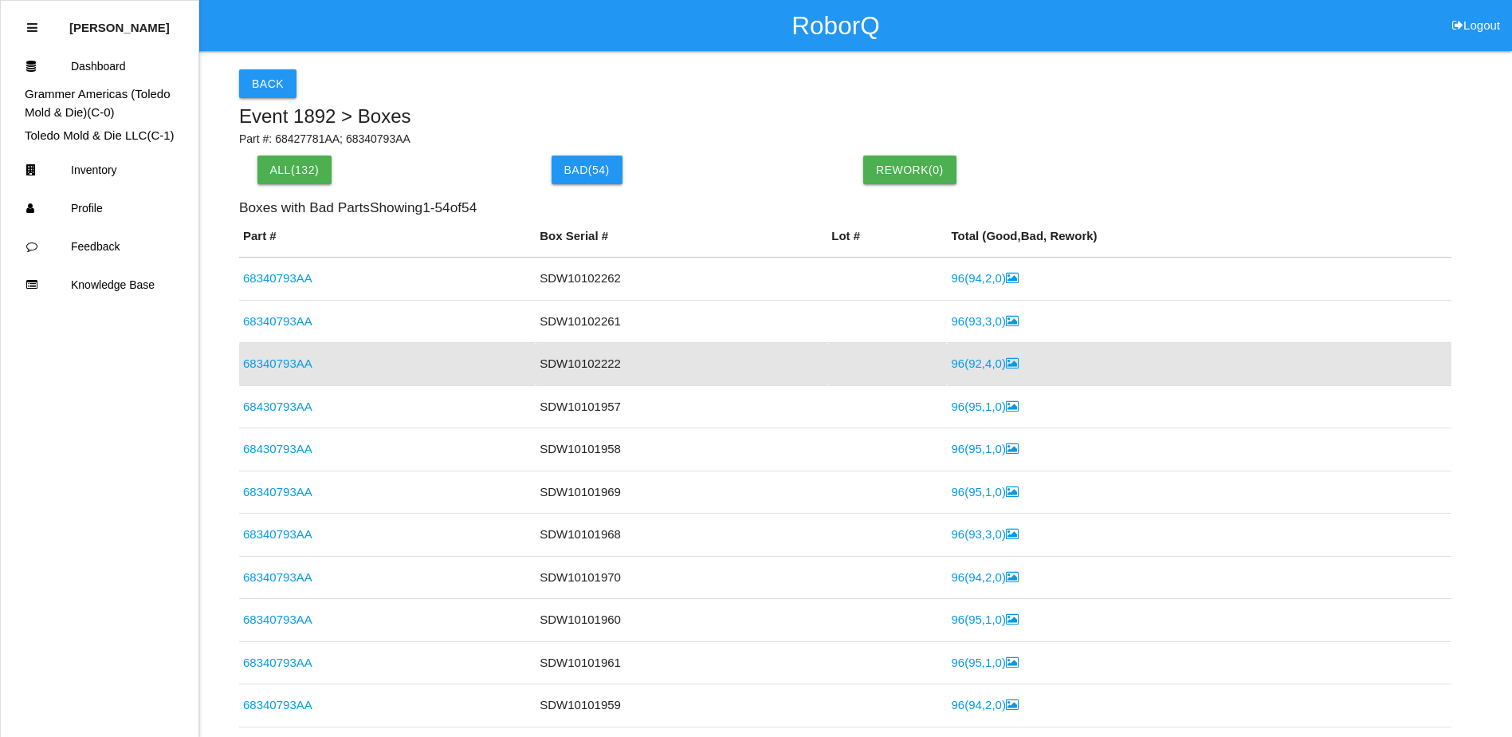
click at [976, 358] on link "96 ( 92 , 4 , 0 )" at bounding box center [984, 363] width 67 height 14
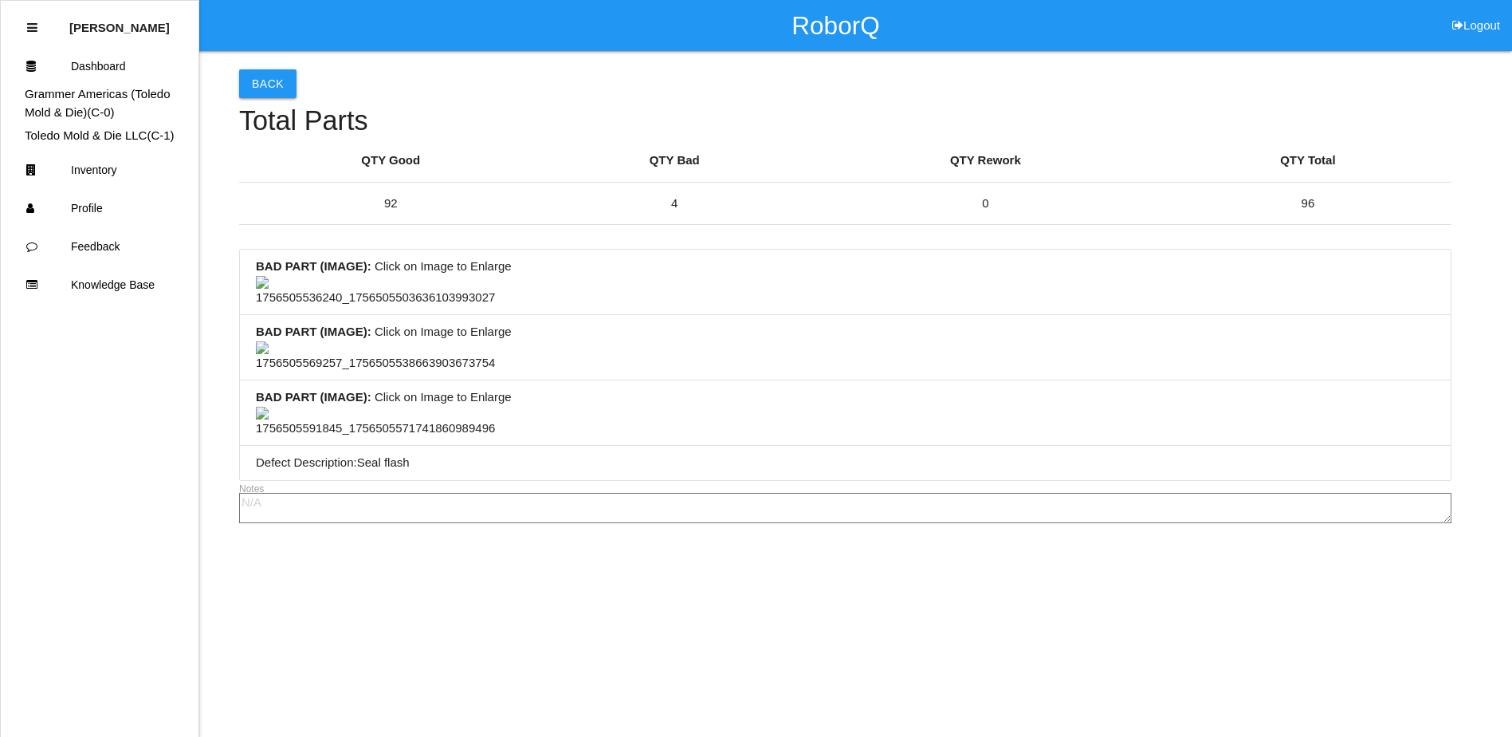
scroll to position [159, 0]
click at [419, 372] on img at bounding box center [375, 356] width 239 height 31
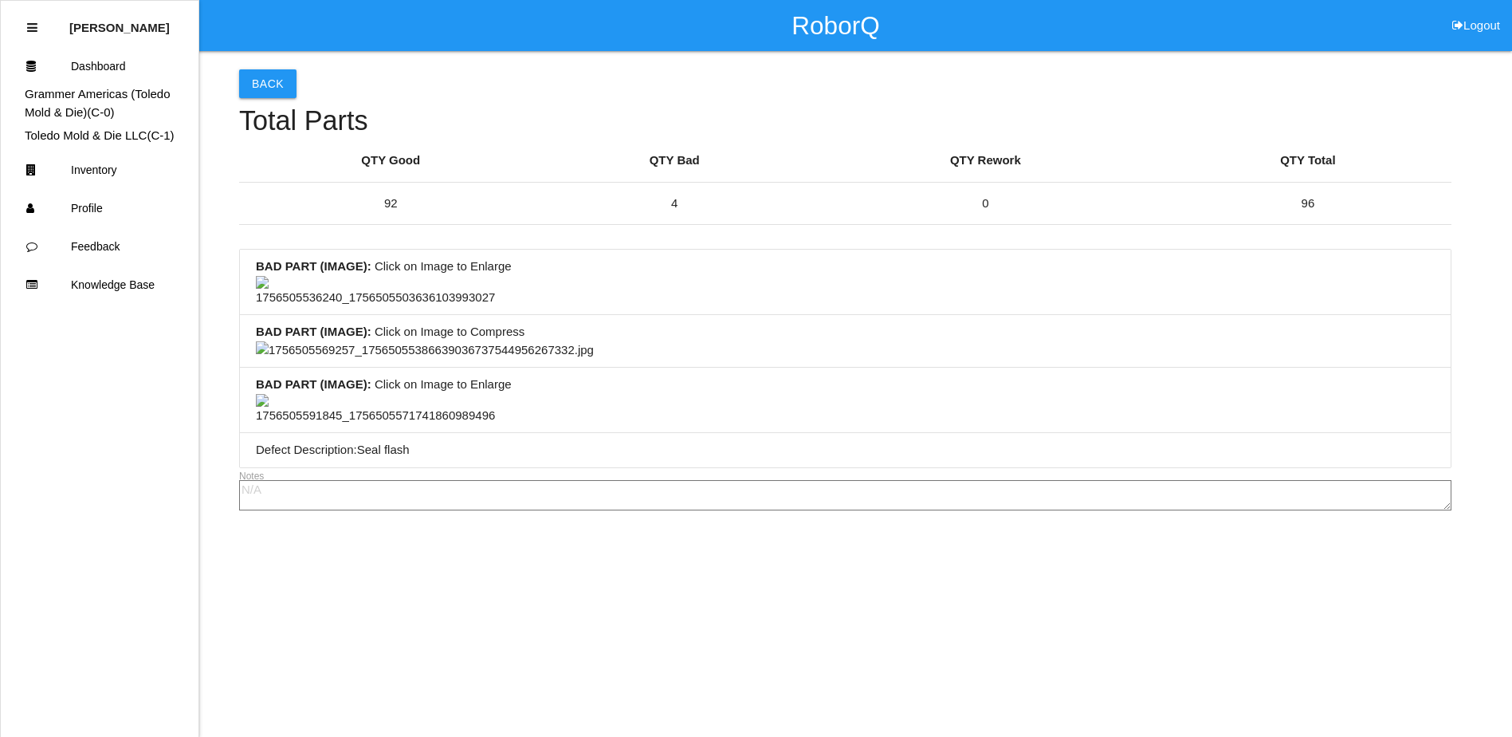
click at [594, 359] on img at bounding box center [425, 350] width 338 height 18
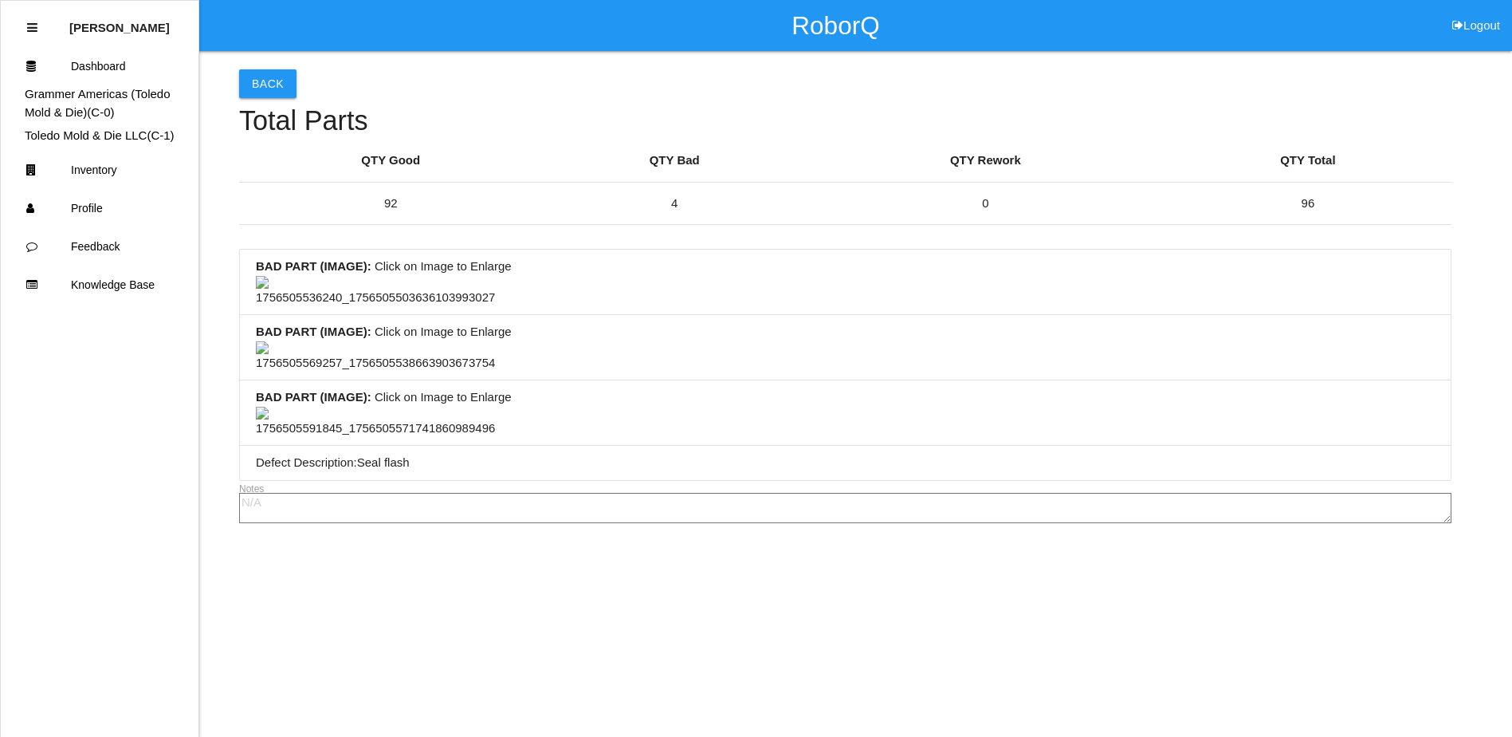
click at [714, 380] on li "BAD PART (IMAGE) : Click on Image to Enlarge" at bounding box center [845, 347] width 1211 height 65
click at [464, 372] on img at bounding box center [375, 356] width 239 height 31
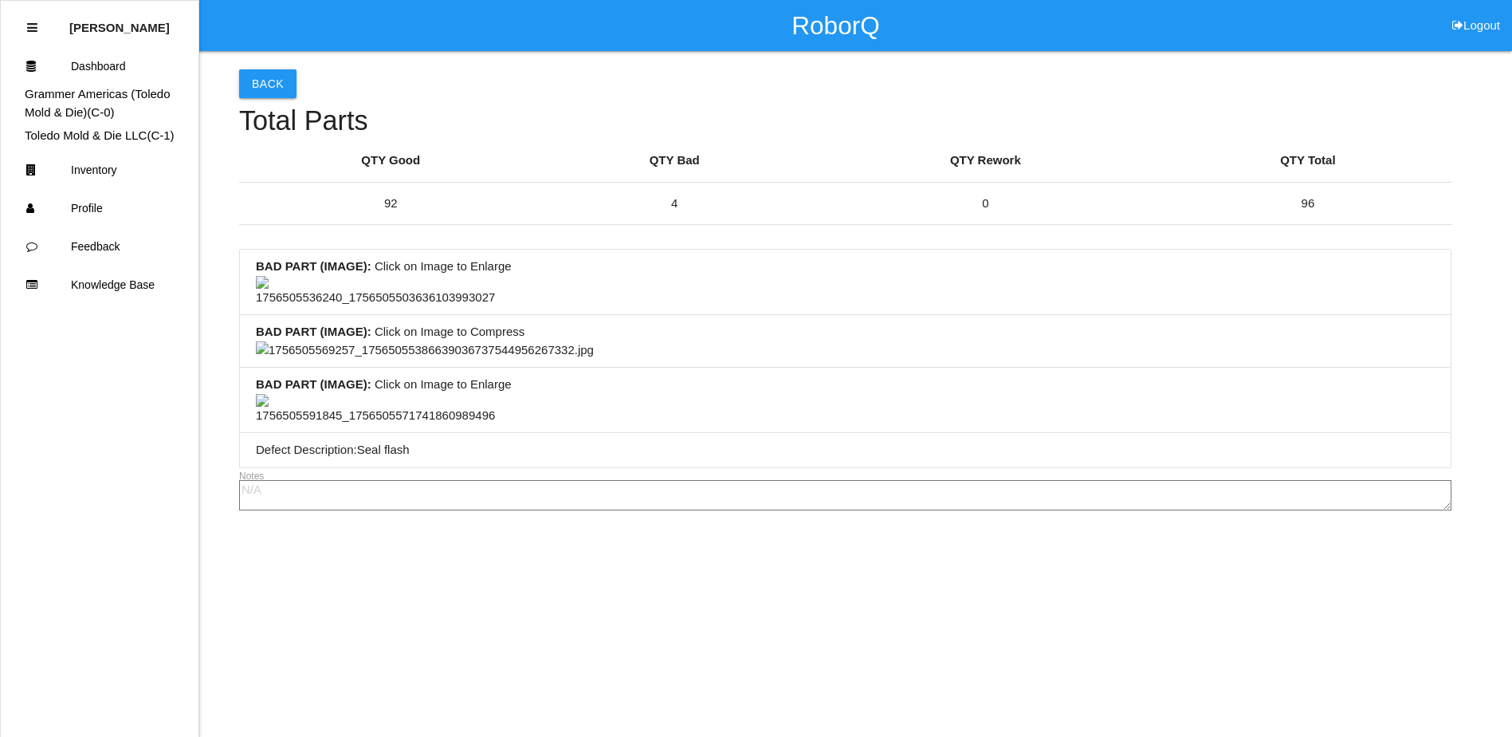
click at [469, 359] on img at bounding box center [425, 350] width 338 height 18
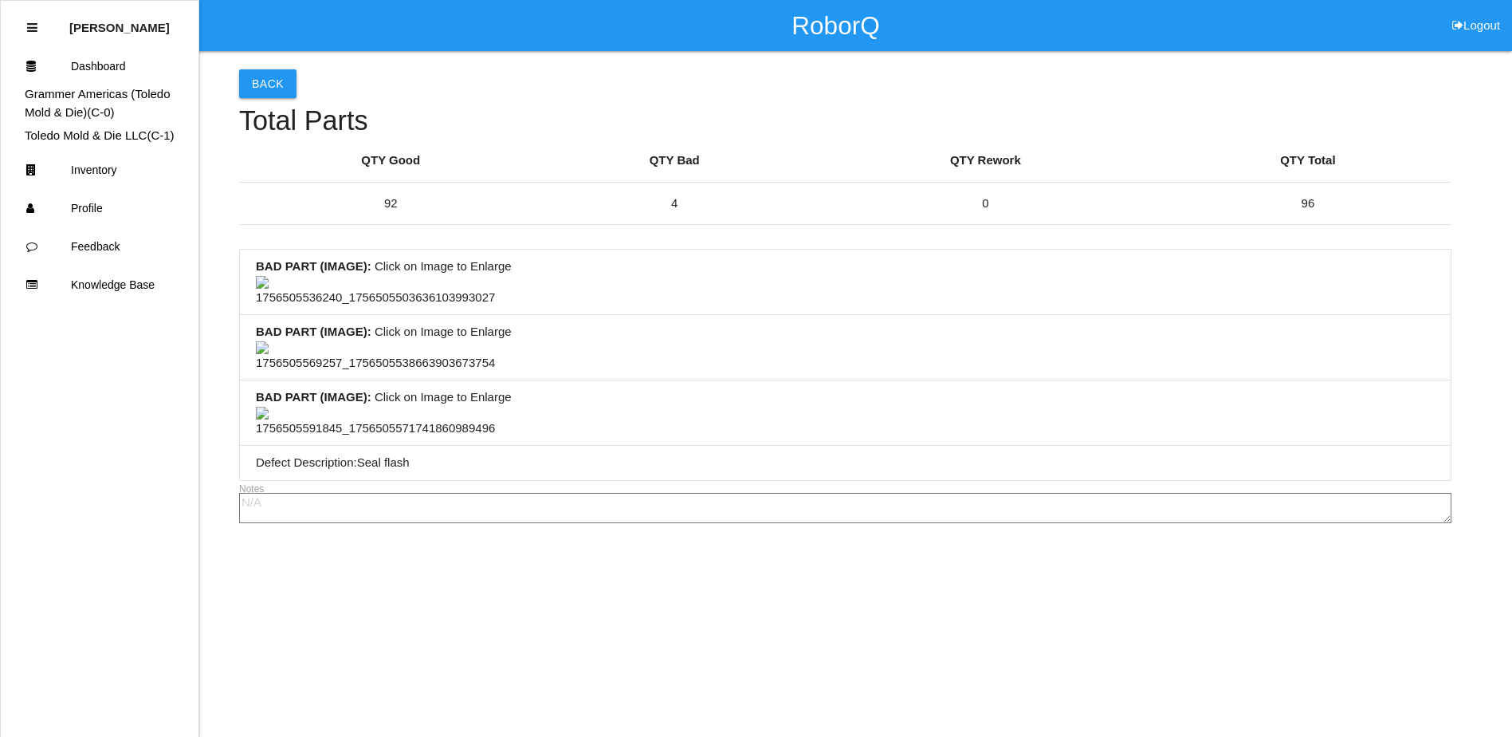
scroll to position [30, 0]
click at [275, 106] on h4 "Total Parts" at bounding box center [845, 121] width 1212 height 30
click at [273, 69] on button "Back" at bounding box center [267, 83] width 57 height 29
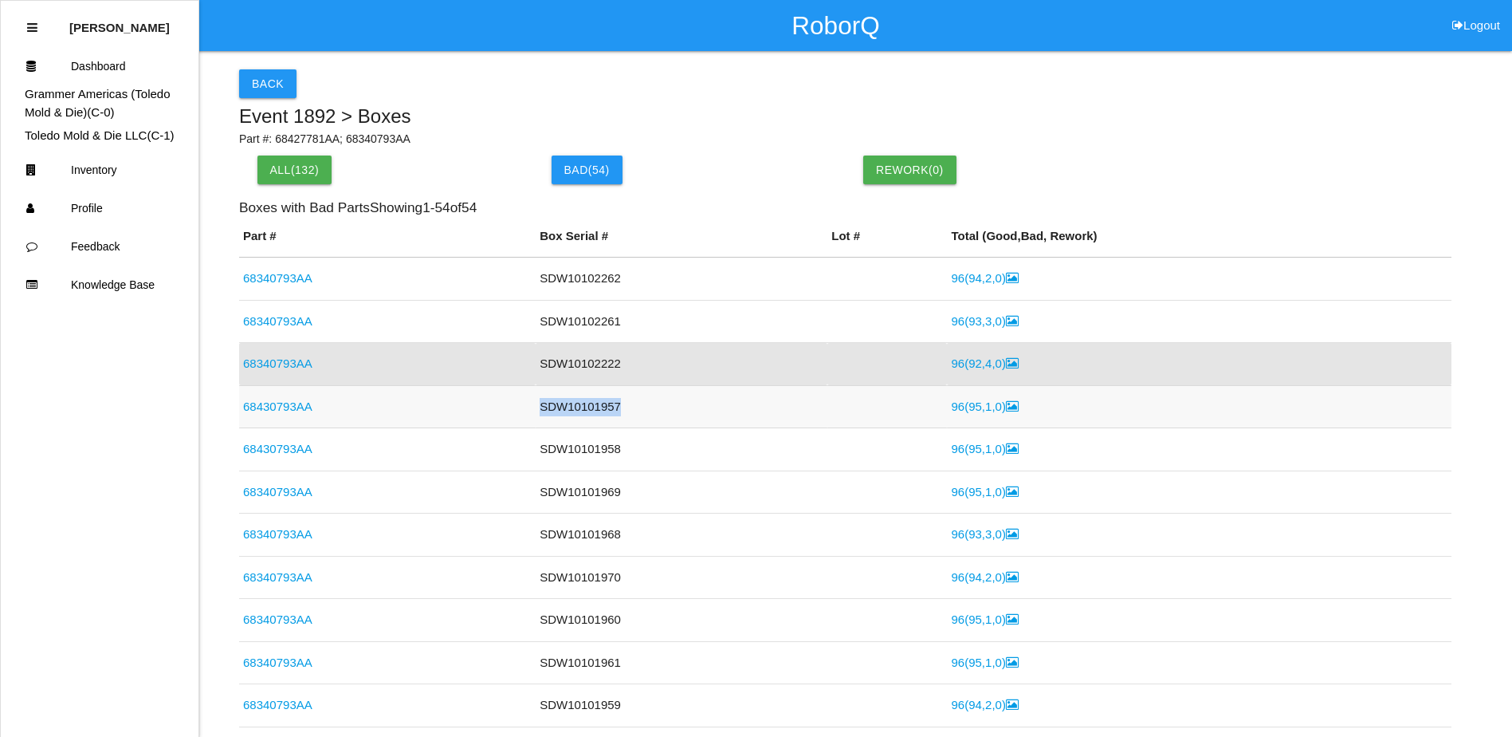
drag, startPoint x: 612, startPoint y: 409, endPoint x: 533, endPoint y: 411, distance: 78.9
click at [536, 411] on td "SDW10101957" at bounding box center [682, 406] width 292 height 43
click at [670, 414] on td "SDW10101957" at bounding box center [682, 406] width 292 height 43
click at [281, 406] on link "68430793AA" at bounding box center [277, 406] width 69 height 14
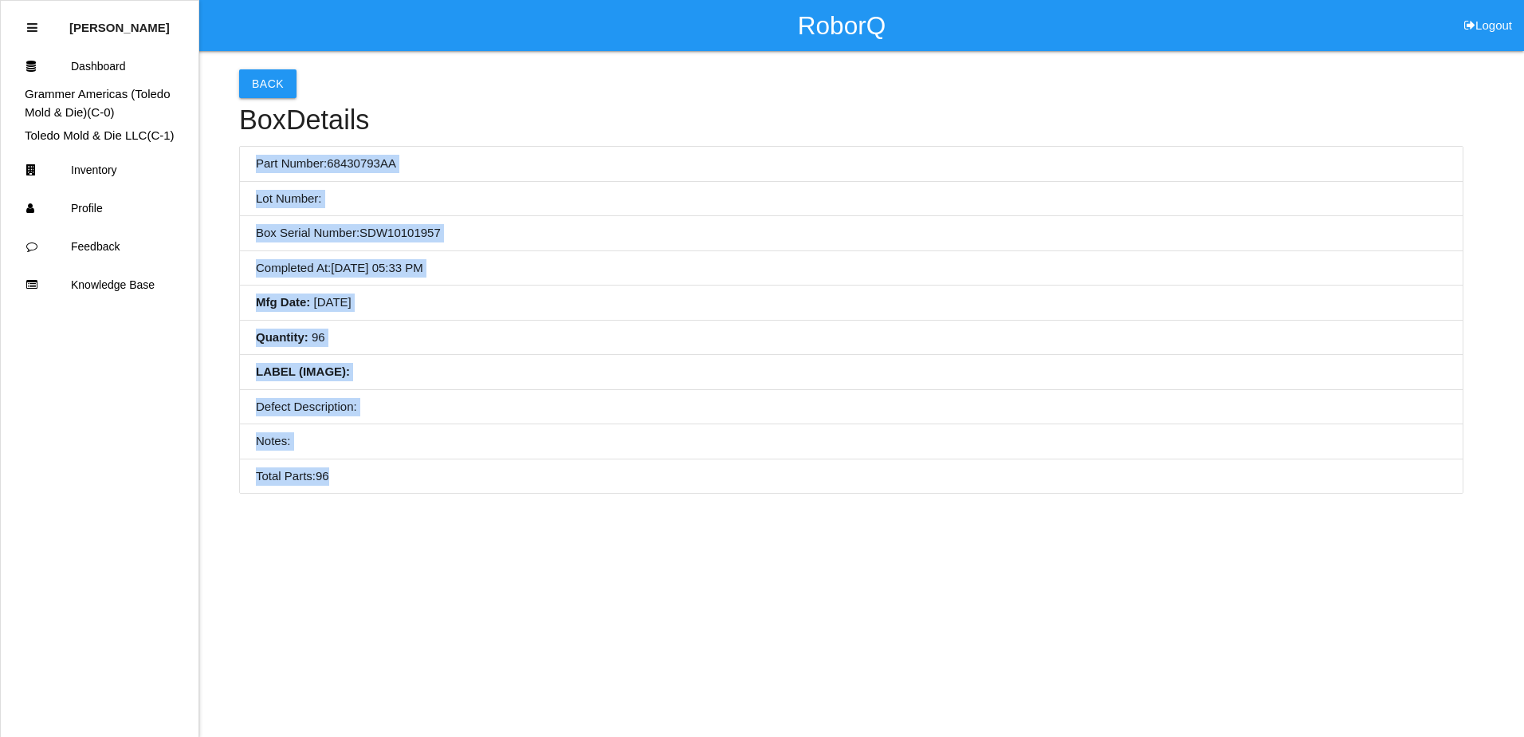
drag, startPoint x: 253, startPoint y: 158, endPoint x: 410, endPoint y: 467, distance: 346.5
click at [410, 467] on ul "Part Number: 68430793AA Lot Number: Box Serial Number: SDW10101957 Completed At…" at bounding box center [851, 320] width 1224 height 348
drag, startPoint x: 616, startPoint y: 387, endPoint x: 713, endPoint y: 370, distance: 98.8
click at [617, 387] on li "LABEL (IMAGE) :" at bounding box center [851, 372] width 1223 height 35
click at [247, 79] on button "Back" at bounding box center [267, 83] width 57 height 29
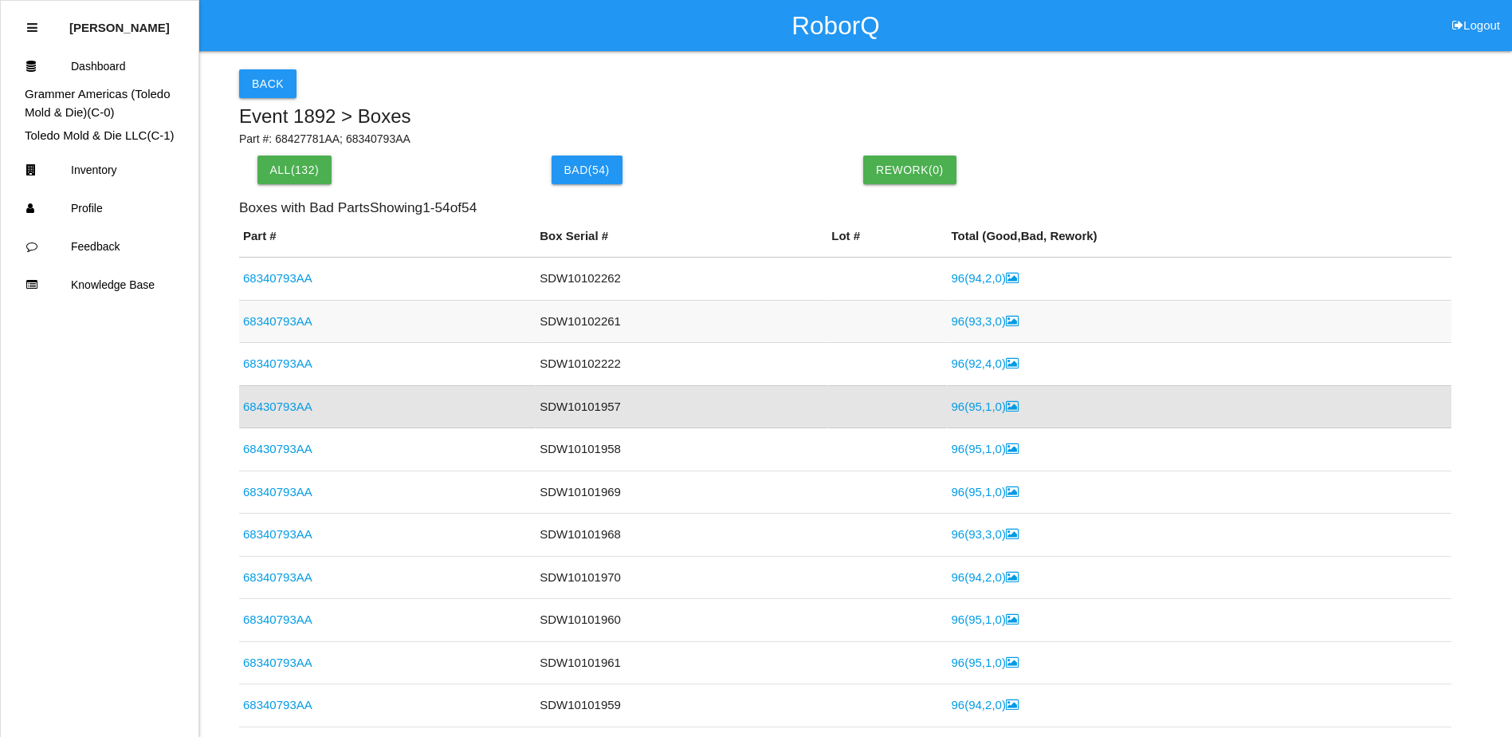
scroll to position [38, 0]
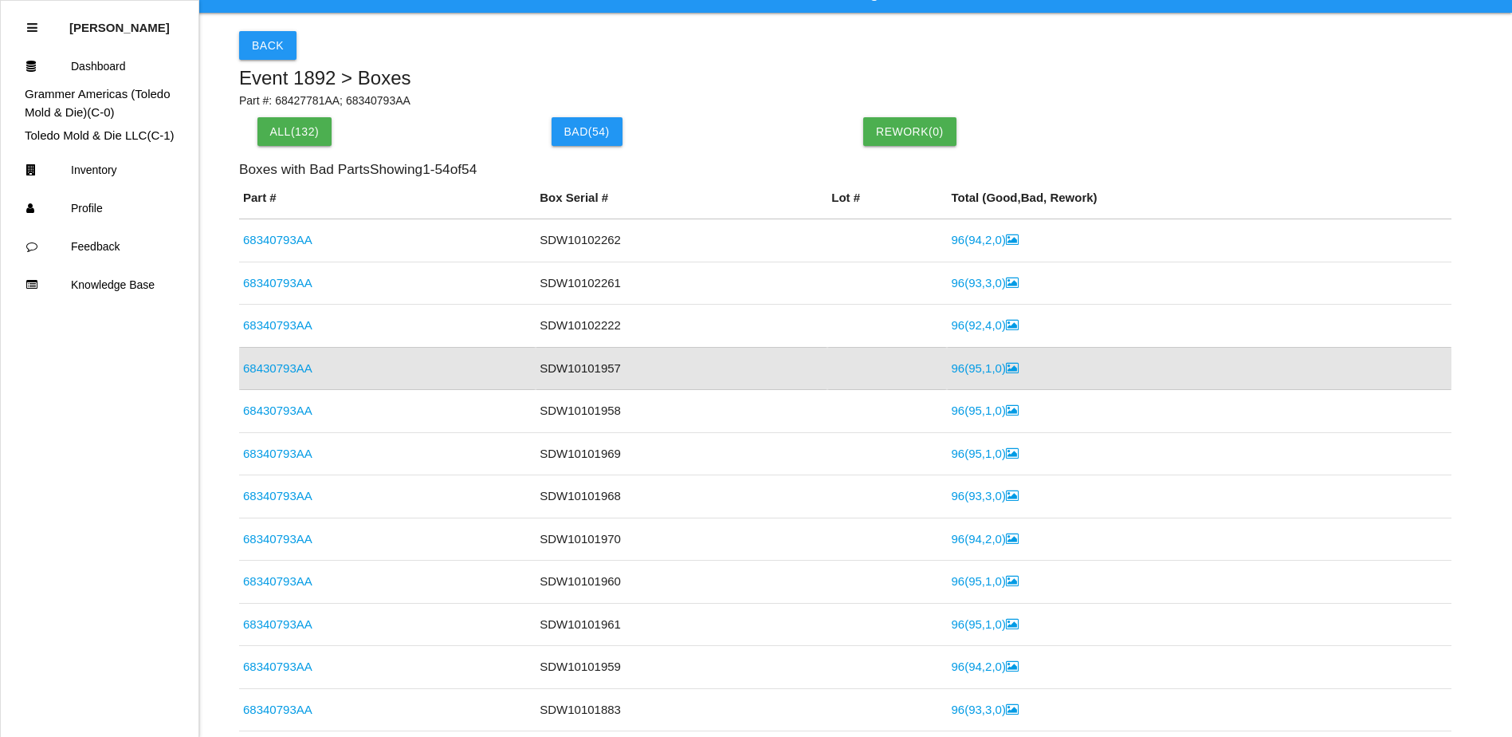
click at [951, 370] on link "96 ( 95 , 1 , 0 )" at bounding box center [984, 368] width 67 height 14
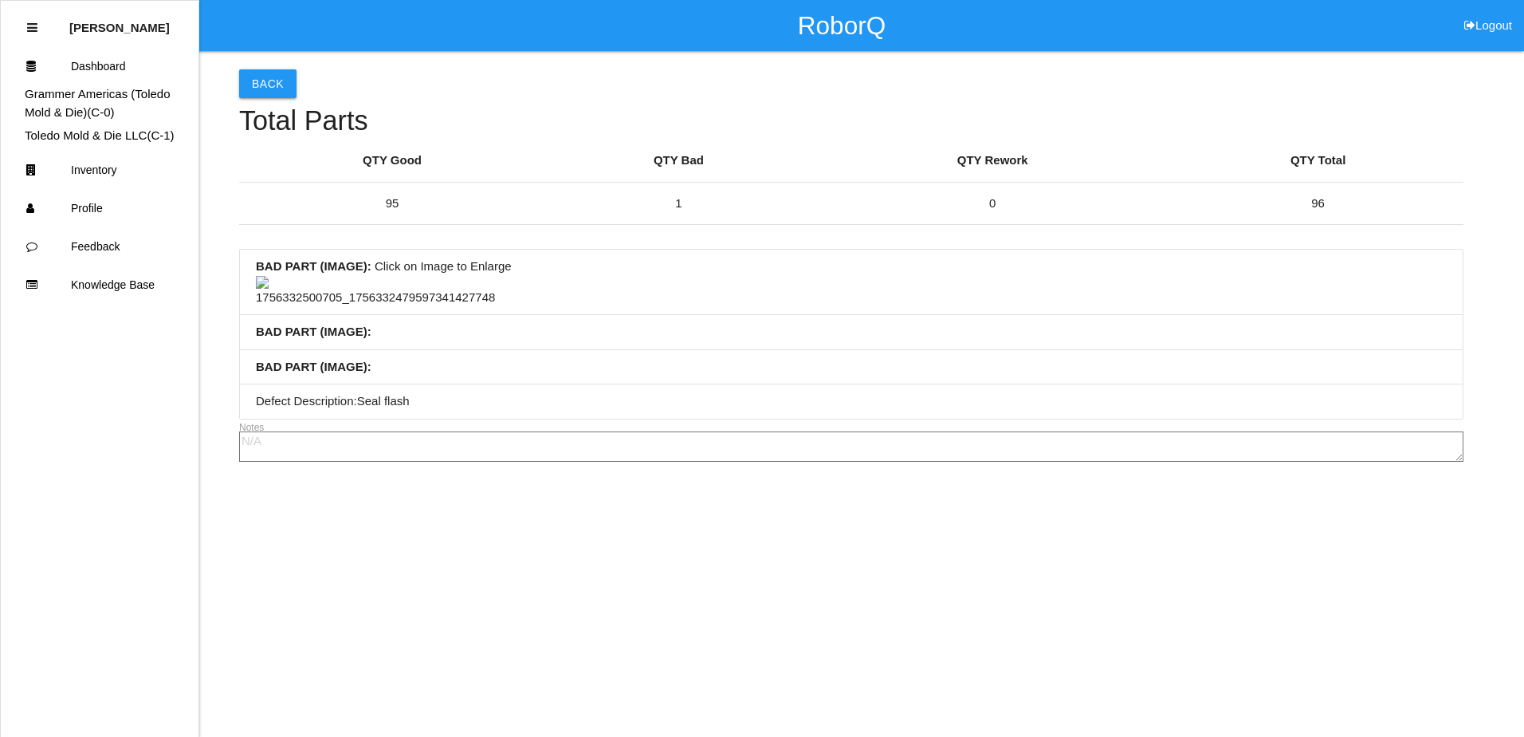
click at [911, 315] on li "BAD PART (IMAGE) : Click on Image to Enlarge" at bounding box center [851, 281] width 1223 height 65
click at [253, 85] on button "Back" at bounding box center [267, 83] width 57 height 29
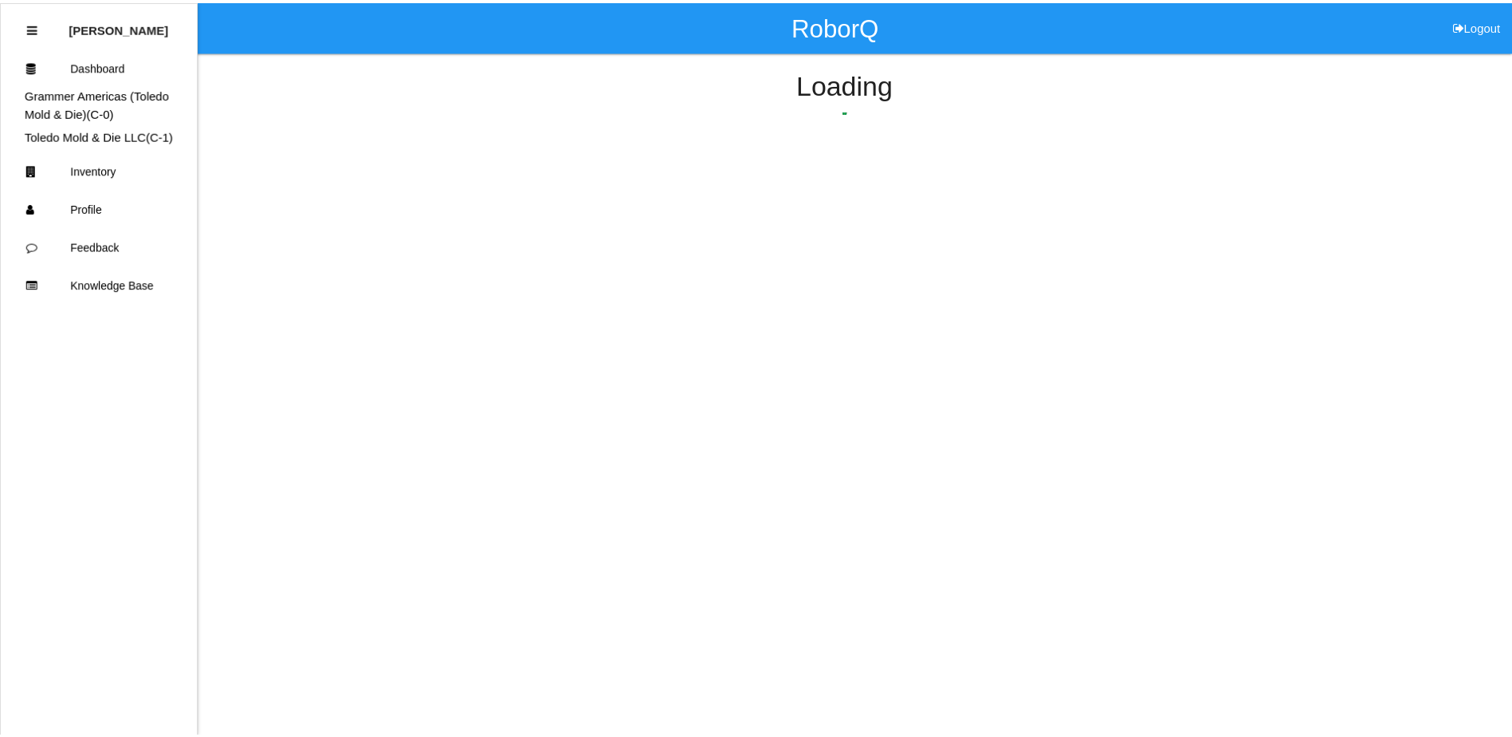
scroll to position [38, 0]
